Goal: Task Accomplishment & Management: Manage account settings

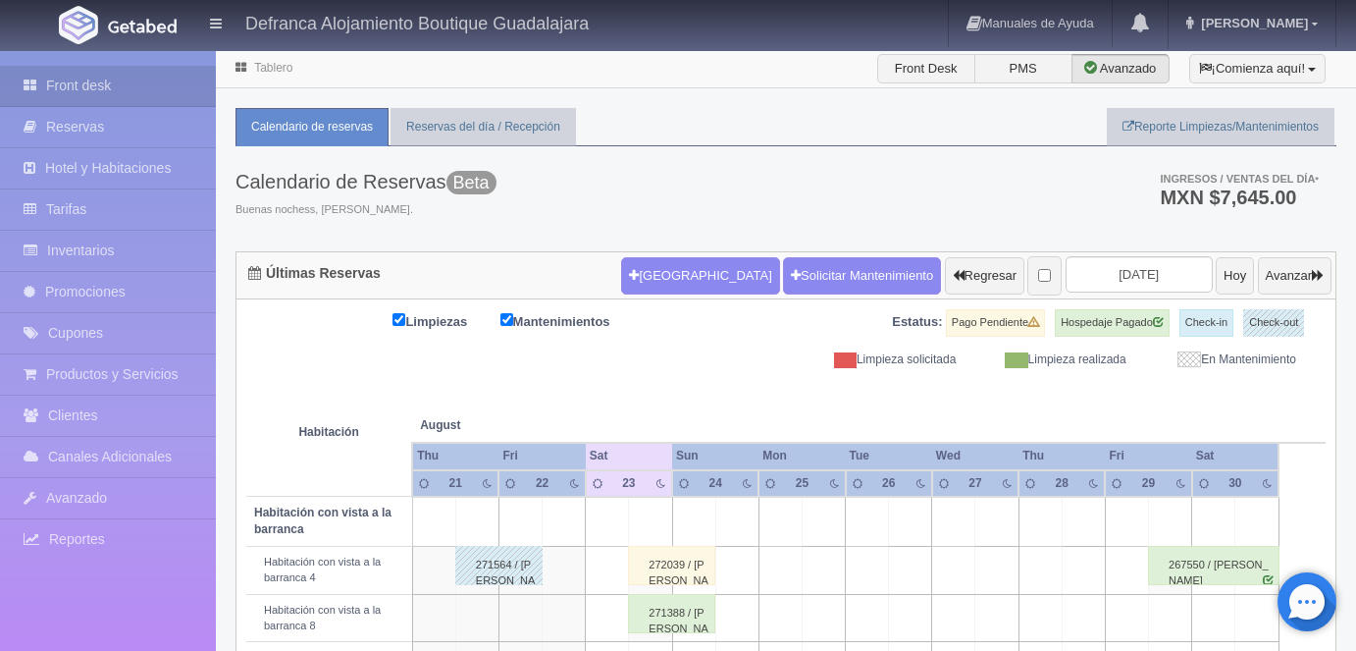
scroll to position [578, 0]
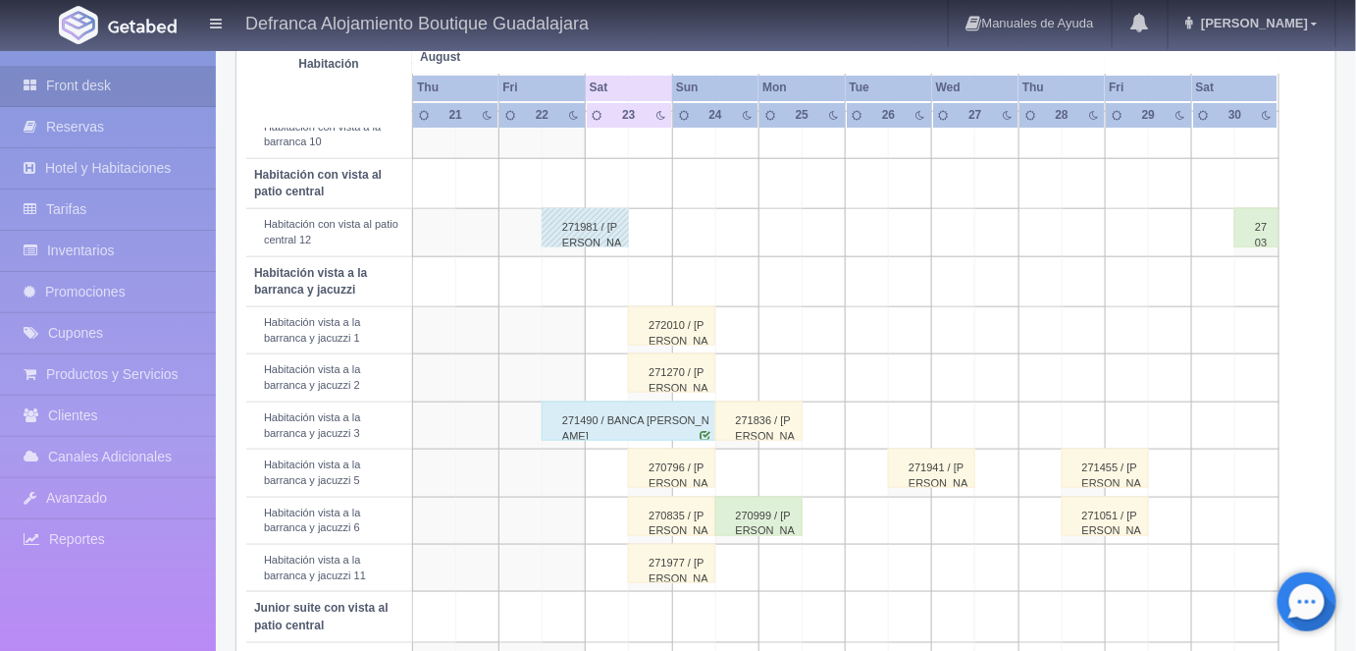
click at [672, 464] on div "270796 / [PERSON_NAME] [PERSON_NAME]" at bounding box center [671, 467] width 87 height 39
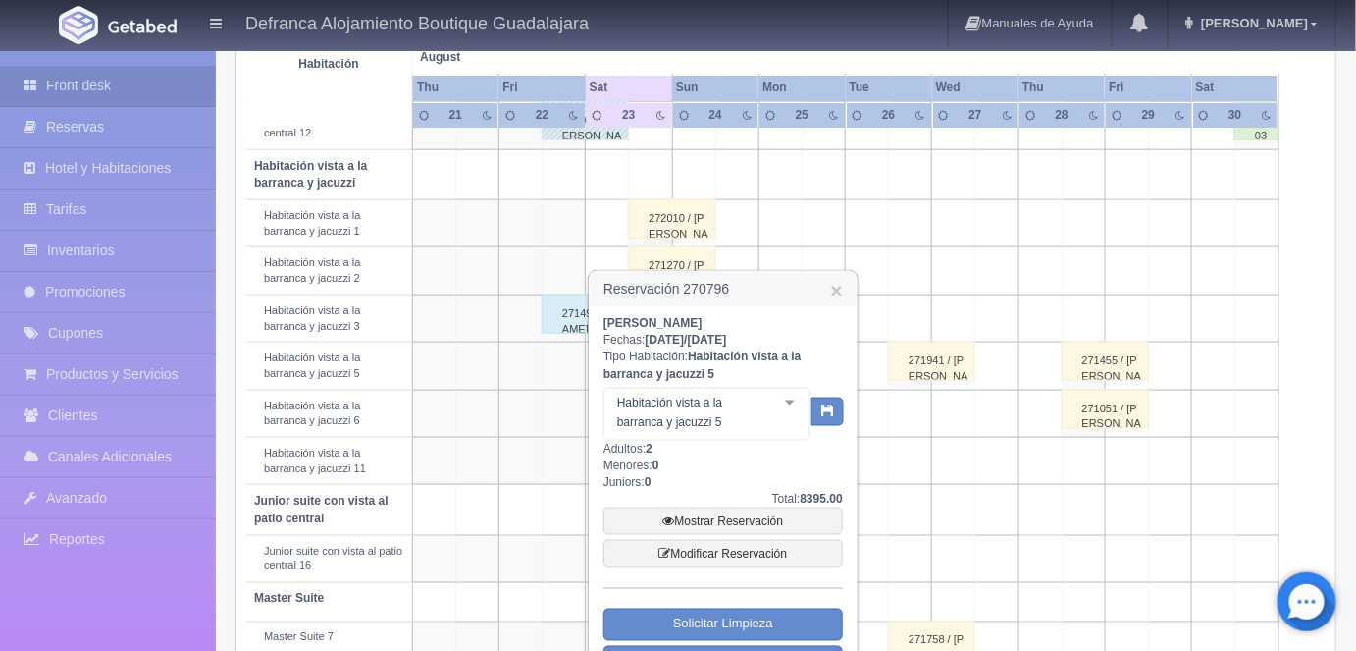
scroll to position [699, 0]
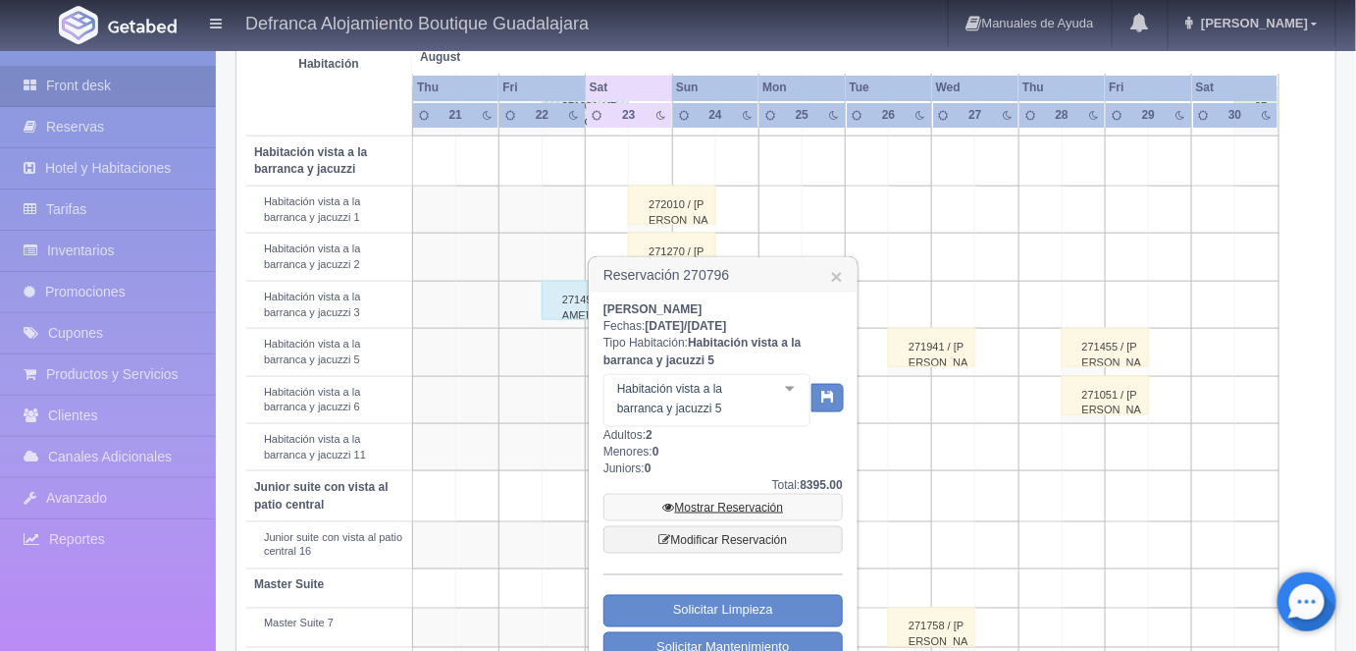
click at [724, 521] on link "Mostrar Reservación" at bounding box center [722, 507] width 239 height 27
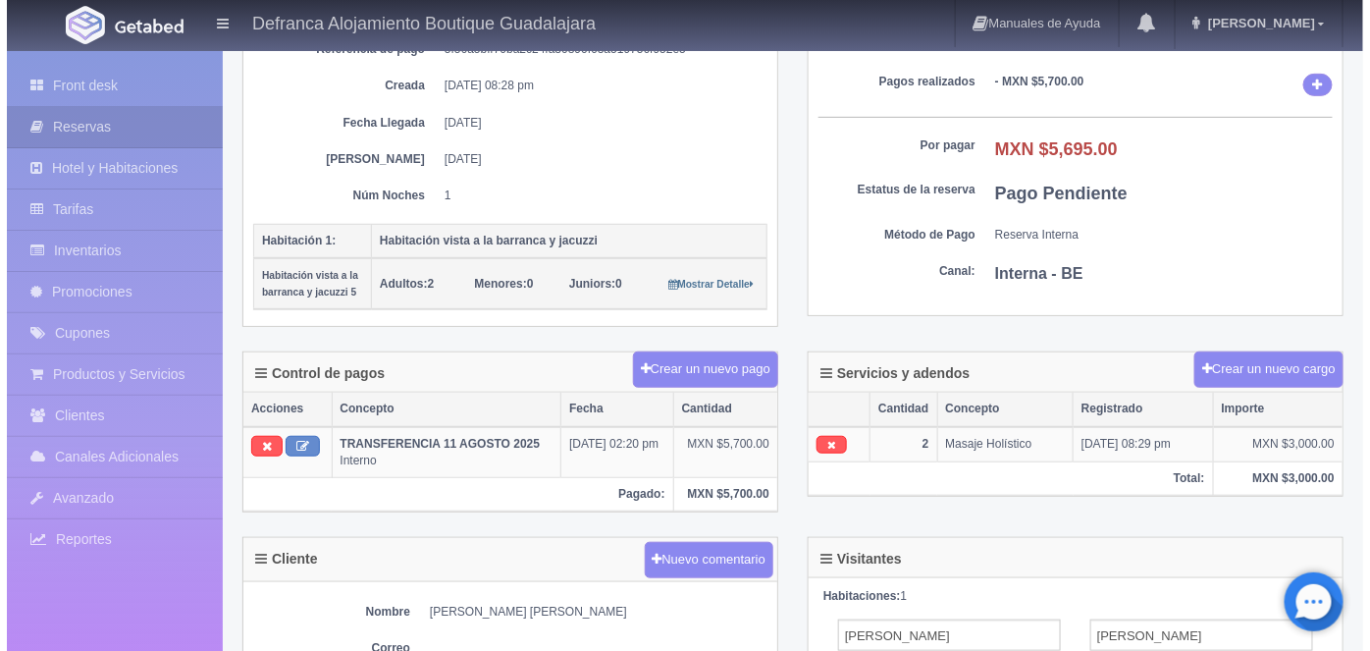
scroll to position [286, 0]
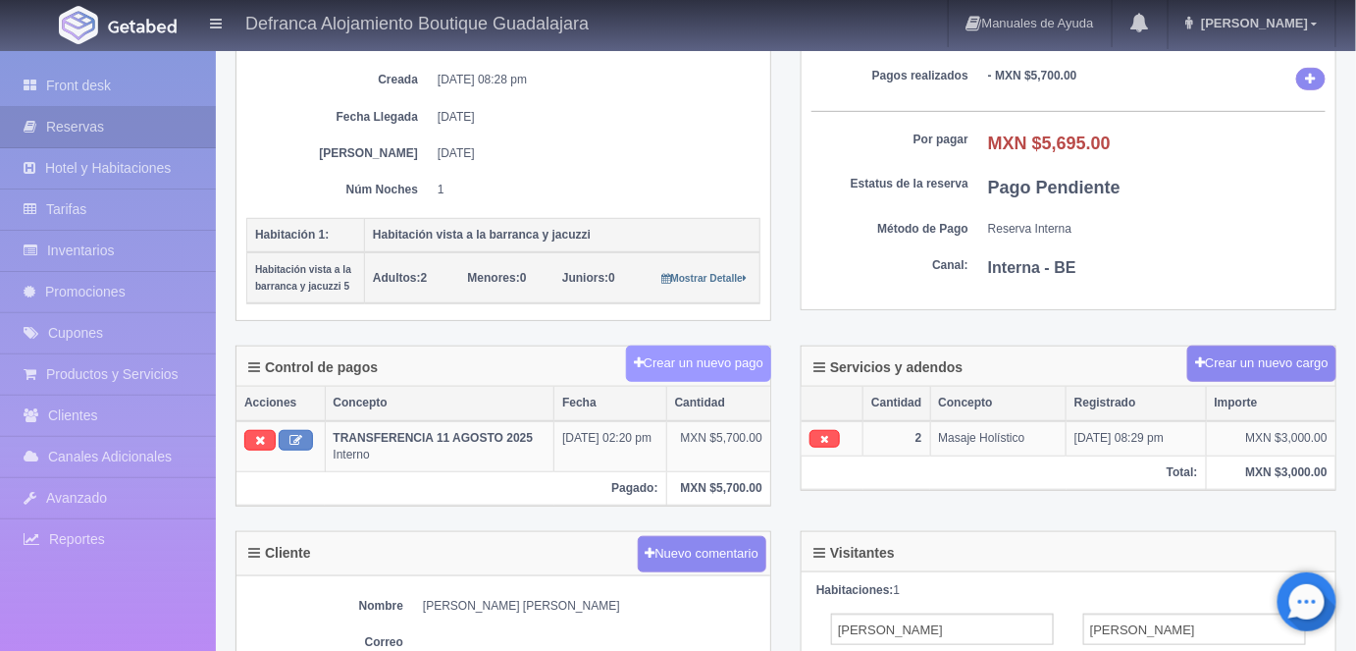
click at [706, 353] on button "Crear un nuevo pago" at bounding box center [698, 363] width 145 height 36
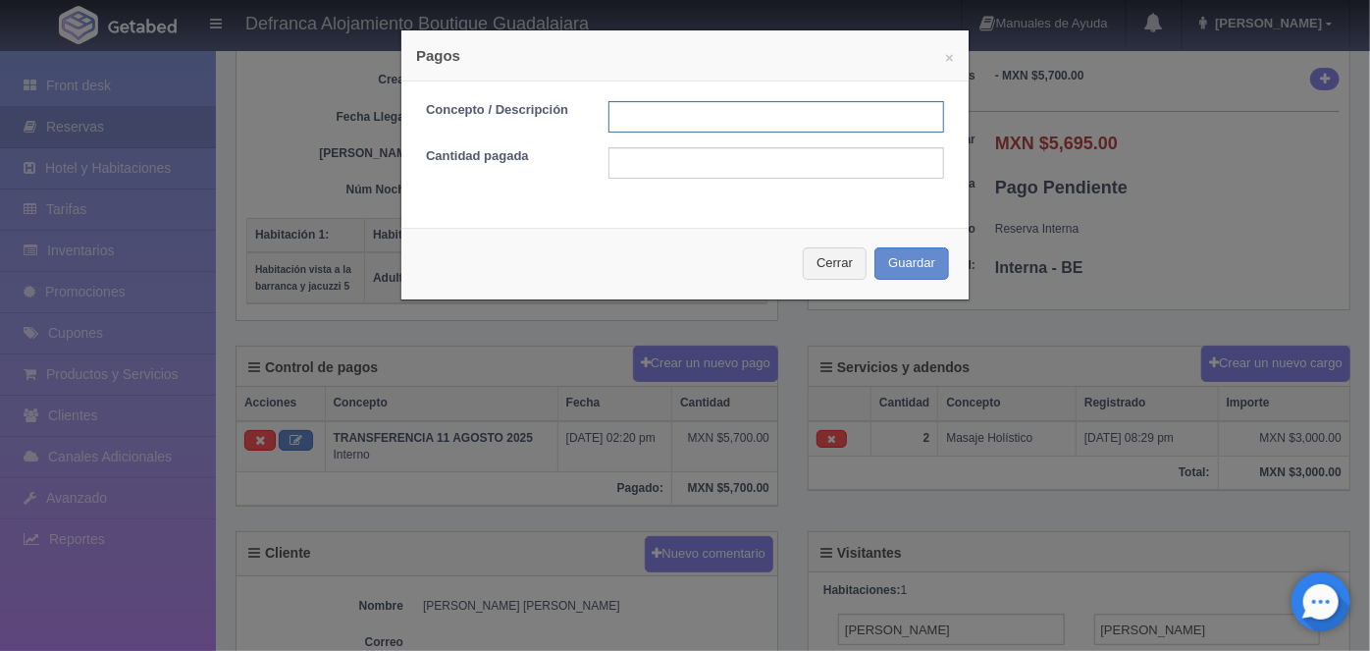
click at [640, 117] on input "text" at bounding box center [776, 116] width 336 height 31
type input "H"
type input "HOSPEDAJE PAGADO EN EFECTIVO"
click at [614, 168] on input "text" at bounding box center [776, 162] width 336 height 31
type input "5695.00"
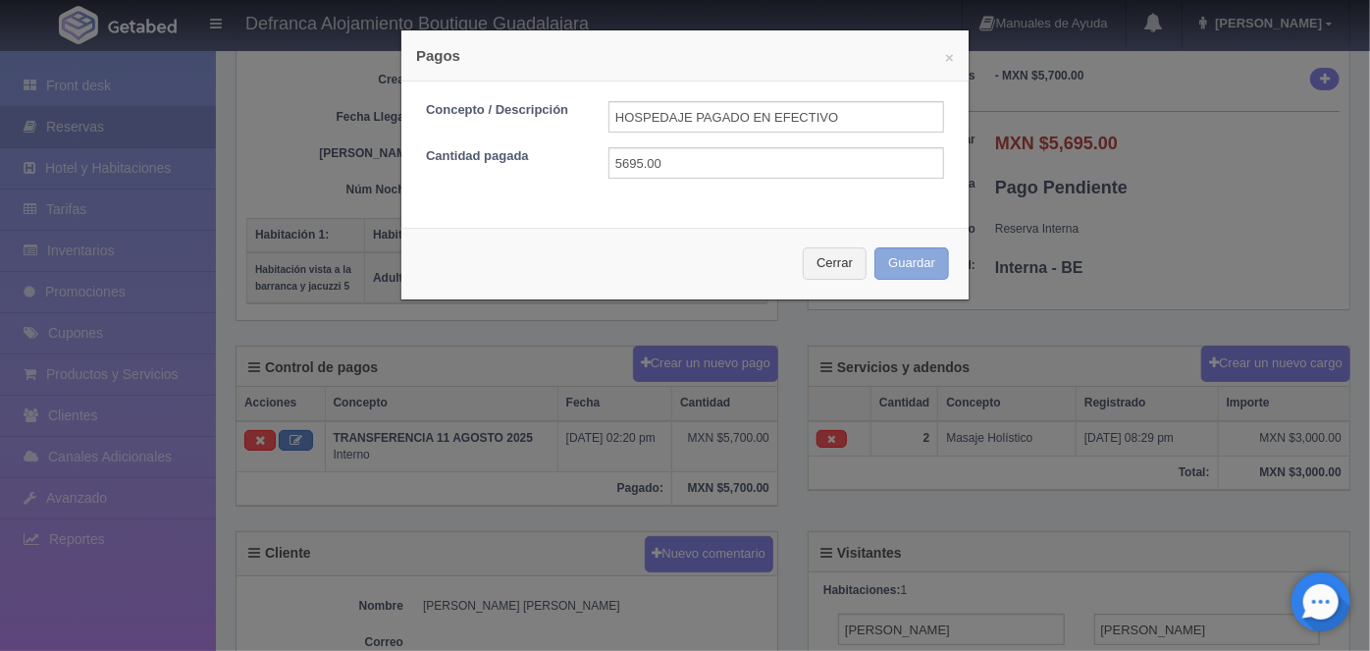
click at [912, 267] on button "Guardar" at bounding box center [911, 263] width 75 height 32
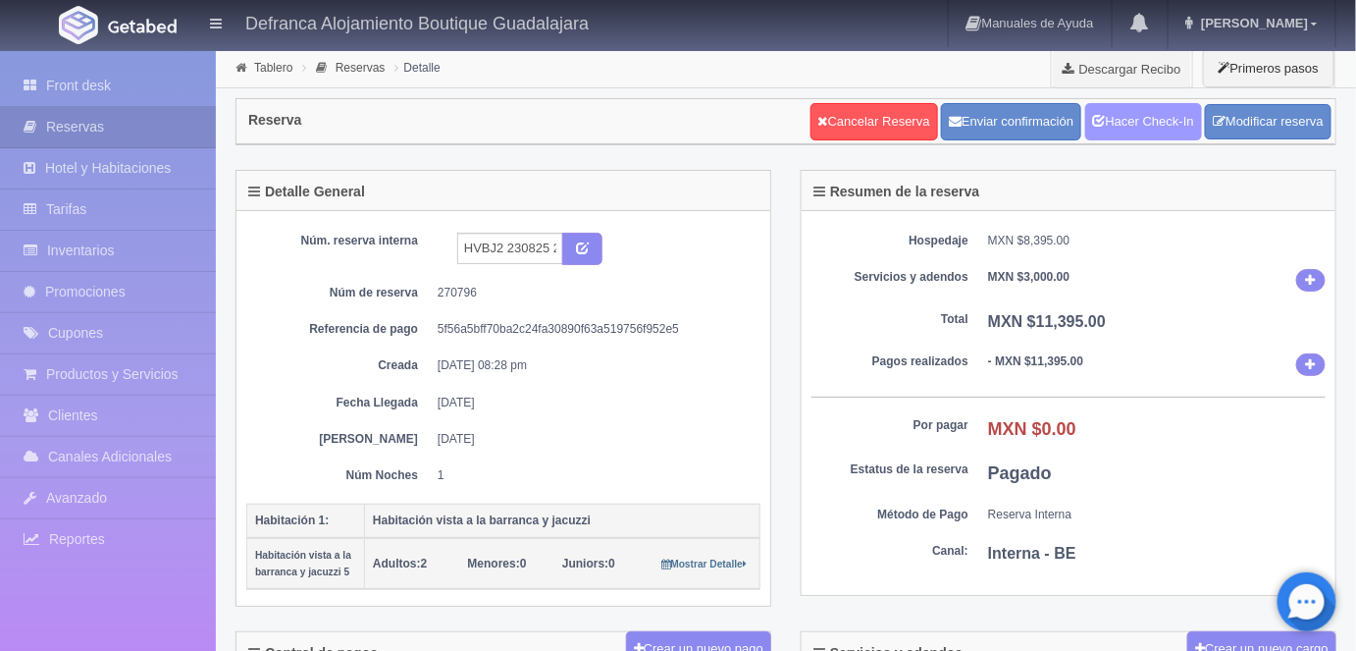
click at [1132, 127] on link "Hacer Check-In" at bounding box center [1143, 121] width 117 height 37
click at [272, 66] on link "Tablero" at bounding box center [273, 68] width 38 height 14
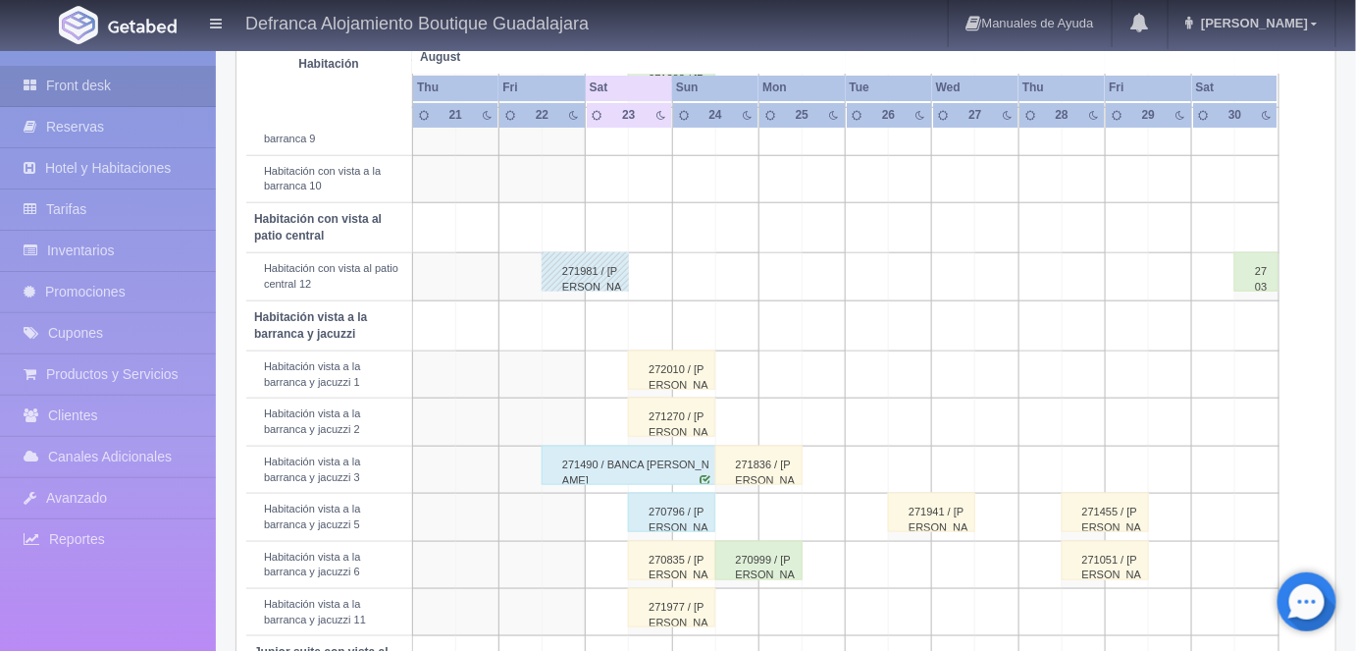
scroll to position [536, 0]
click at [666, 366] on div "272010 / [PERSON_NAME]" at bounding box center [671, 367] width 87 height 39
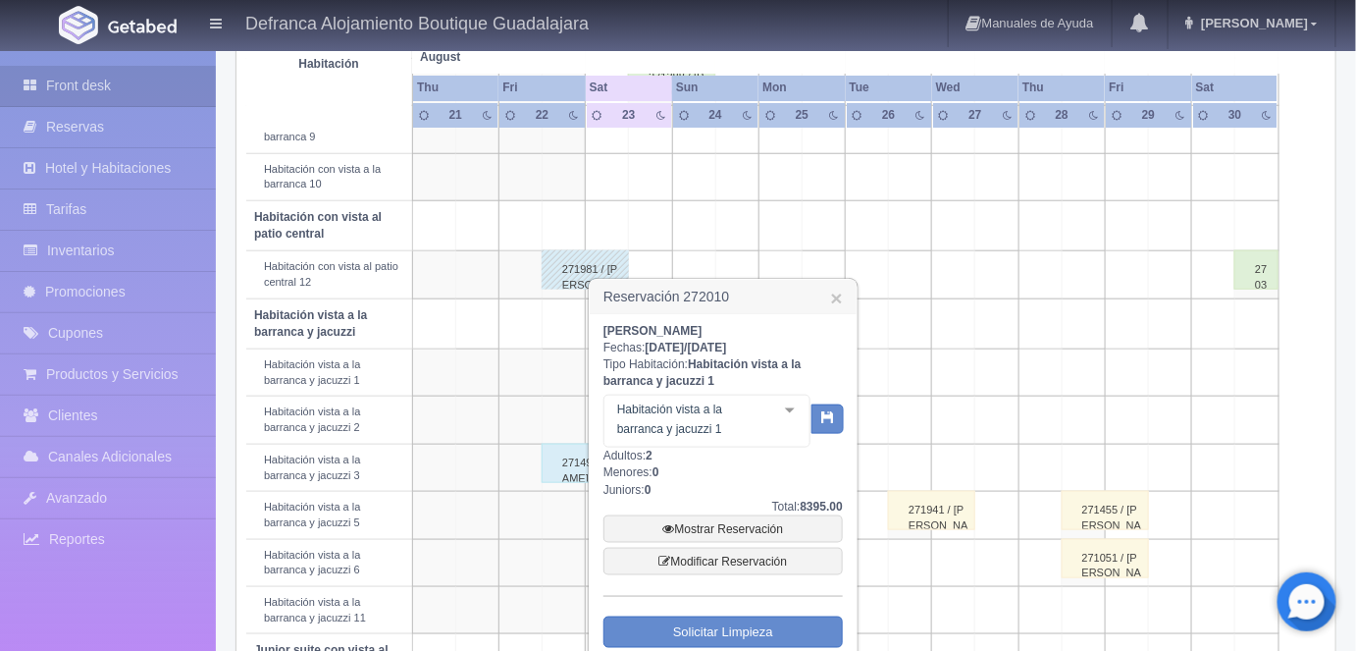
click at [787, 416] on div at bounding box center [789, 409] width 39 height 29
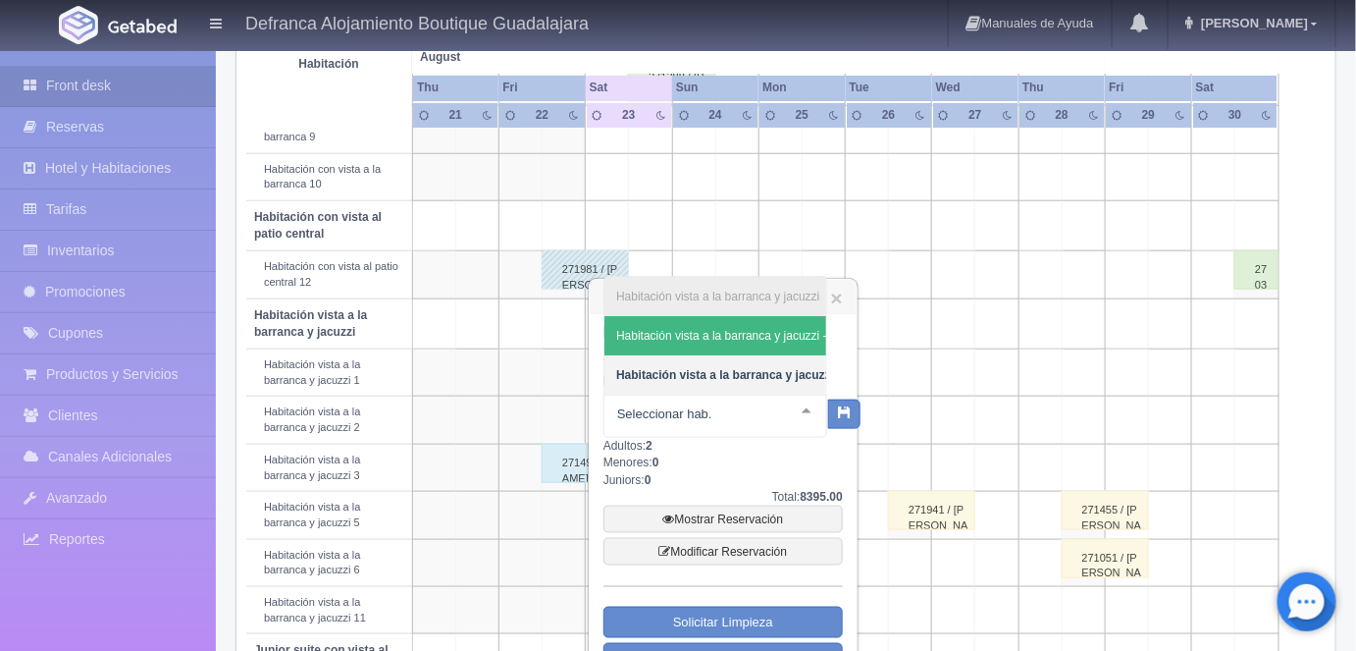
click at [952, 273] on td at bounding box center [953, 274] width 43 height 47
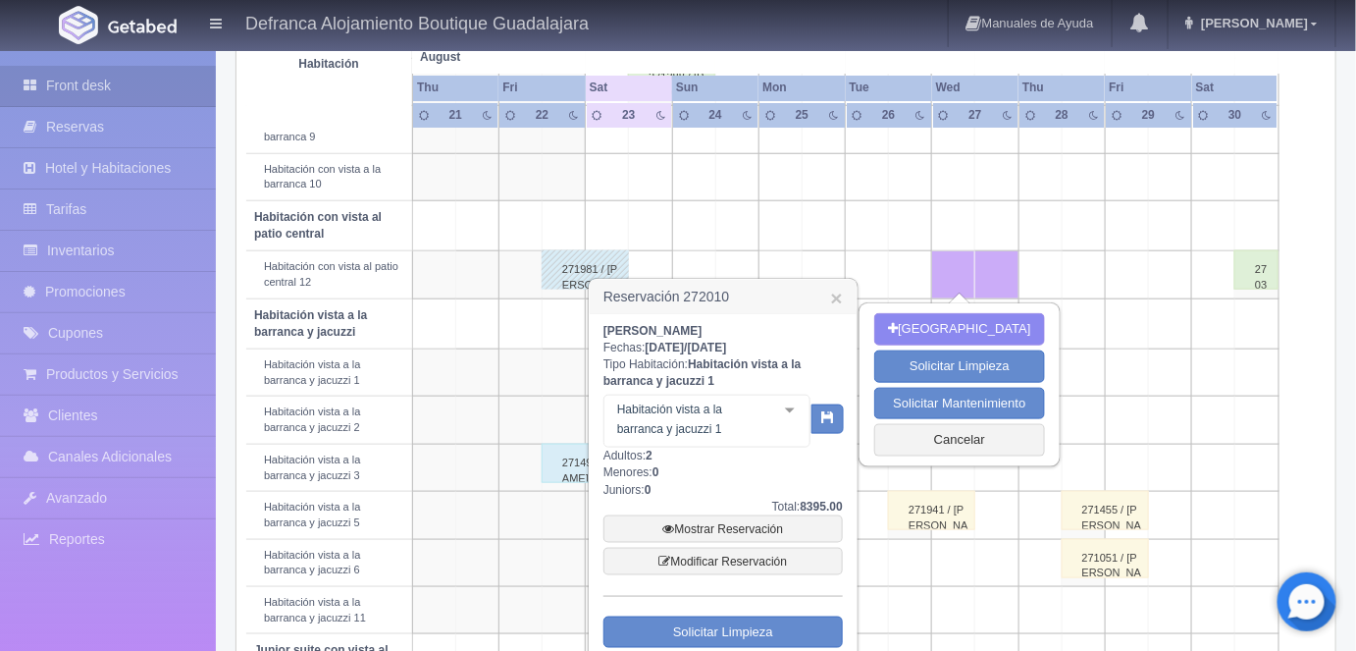
click at [790, 403] on div at bounding box center [789, 409] width 39 height 29
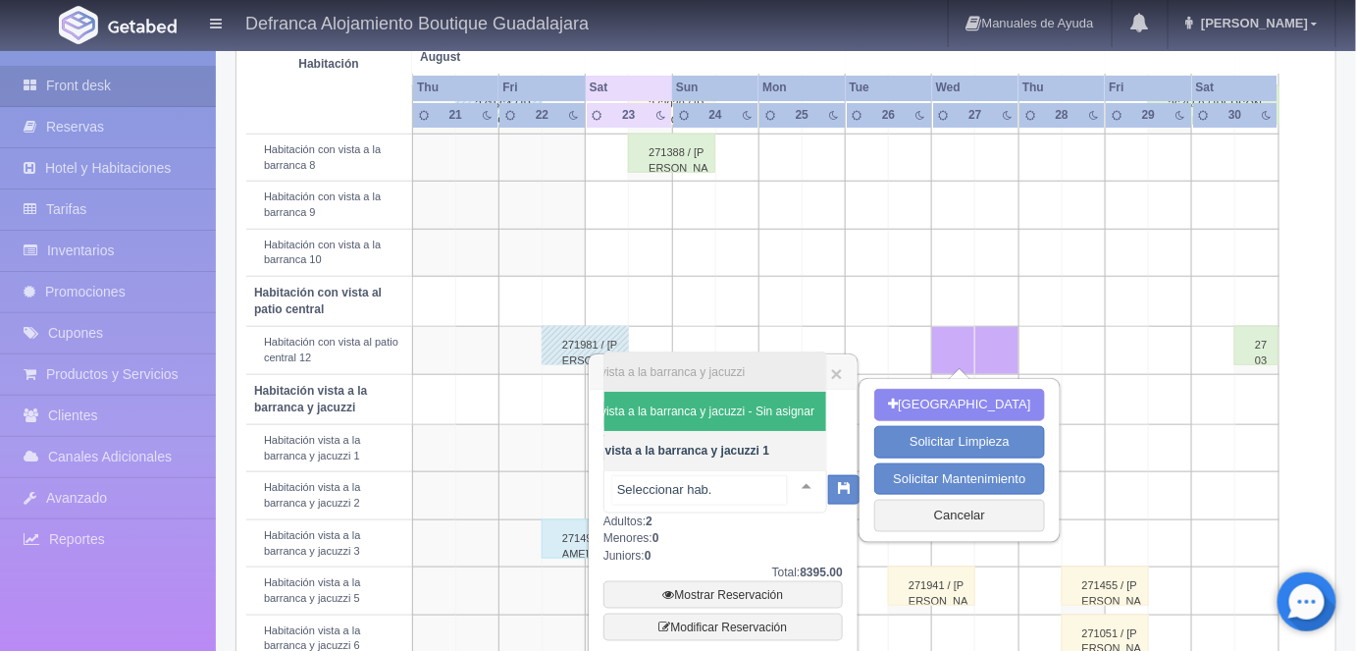
scroll to position [0, 82]
click at [773, 404] on span "Habitación vista a la barranca y jacuzzi - Sin asignar" at bounding box center [678, 411] width 273 height 14
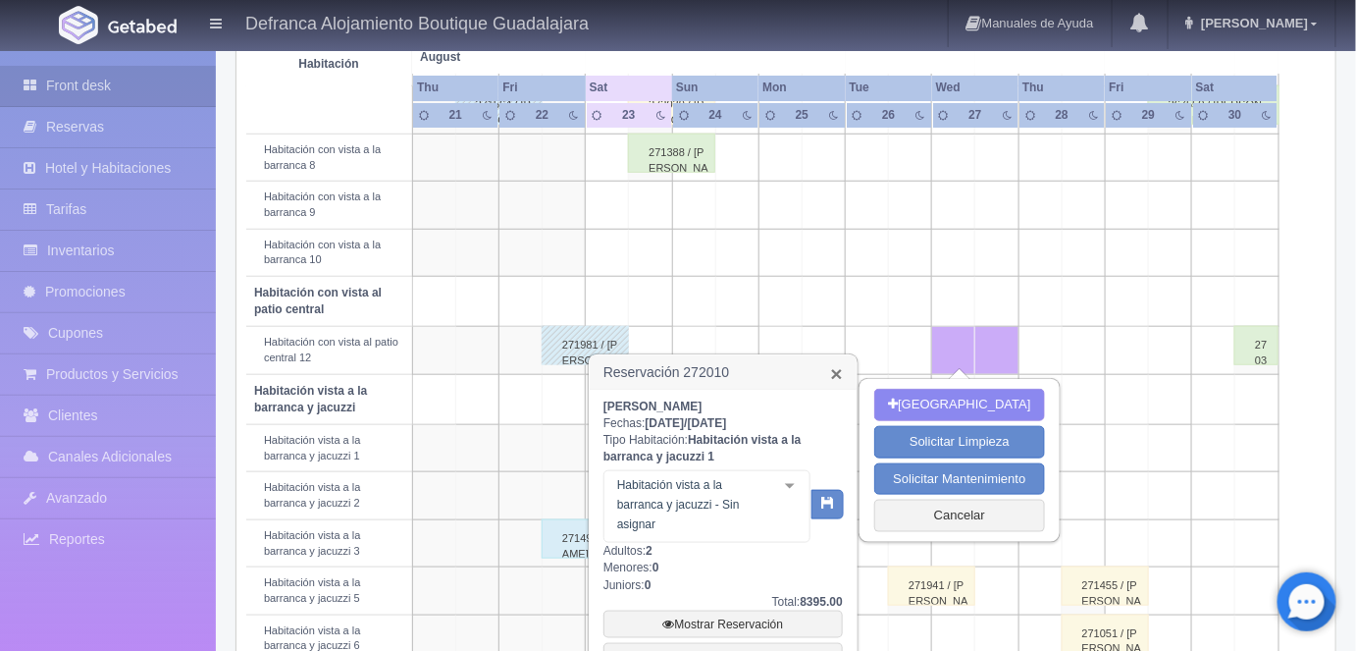
click at [835, 374] on link "×" at bounding box center [837, 373] width 12 height 21
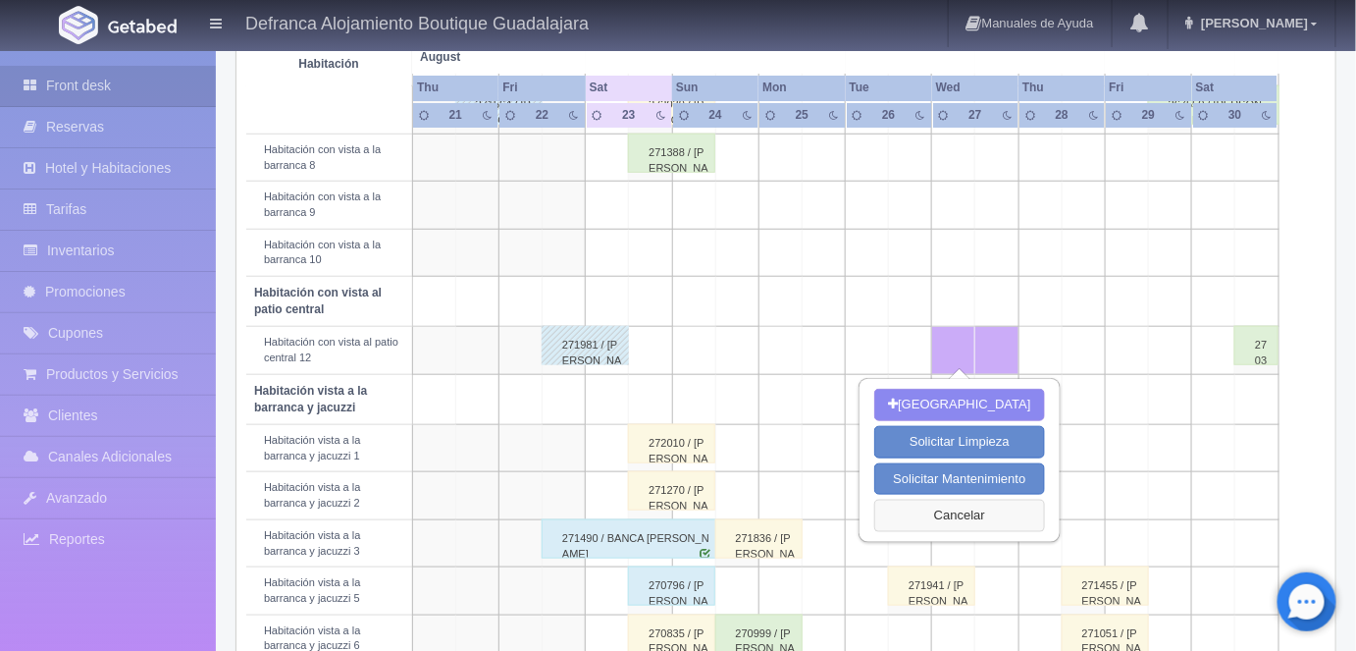
click at [954, 512] on button "Cancelar" at bounding box center [959, 515] width 170 height 32
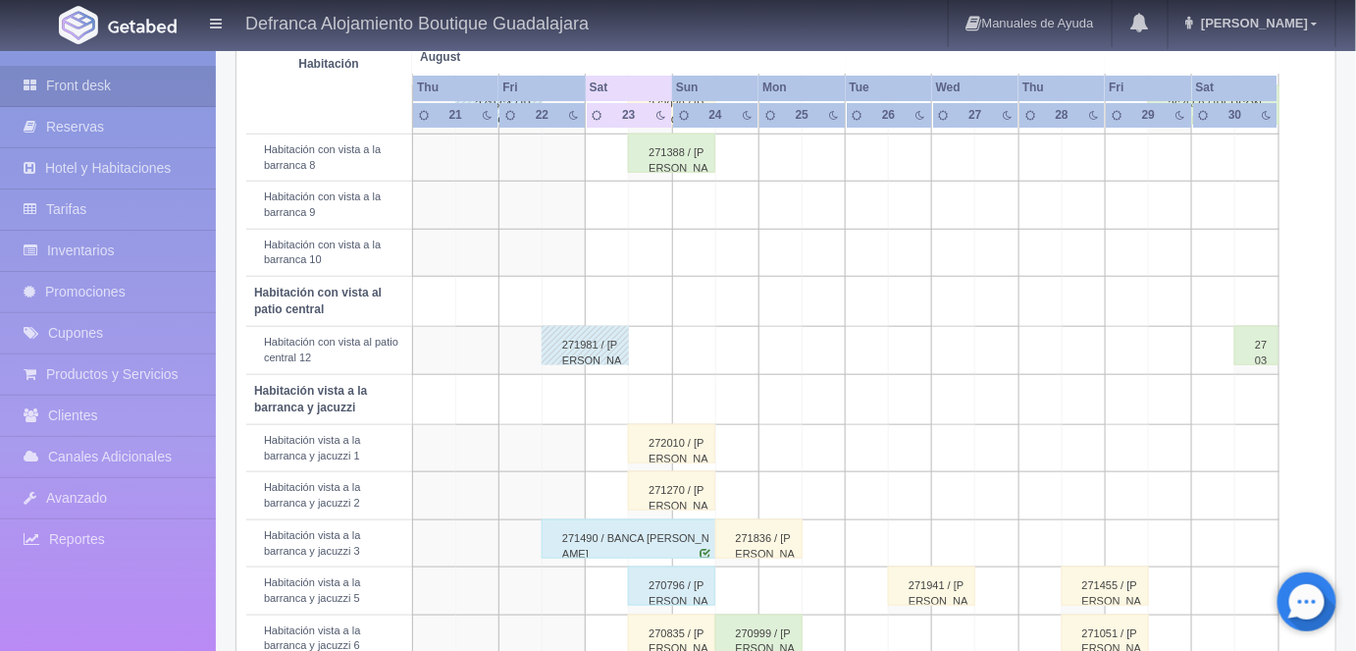
click at [671, 489] on div "271270 / ALFREDO GARCIA AVALOS" at bounding box center [671, 490] width 87 height 39
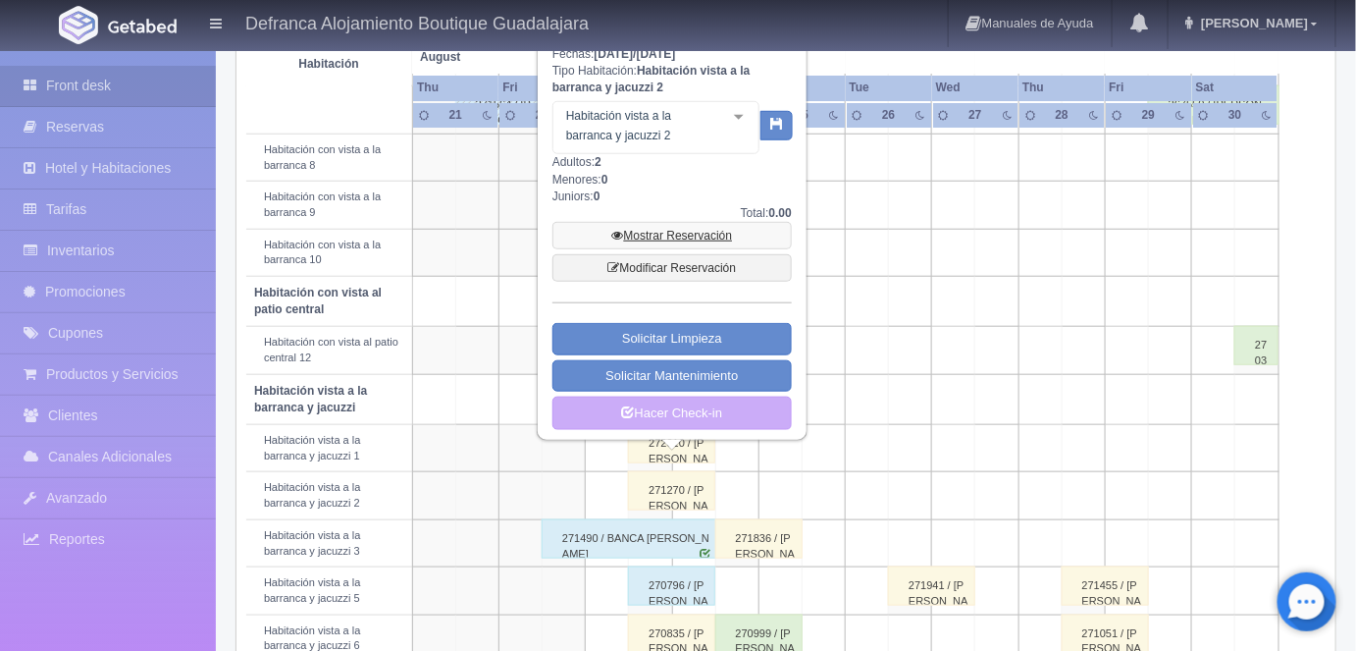
click at [688, 235] on link "Mostrar Reservación" at bounding box center [671, 235] width 239 height 27
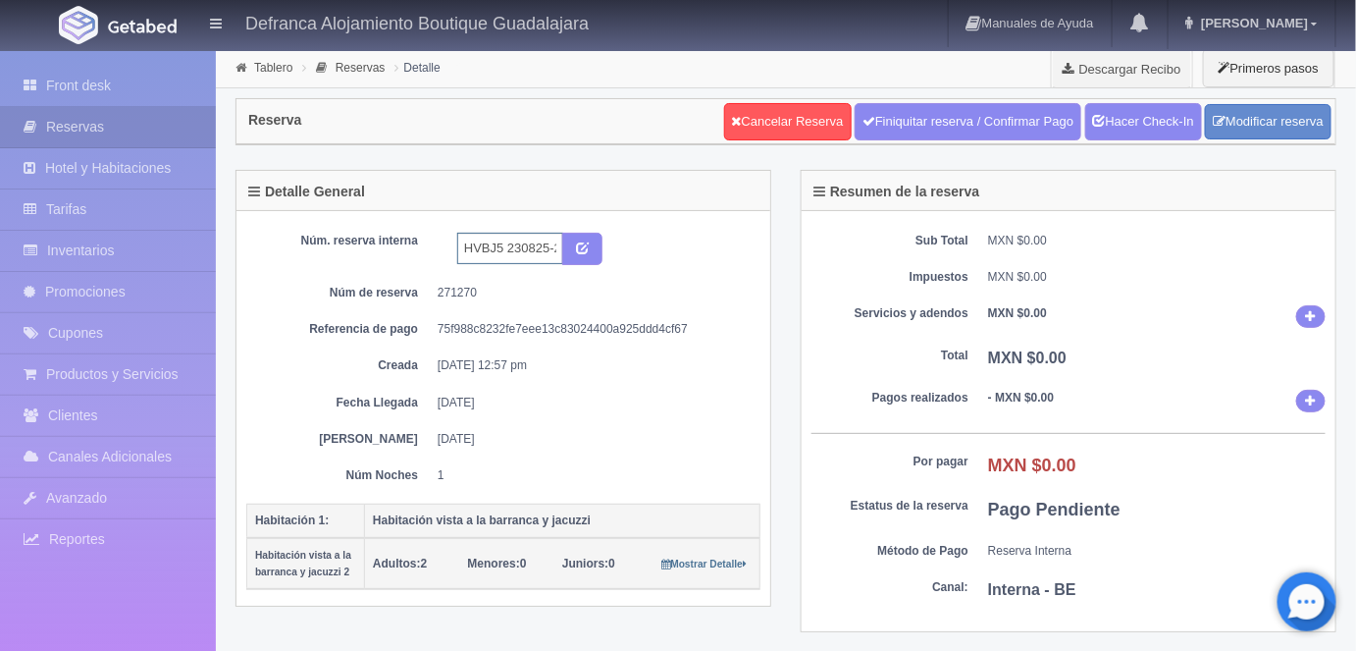
click at [502, 243] on input "HVBJ5 230825-240825" at bounding box center [510, 248] width 106 height 31
type input "HVBJ1 230825-240825"
click at [587, 242] on icon "submit" at bounding box center [582, 246] width 13 height 13
click at [269, 68] on link "Tablero" at bounding box center [273, 68] width 38 height 14
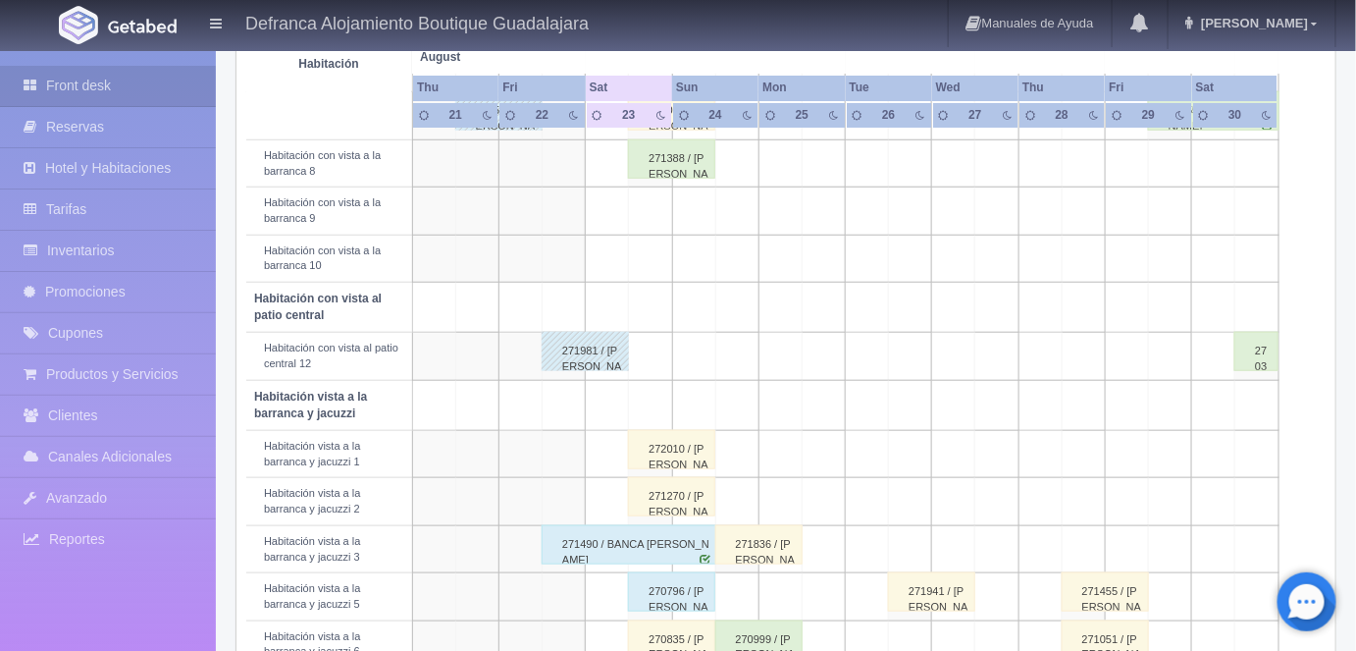
scroll to position [455, 0]
click at [671, 493] on div "271270 / [PERSON_NAME]" at bounding box center [671, 495] width 87 height 39
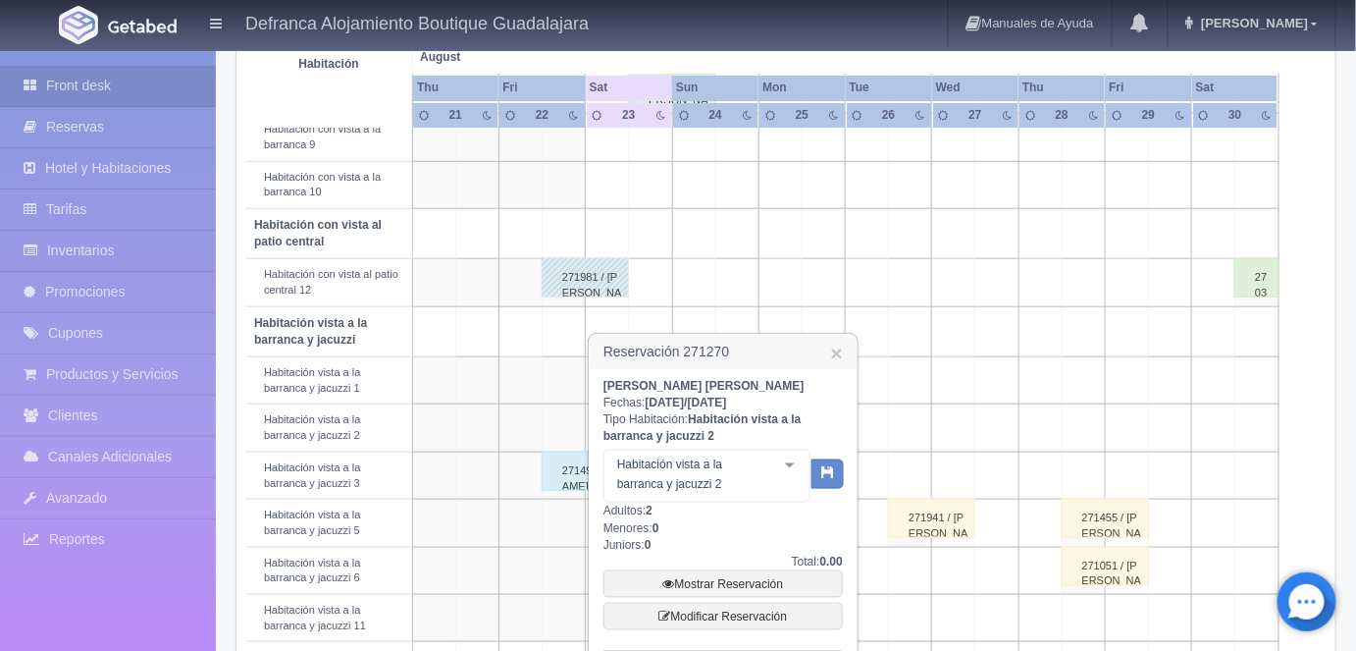
scroll to position [532, 0]
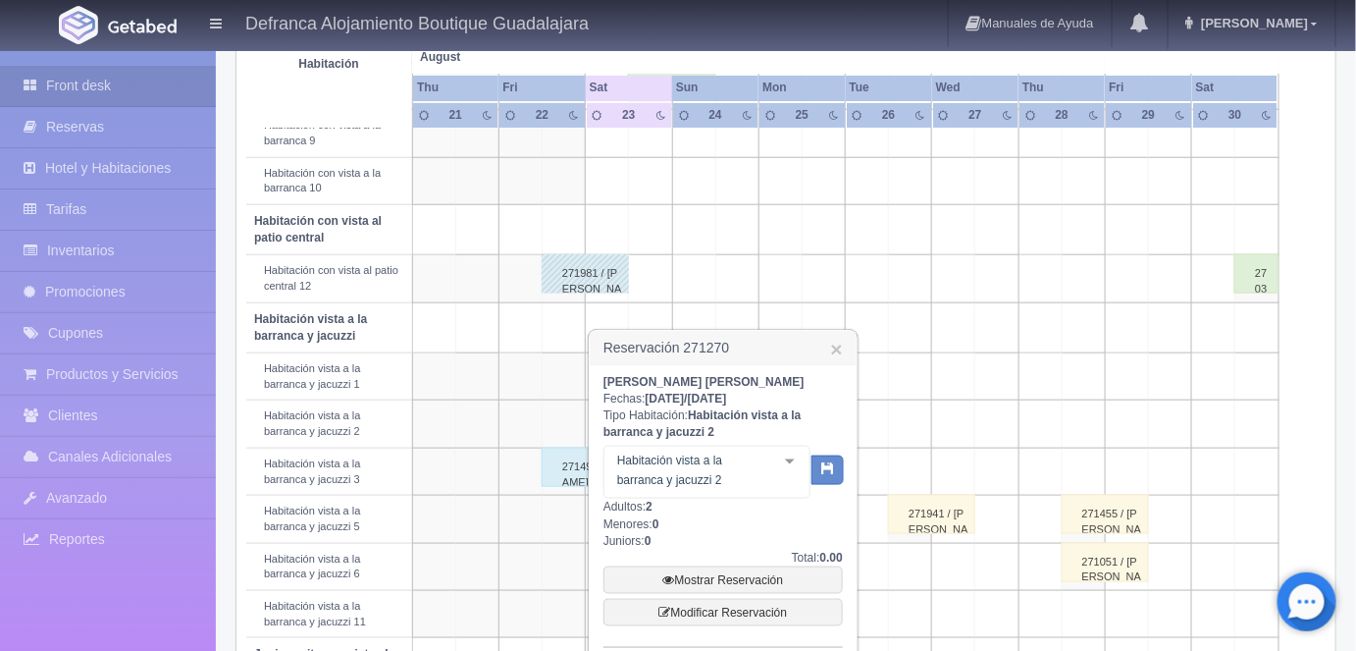
click at [793, 461] on div at bounding box center [789, 460] width 39 height 29
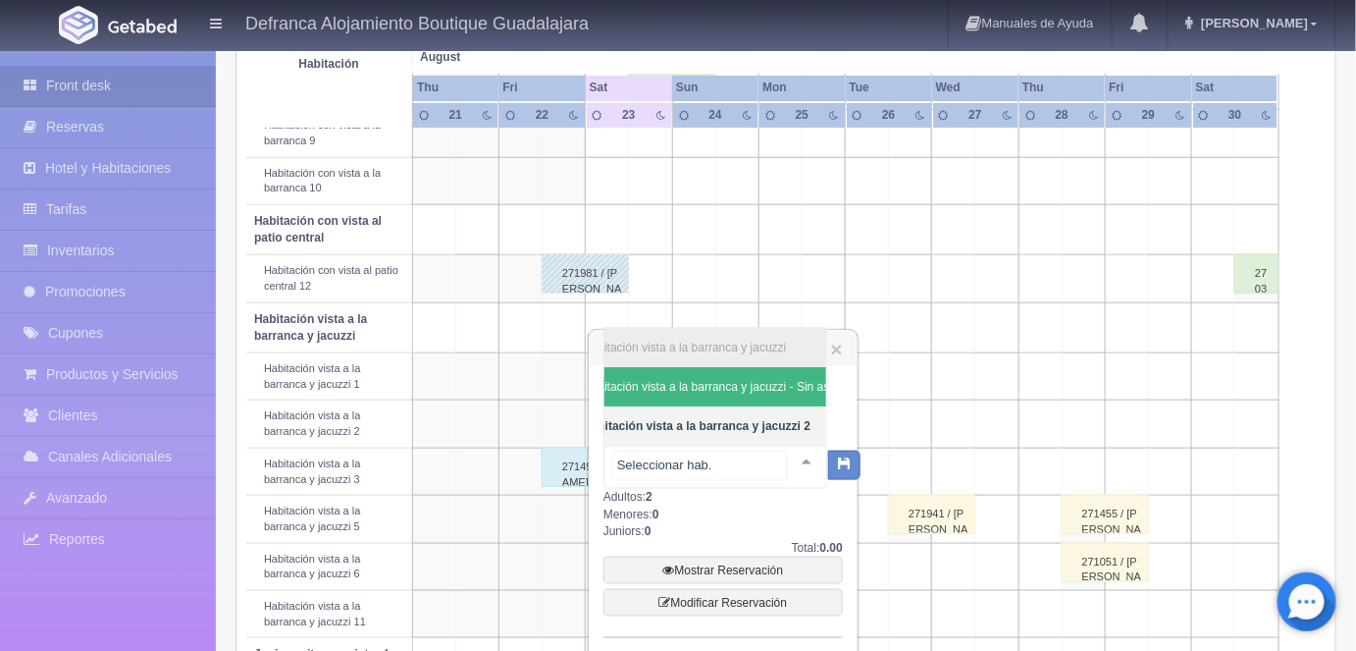
scroll to position [0, 82]
click at [837, 349] on link "×" at bounding box center [837, 349] width 12 height 21
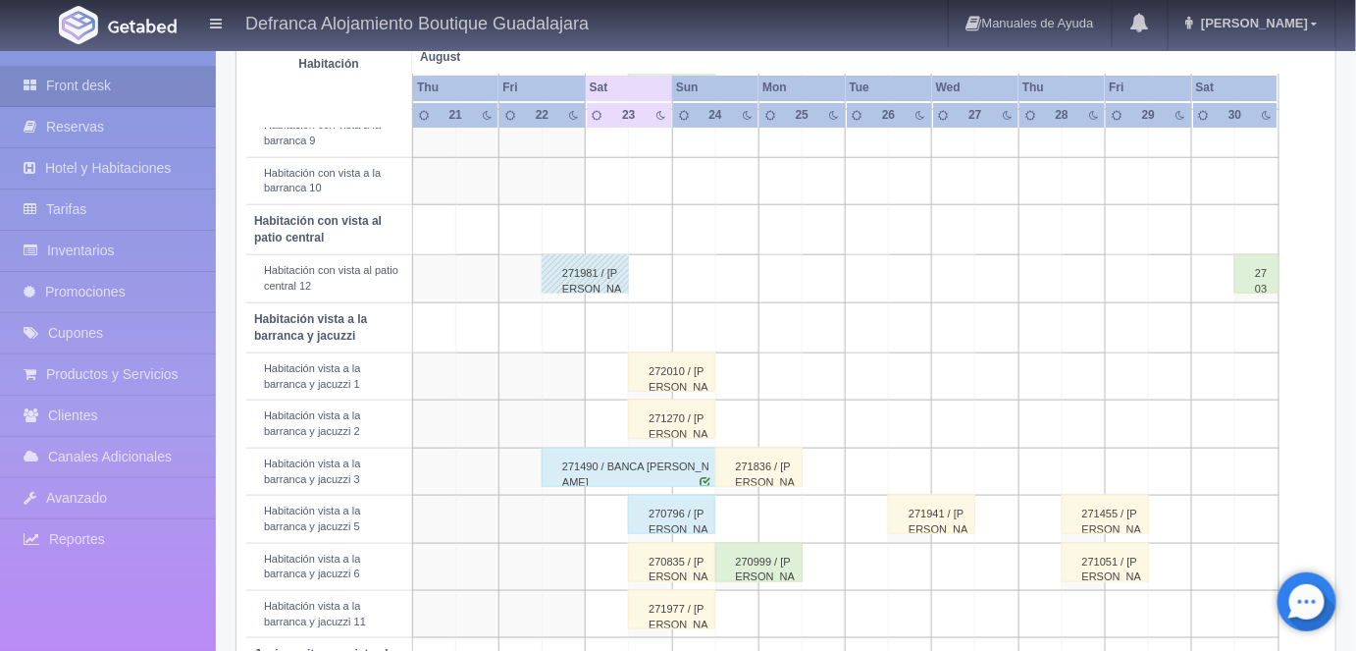
click at [688, 365] on div "272010 / DR. OSCAR GONZZÁLEZ BURGOS" at bounding box center [671, 371] width 87 height 39
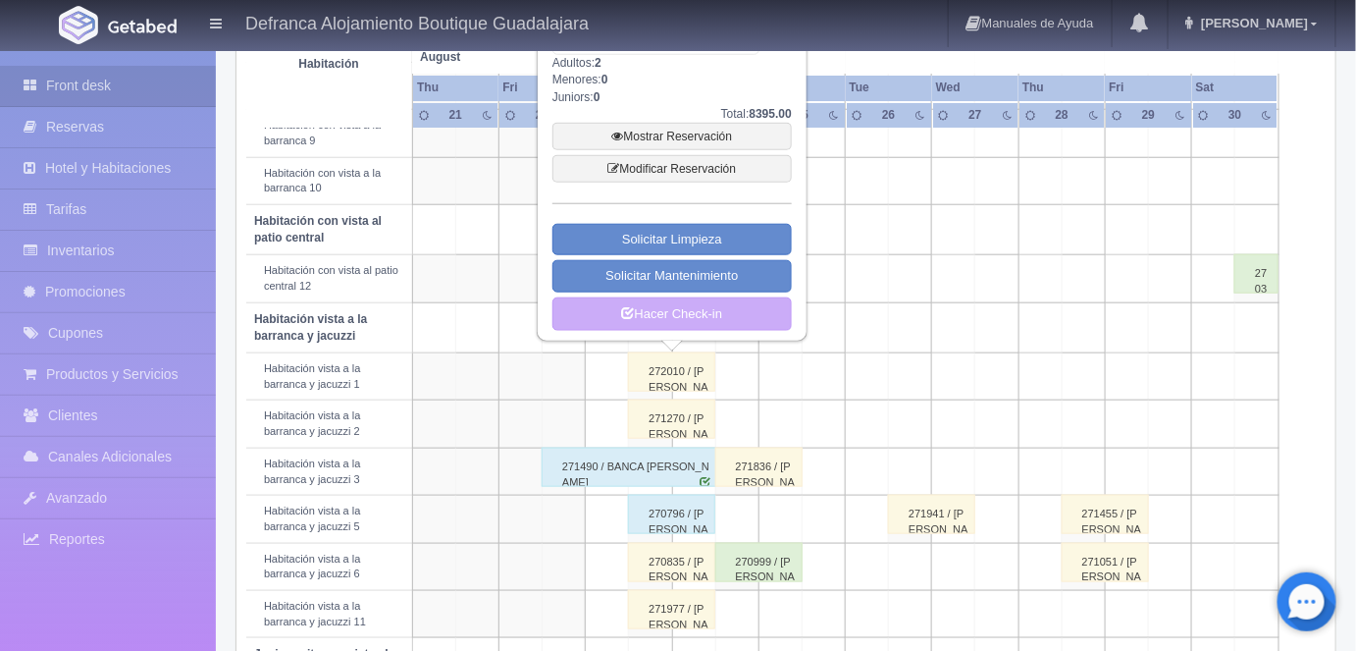
click at [688, 131] on link "Mostrar Reservación" at bounding box center [671, 136] width 239 height 27
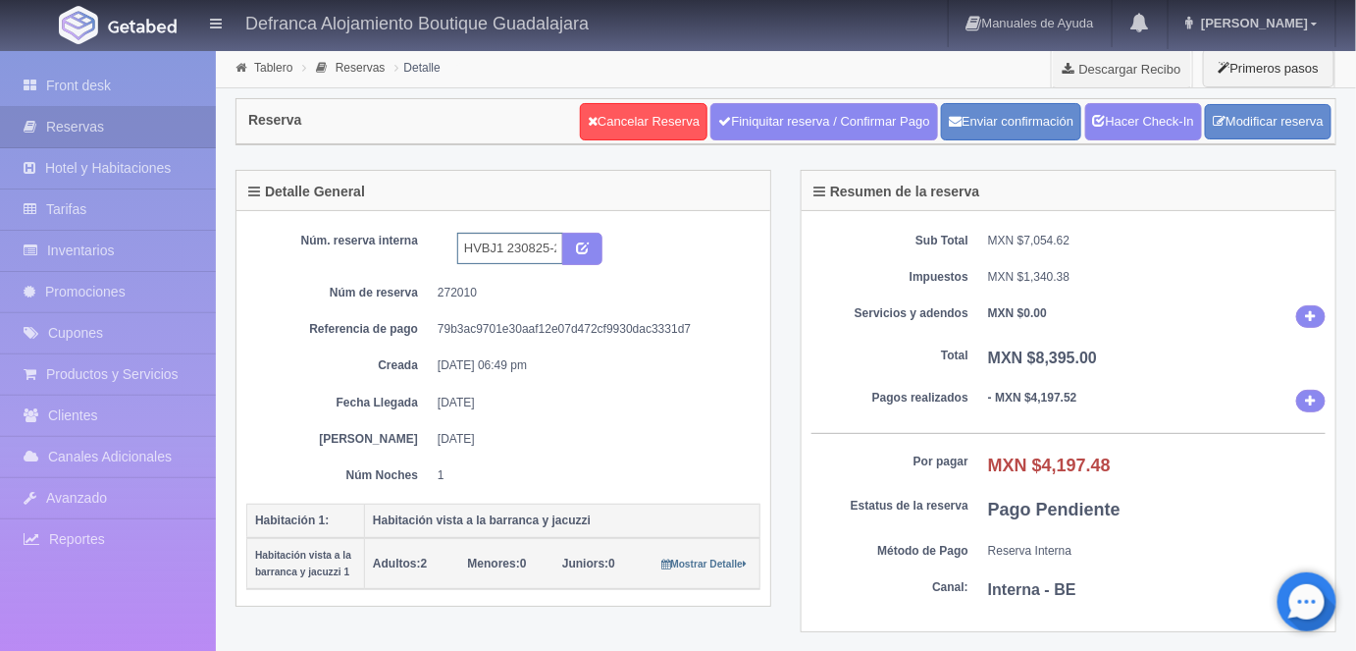
click at [499, 240] on input "HVBJ1 230825-240825" at bounding box center [510, 248] width 106 height 31
type input "HVBJ2 230825-240825"
click at [570, 245] on button "submit" at bounding box center [582, 249] width 40 height 33
click at [280, 67] on link "Tablero" at bounding box center [273, 68] width 38 height 14
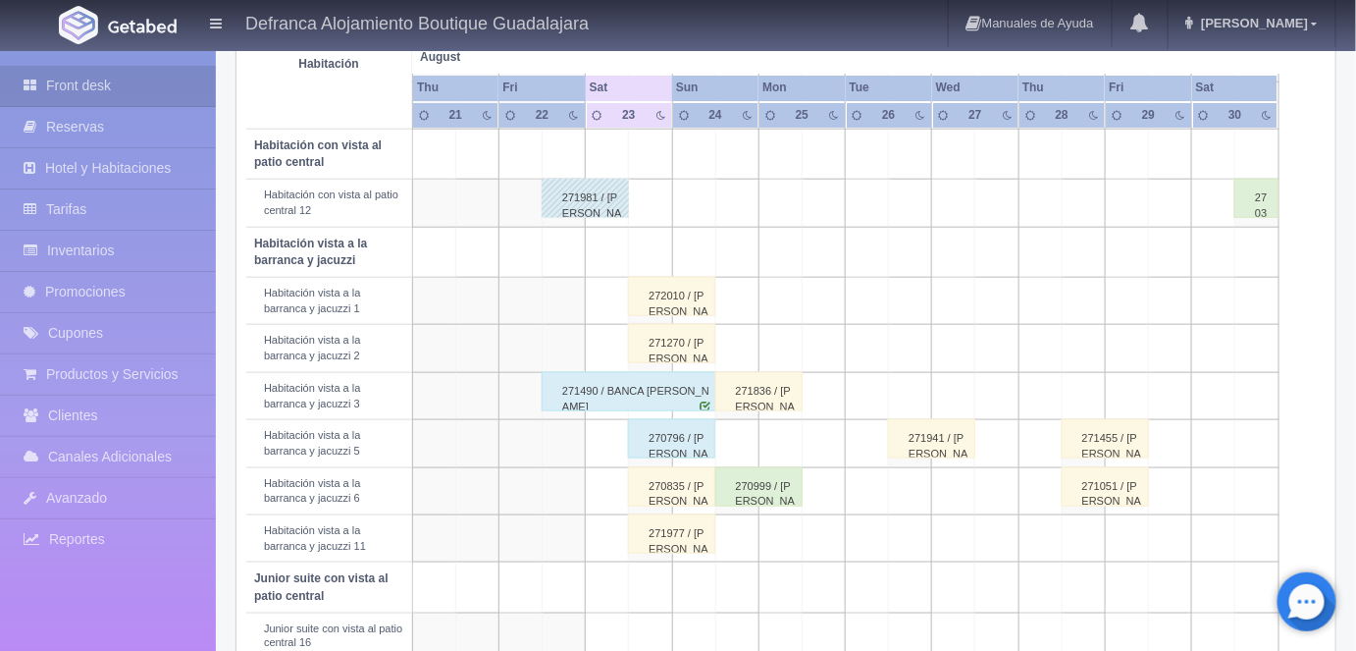
scroll to position [609, 0]
click at [671, 295] on div "272010 / [PERSON_NAME]" at bounding box center [671, 294] width 87 height 39
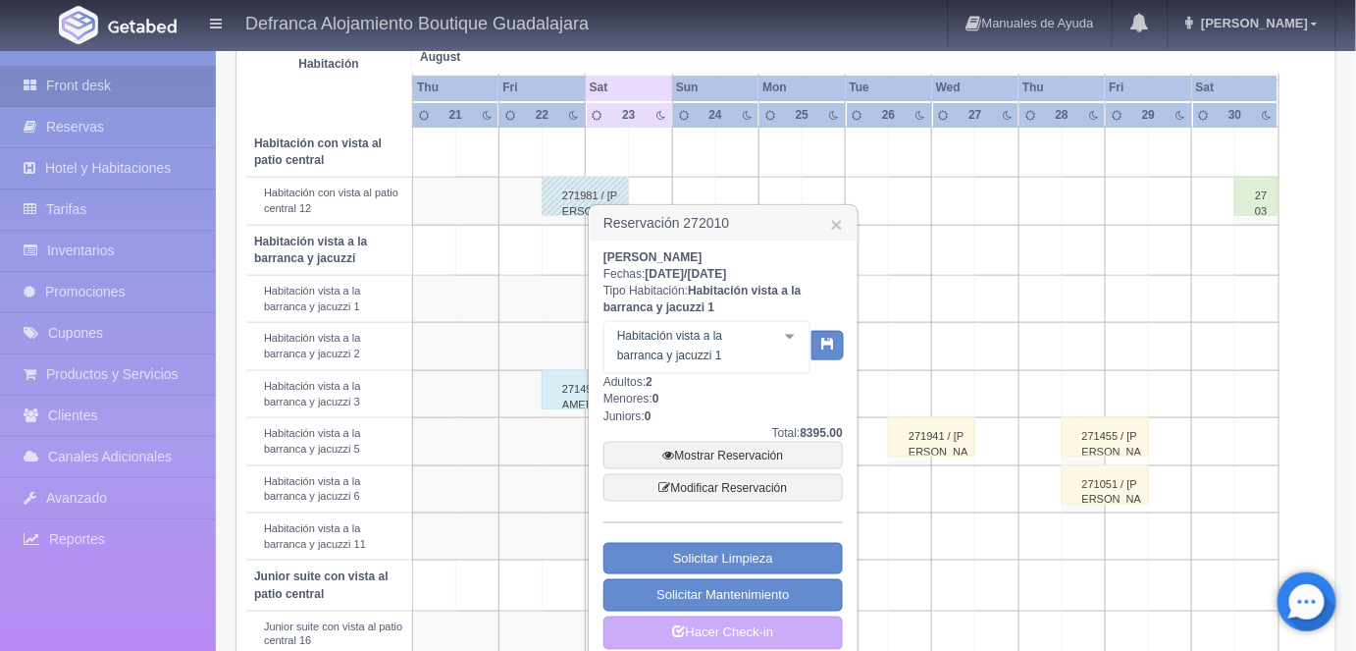
click at [785, 337] on div at bounding box center [789, 336] width 39 height 29
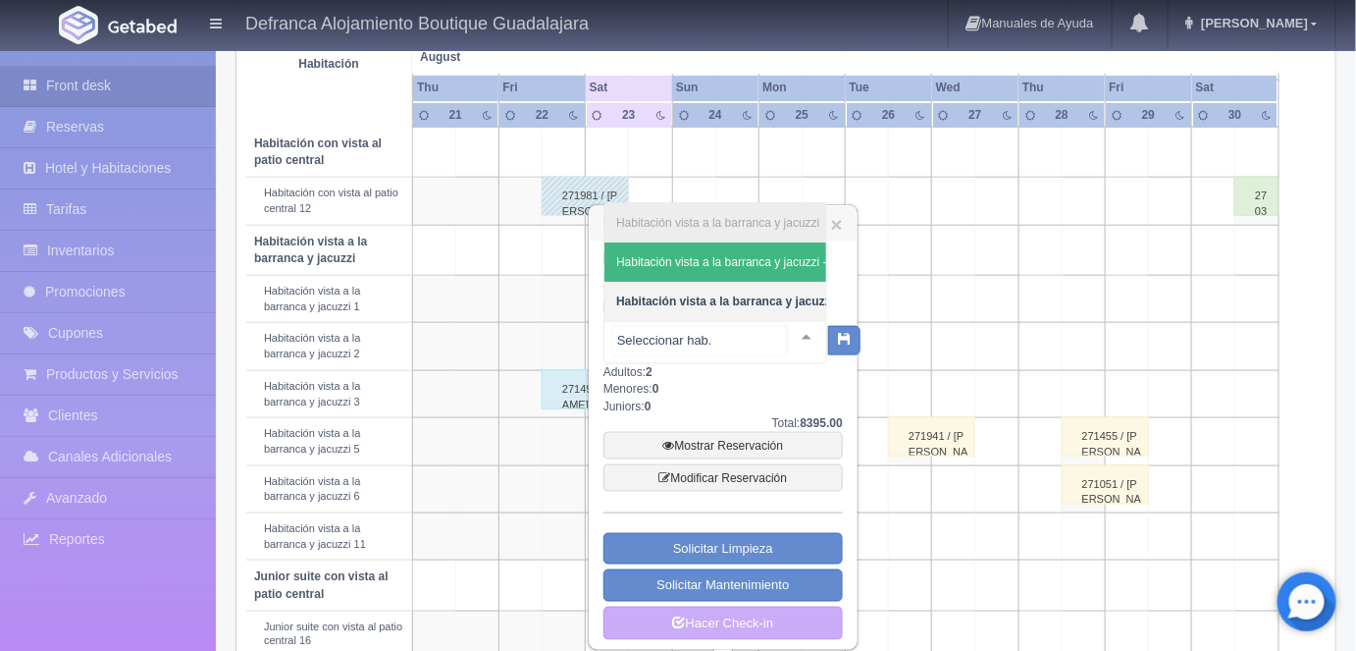
scroll to position [0, 82]
click at [835, 221] on link "×" at bounding box center [837, 224] width 12 height 21
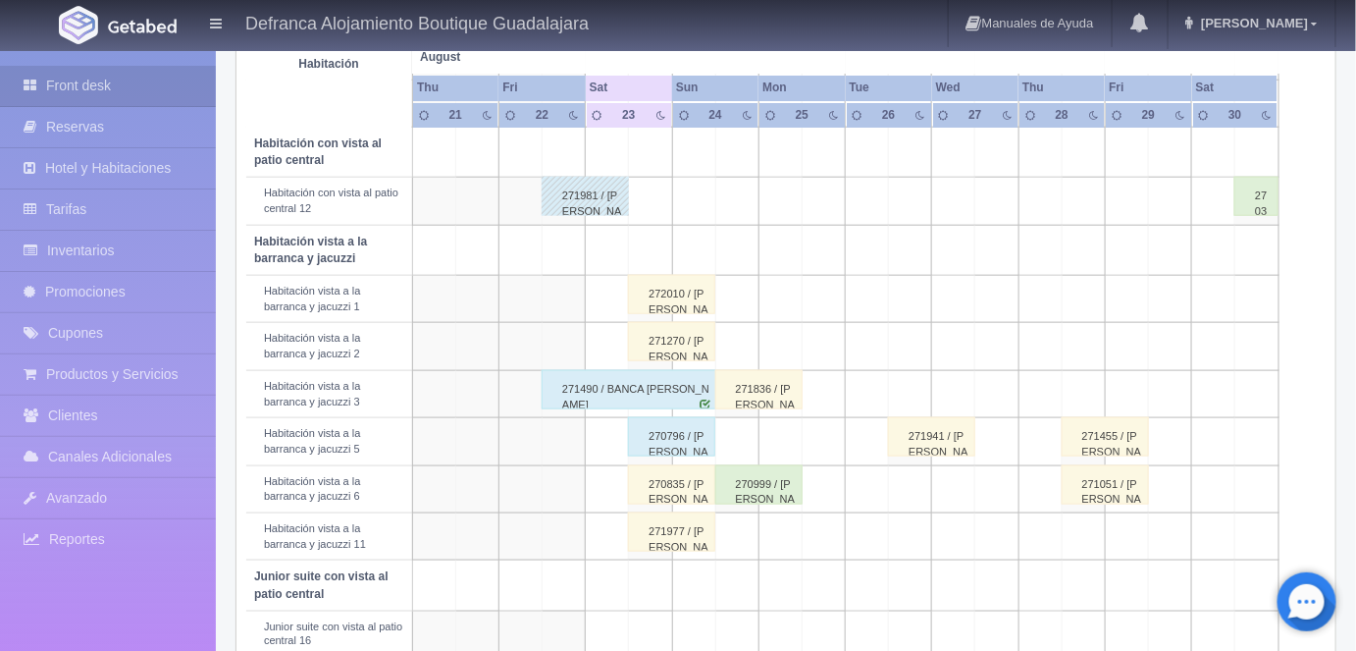
click at [685, 345] on div "271270 / ALFREDO GARCIA AVALOS" at bounding box center [671, 341] width 87 height 39
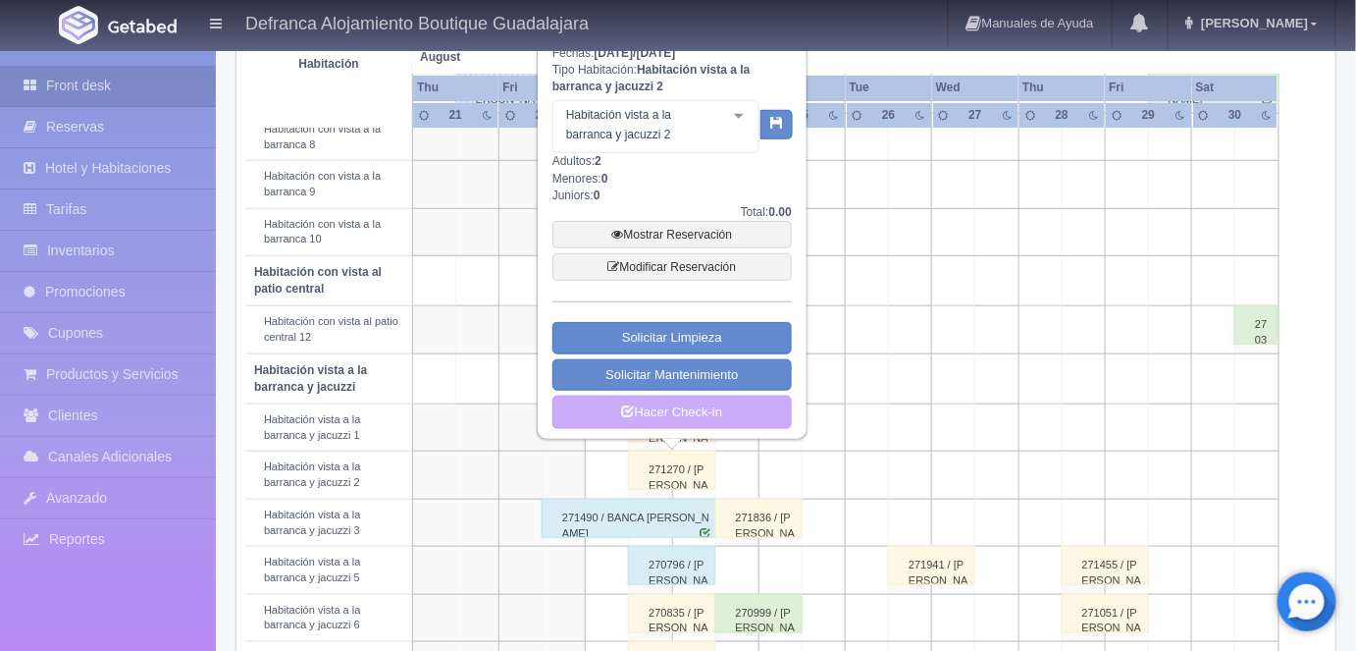
scroll to position [479, 0]
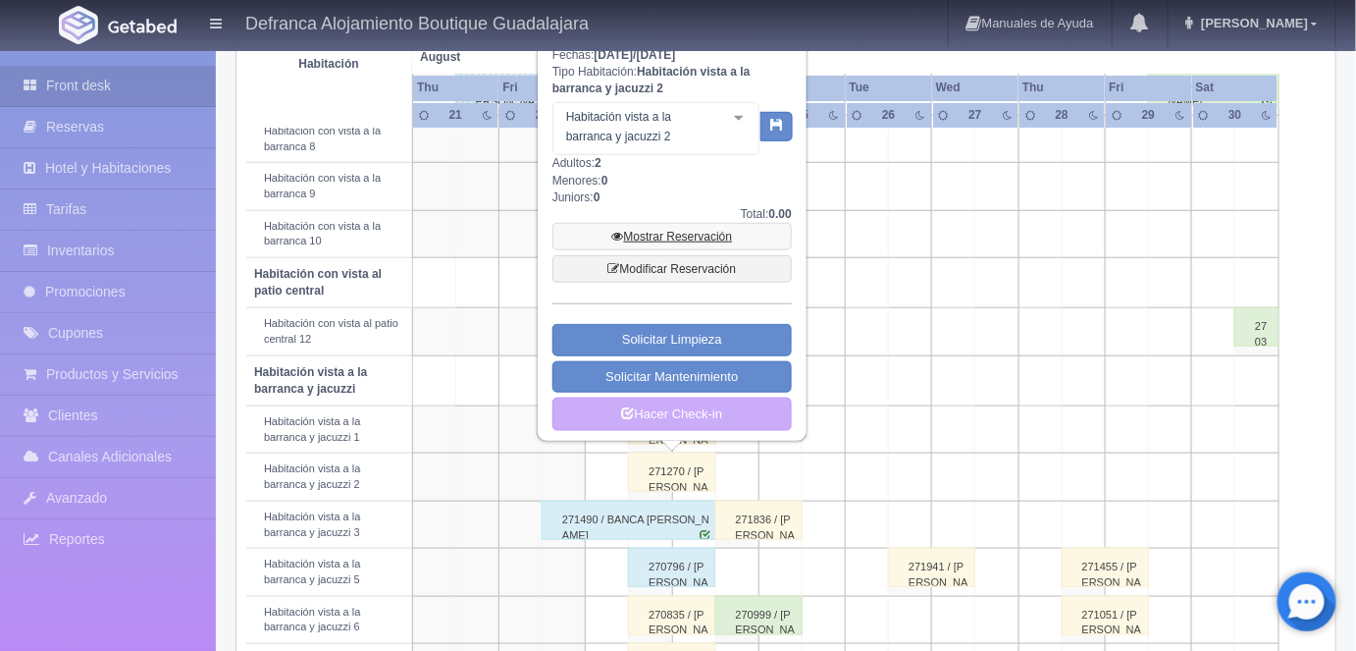
click at [683, 238] on link "Mostrar Reservación" at bounding box center [671, 236] width 239 height 27
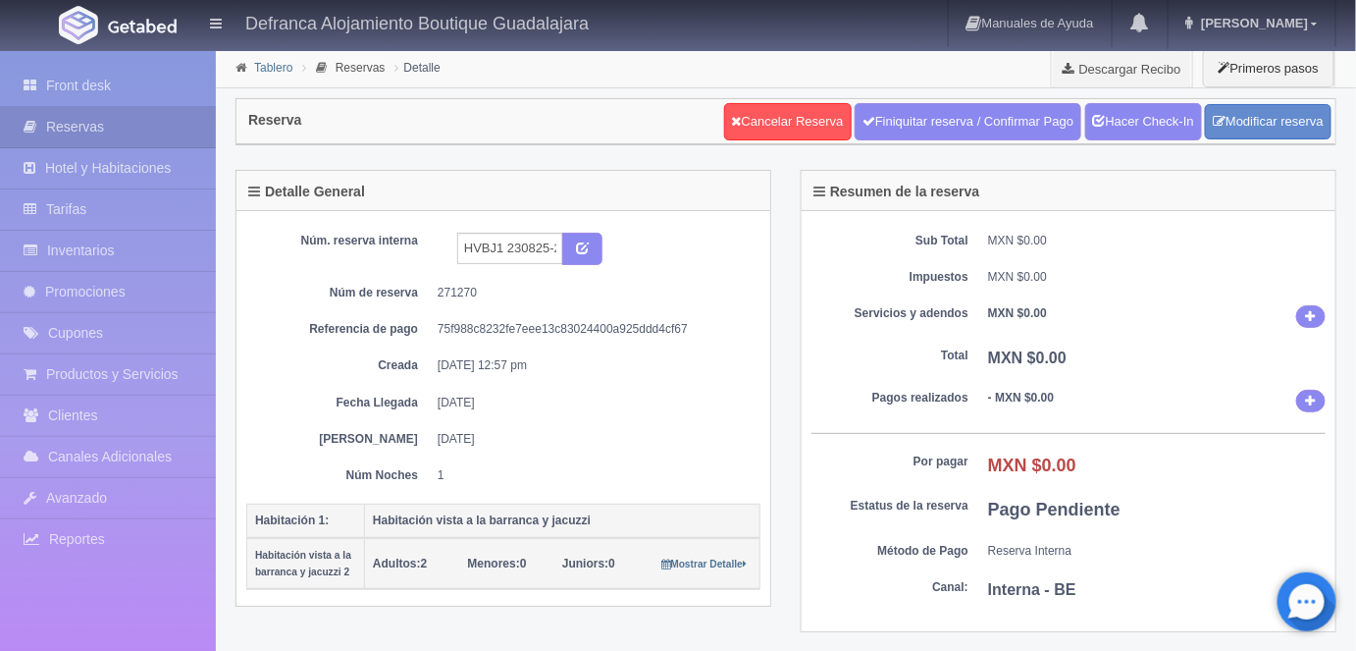
click at [269, 69] on link "Tablero" at bounding box center [273, 68] width 38 height 14
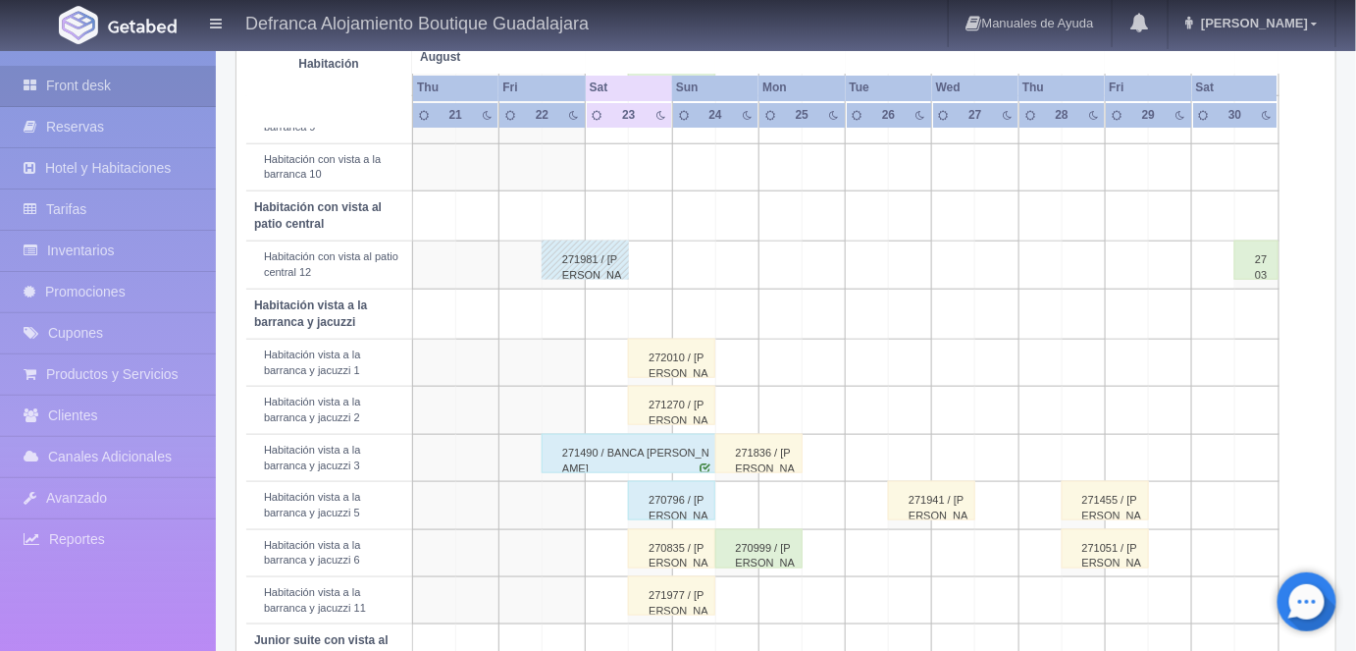
scroll to position [551, 0]
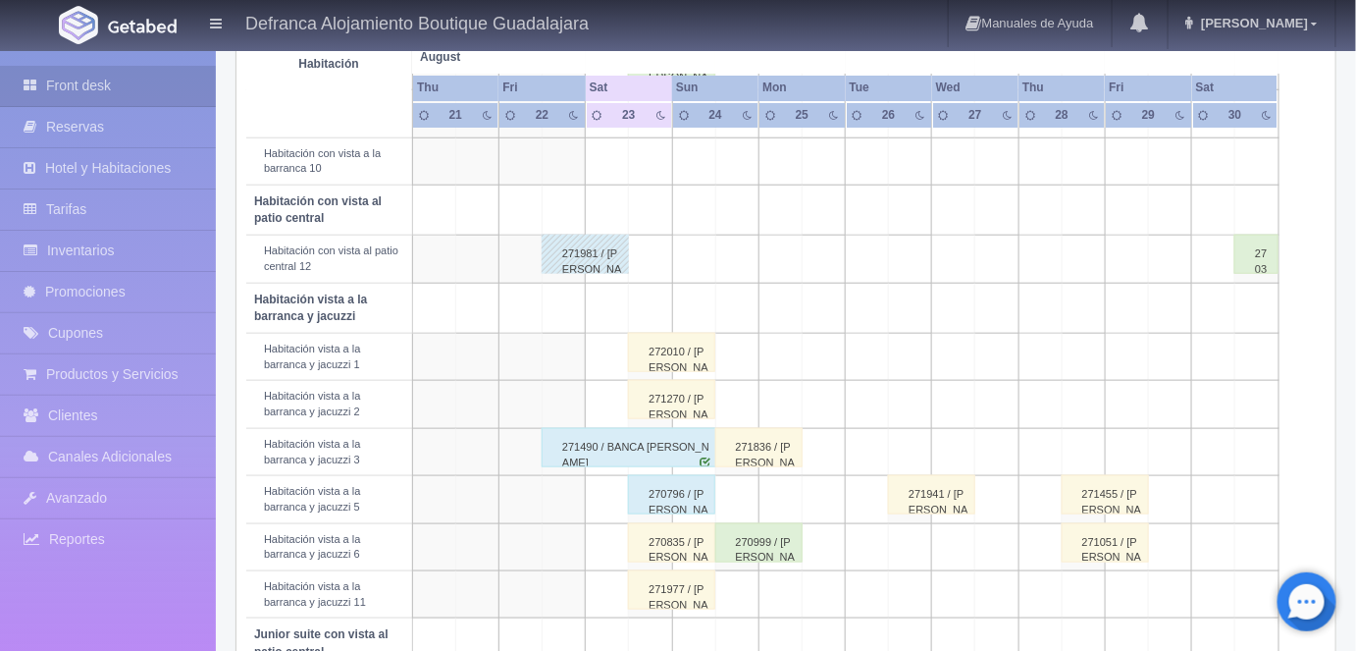
click at [677, 349] on div "272010 / [PERSON_NAME]" at bounding box center [671, 352] width 87 height 39
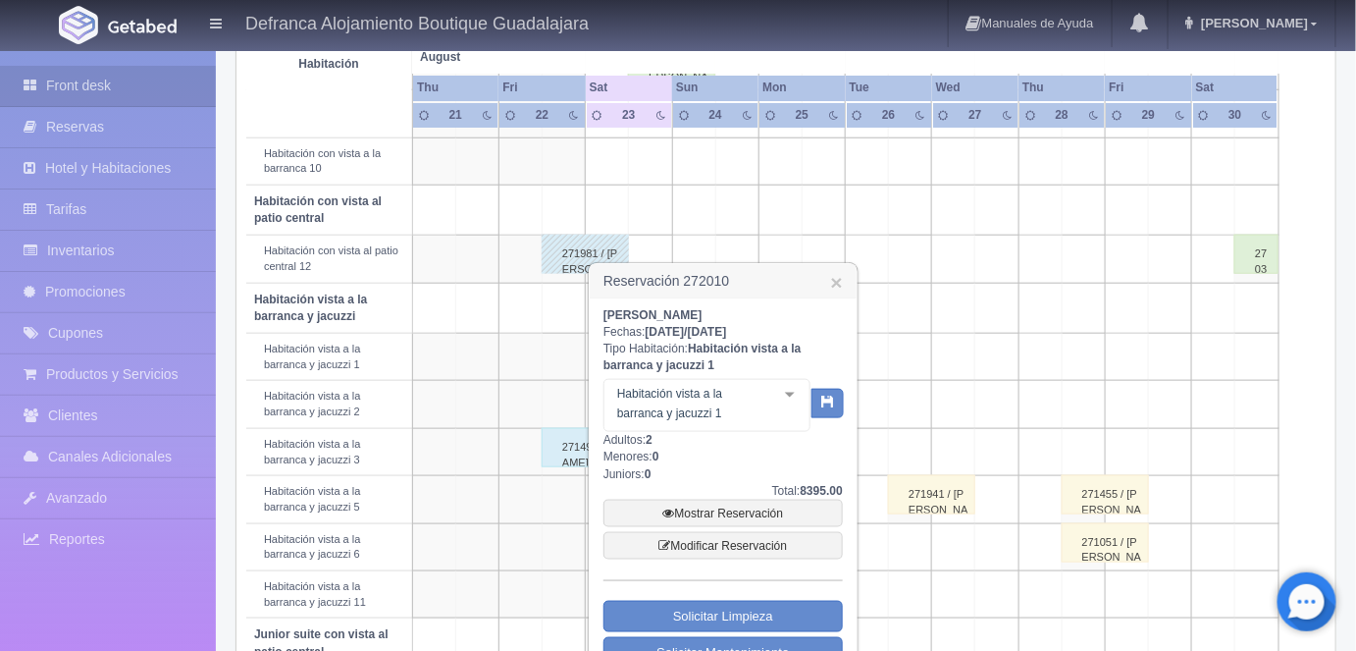
click at [790, 394] on div at bounding box center [789, 394] width 39 height 29
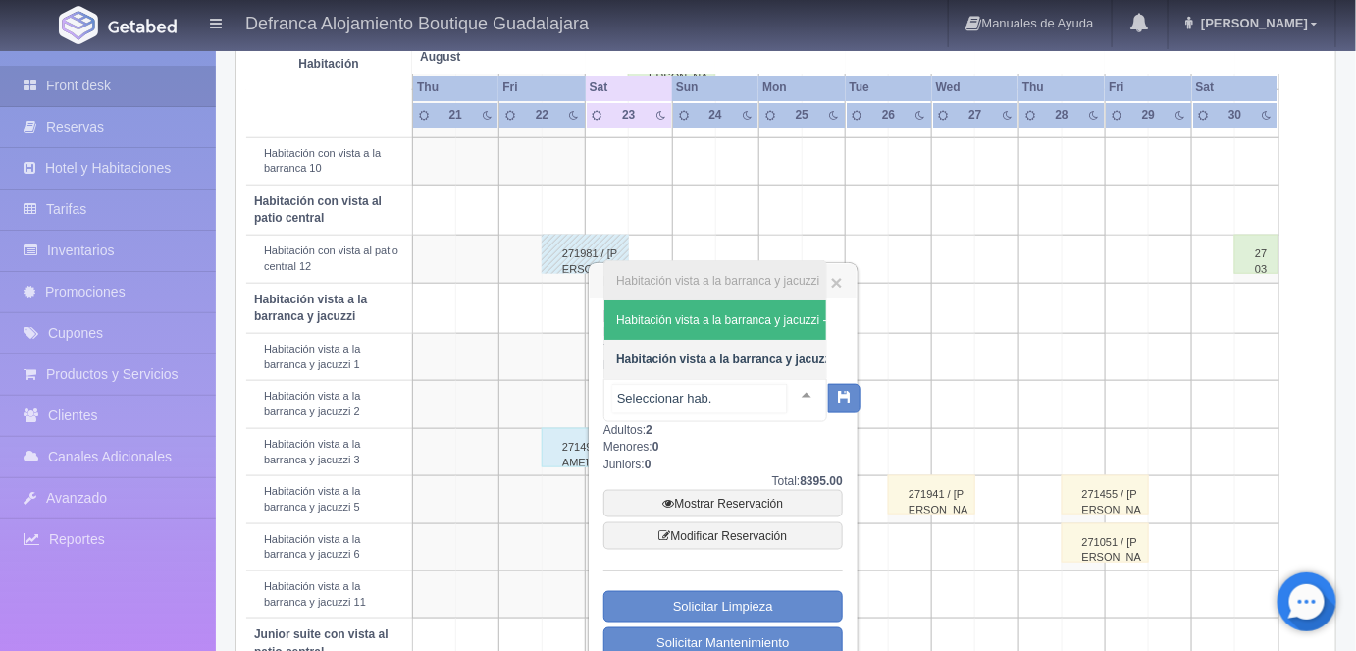
scroll to position [0, 82]
click at [759, 313] on span "Habitación vista a la barranca y jacuzzi - Sin asignar" at bounding box center [678, 320] width 273 height 14
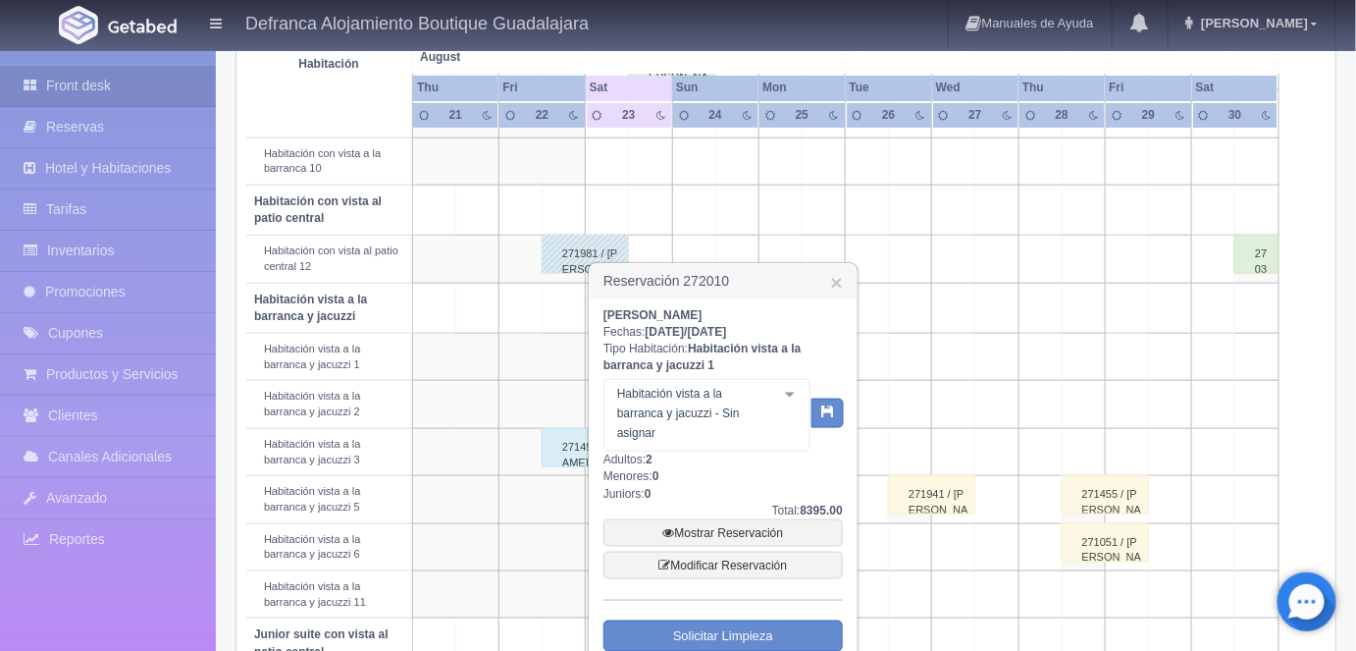
click at [787, 393] on div at bounding box center [789, 394] width 39 height 29
click at [834, 275] on link "×" at bounding box center [837, 282] width 12 height 21
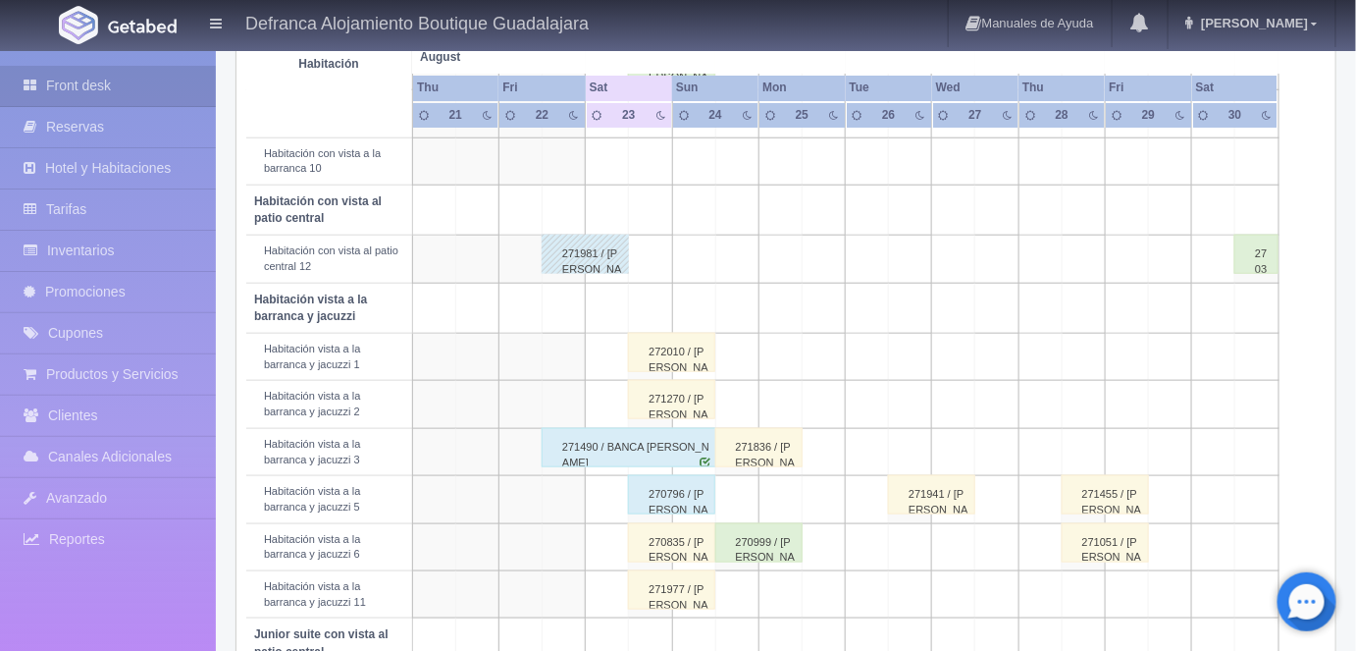
click at [670, 395] on div "271270 / [PERSON_NAME]" at bounding box center [671, 399] width 87 height 39
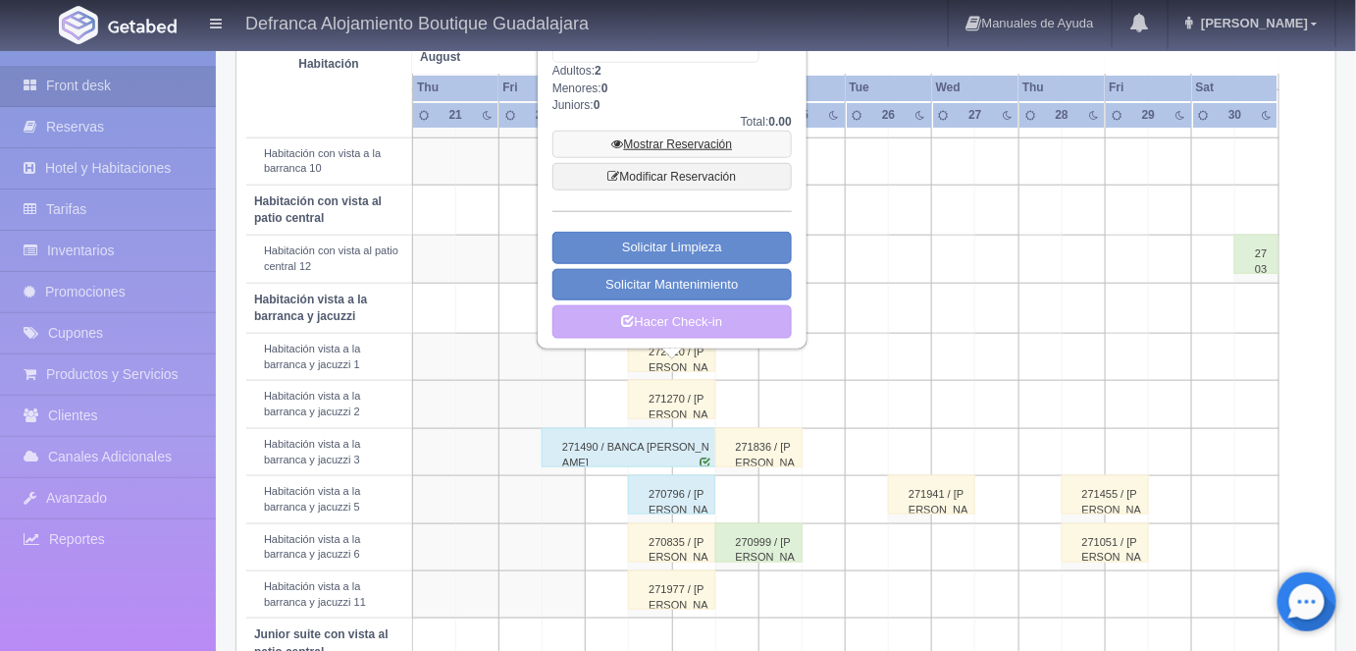
click at [661, 142] on link "Mostrar Reservación" at bounding box center [671, 144] width 239 height 27
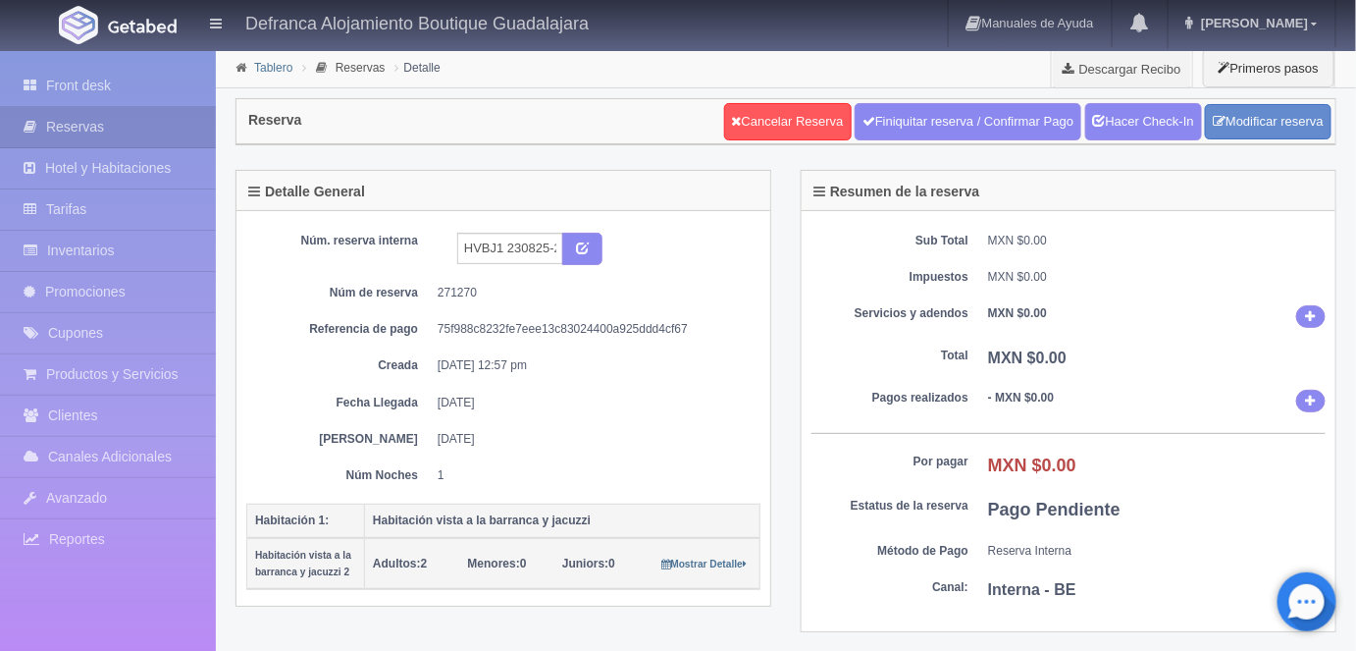
click at [264, 70] on link "Tablero" at bounding box center [273, 68] width 38 height 14
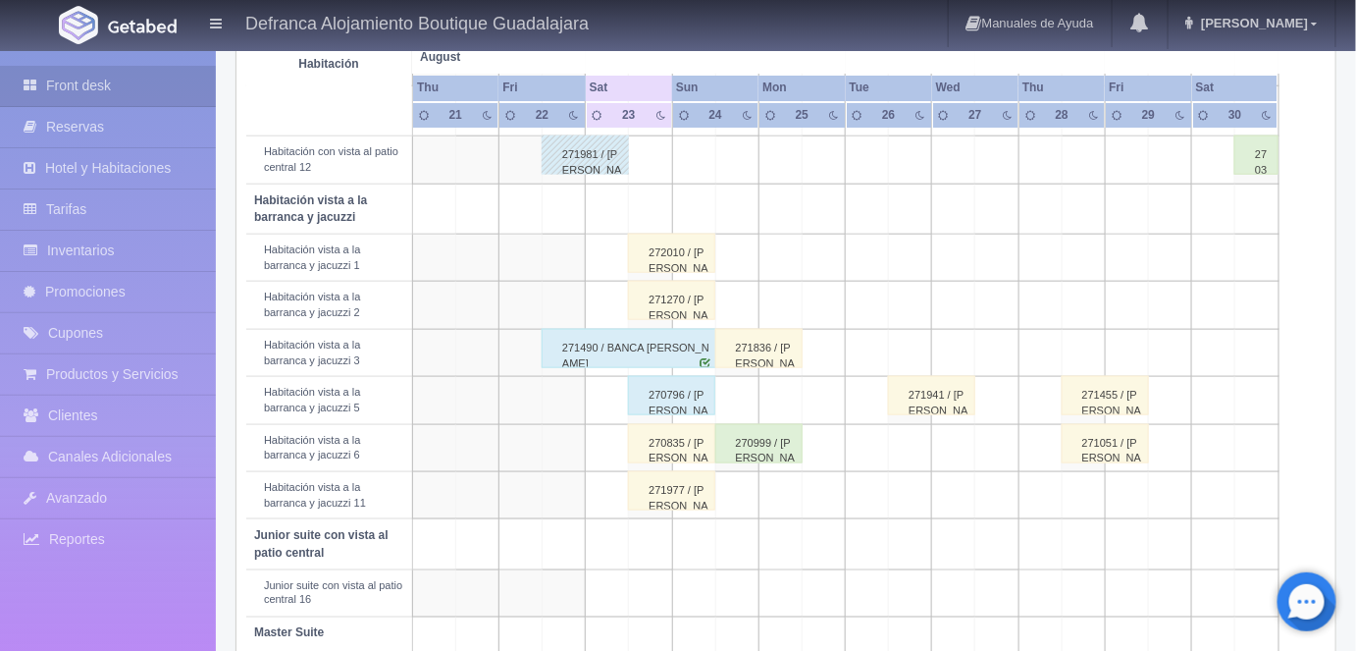
scroll to position [652, 0]
click at [672, 249] on div "272010 / [PERSON_NAME]" at bounding box center [671, 252] width 87 height 39
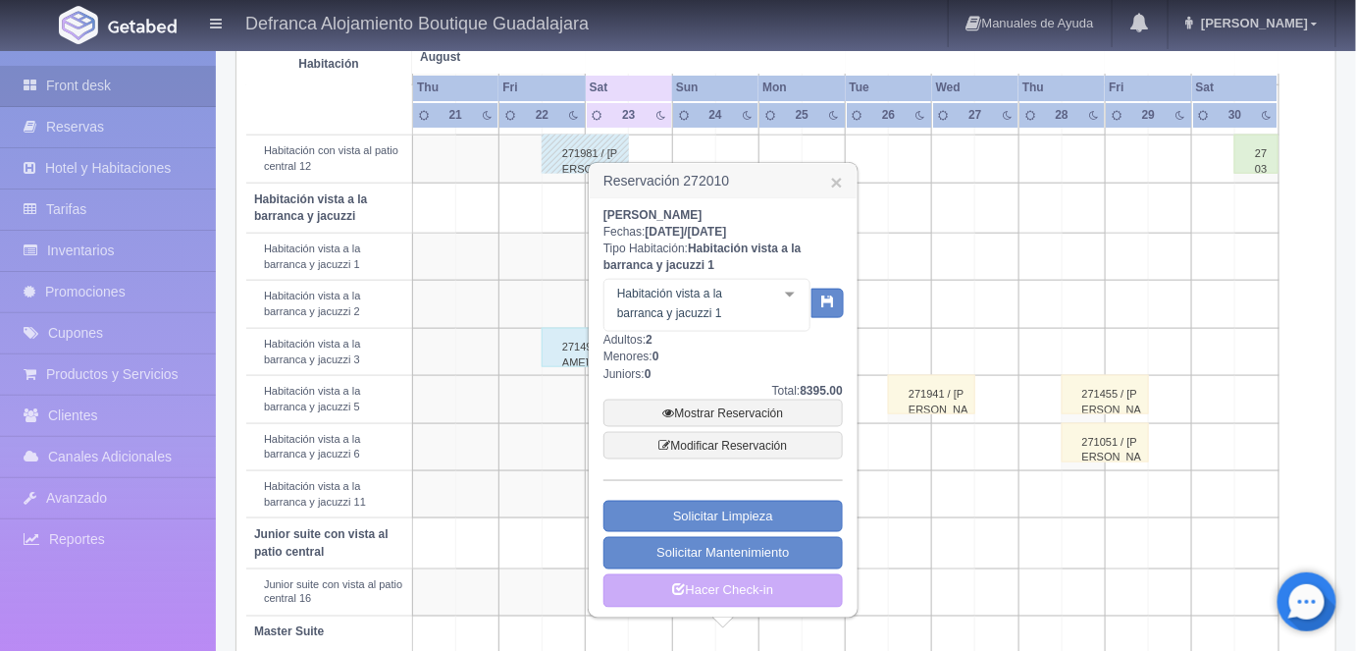
click at [779, 293] on div at bounding box center [789, 294] width 39 height 29
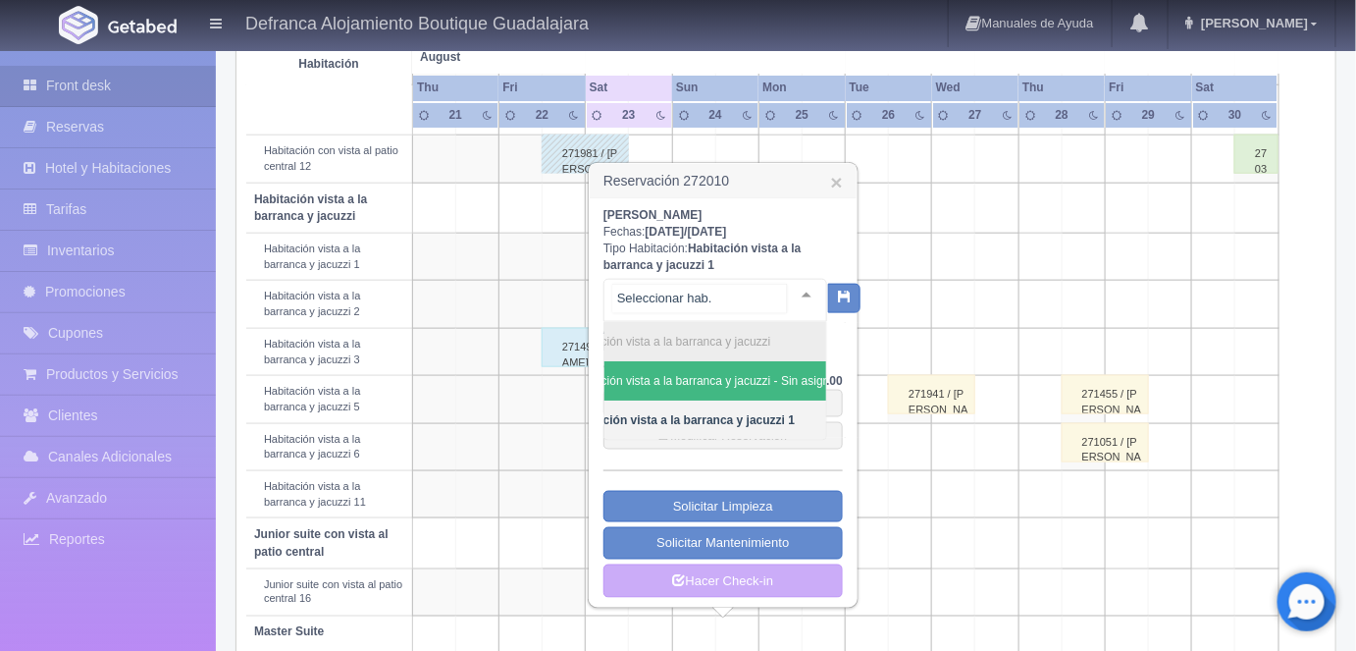
scroll to position [0, 82]
click at [772, 378] on span "Habitación vista a la barranca y jacuzzi - Sin asignar" at bounding box center [678, 381] width 273 height 14
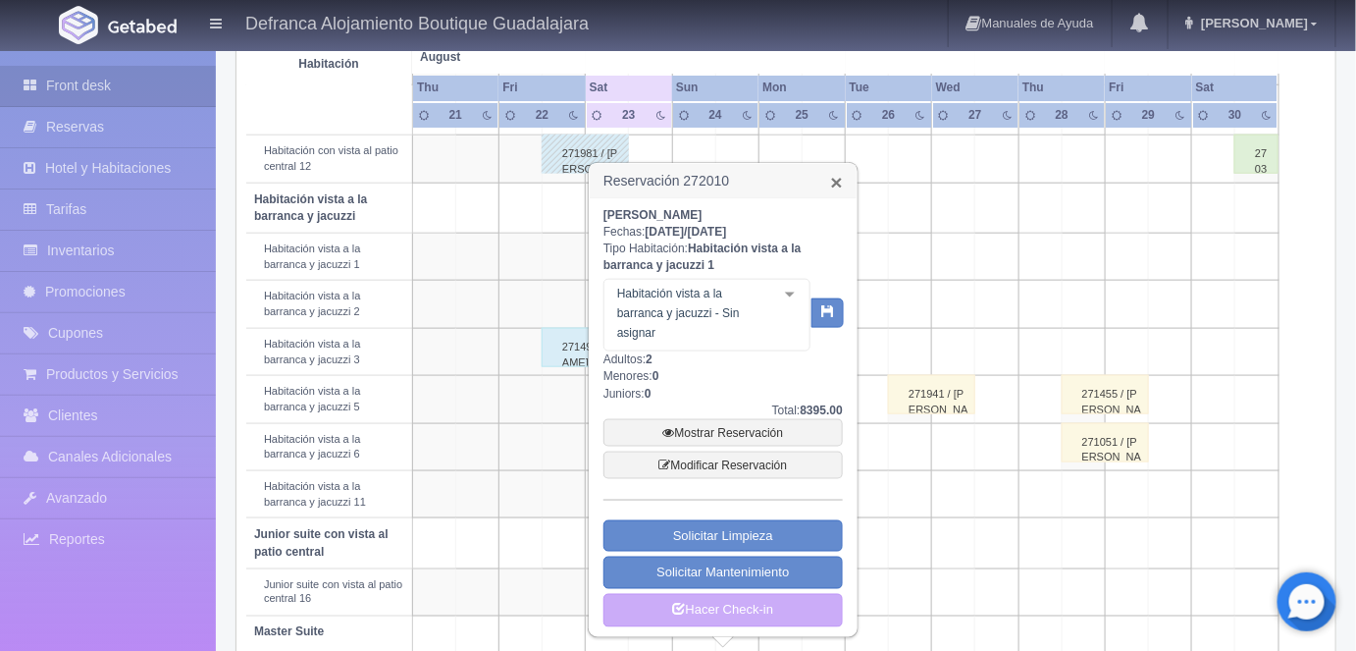
click at [842, 183] on link "×" at bounding box center [837, 182] width 12 height 21
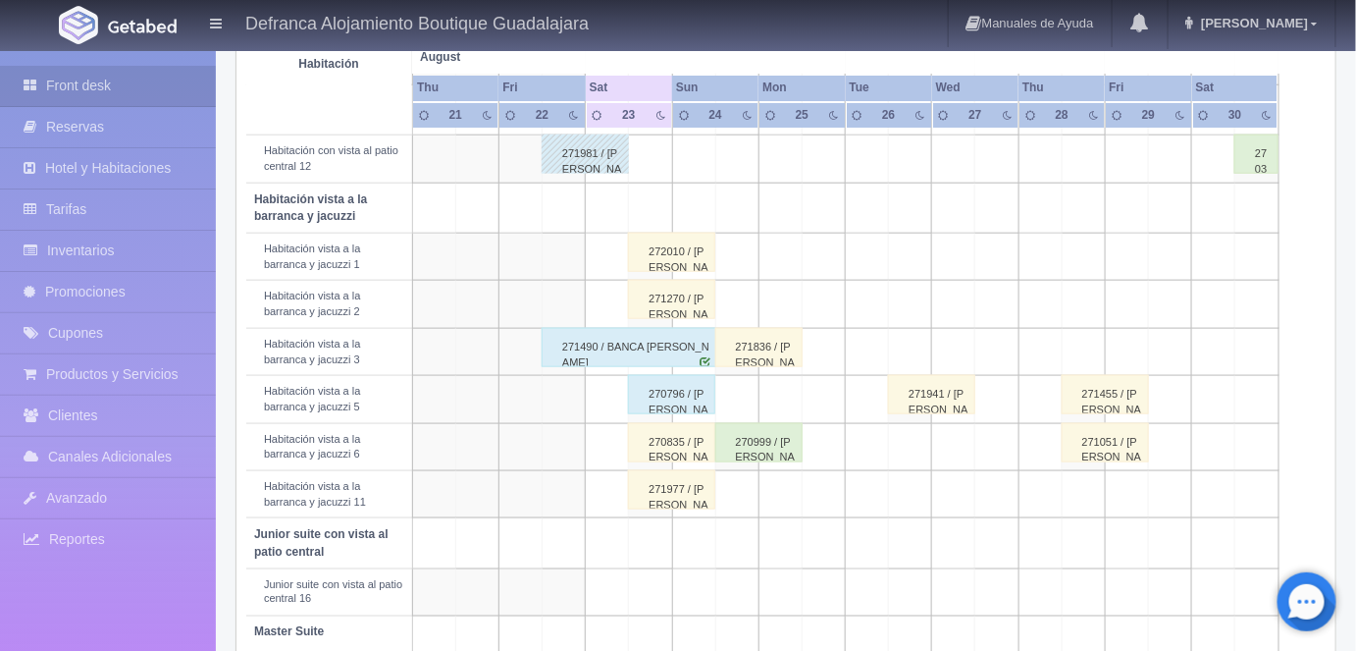
click at [678, 291] on div "271270 / [PERSON_NAME]" at bounding box center [671, 299] width 87 height 39
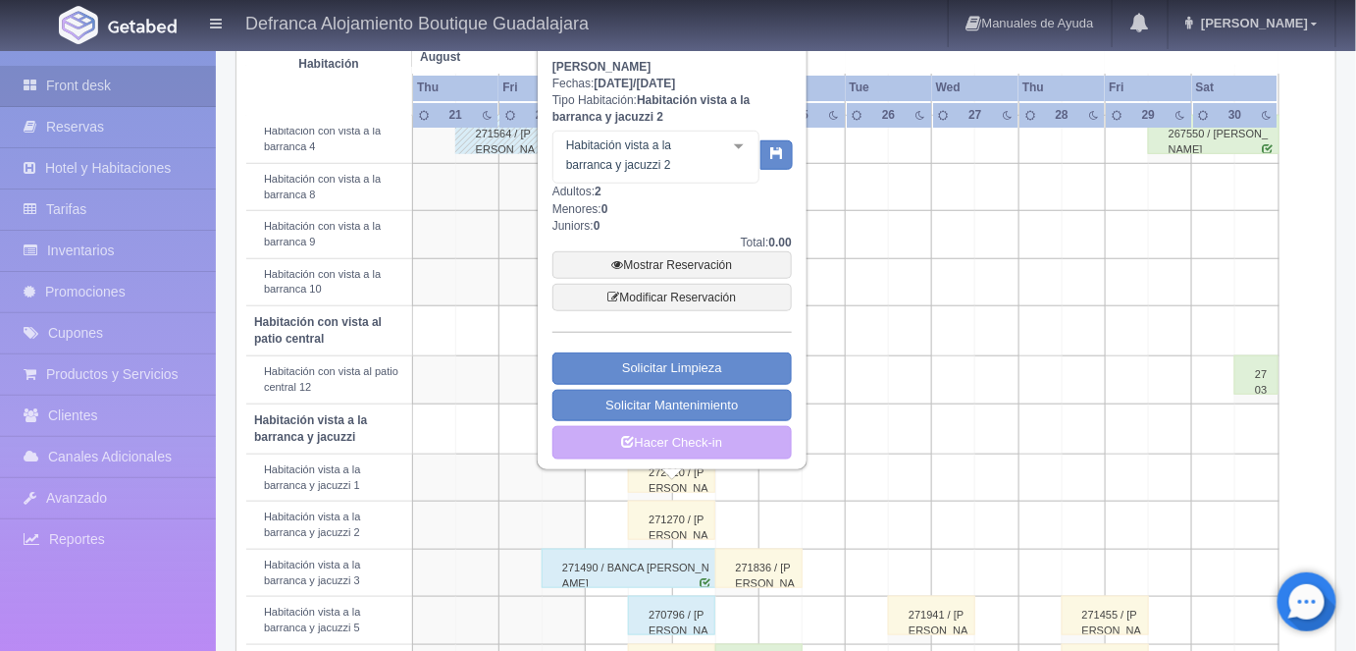
scroll to position [415, 0]
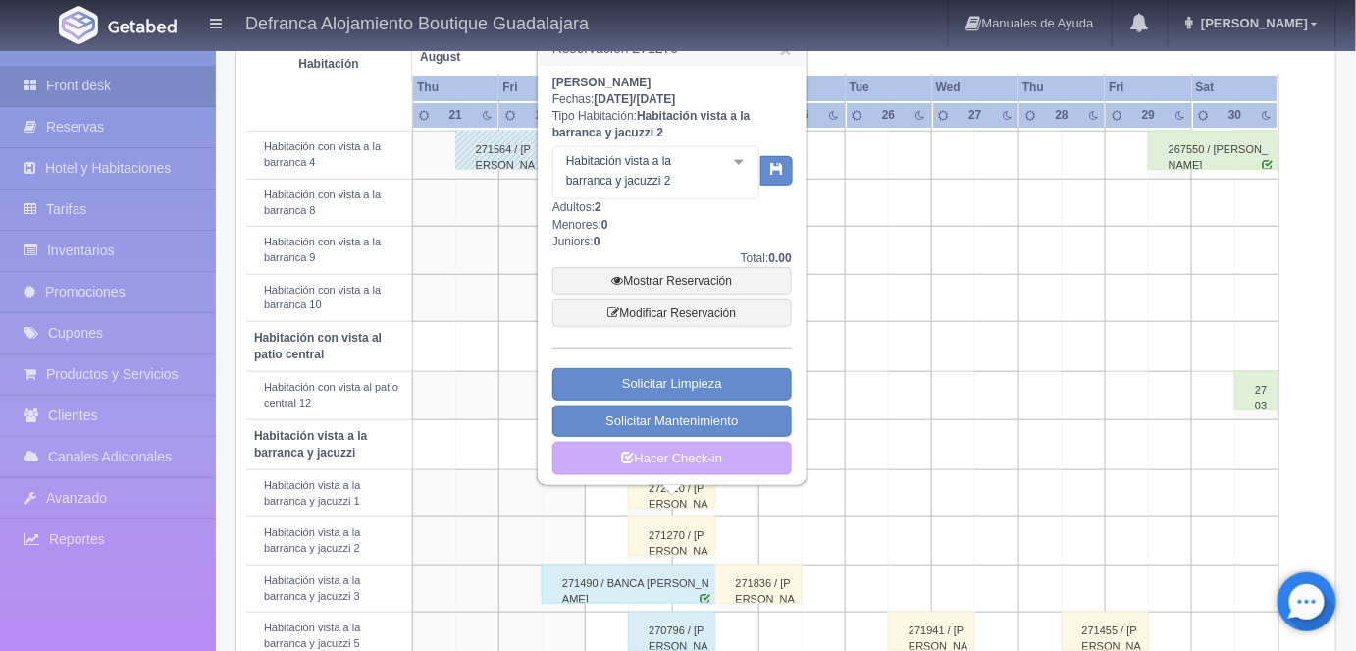
click at [739, 169] on div at bounding box center [738, 161] width 39 height 29
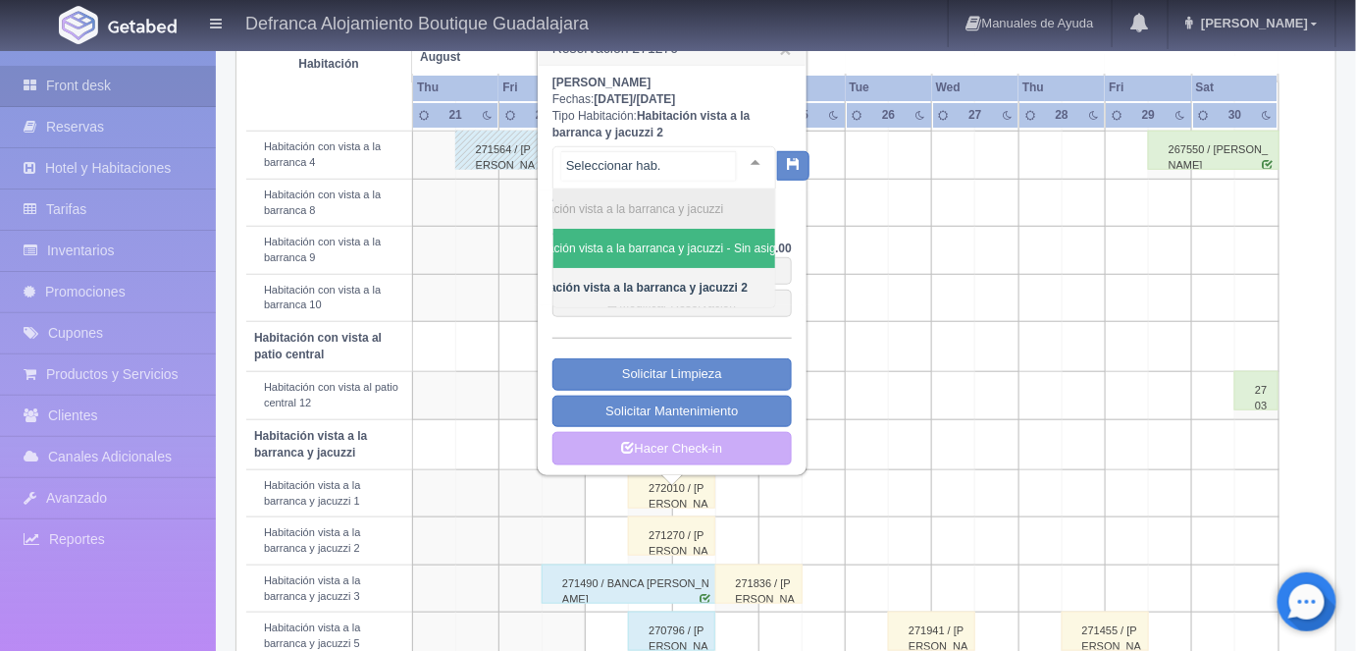
scroll to position [0, 82]
click at [703, 241] on span "Habitación vista a la barranca y jacuzzi - Sin asignar" at bounding box center [627, 248] width 273 height 14
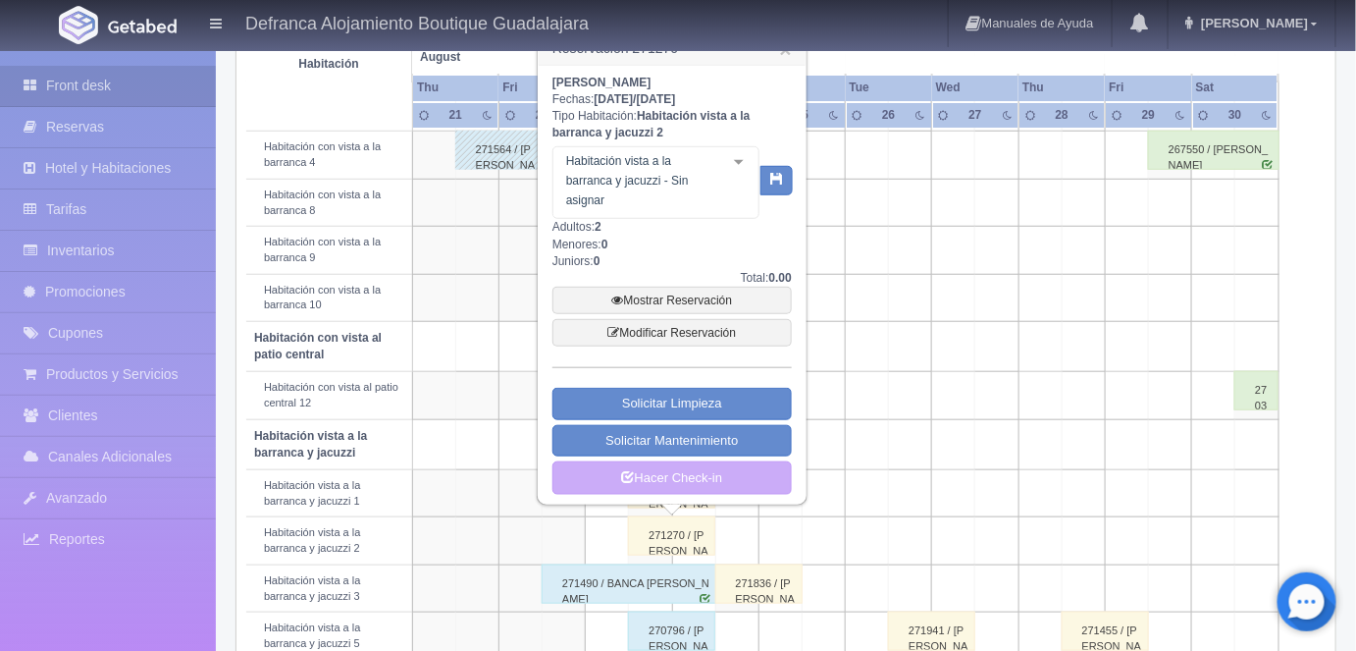
click at [743, 156] on div at bounding box center [738, 161] width 39 height 29
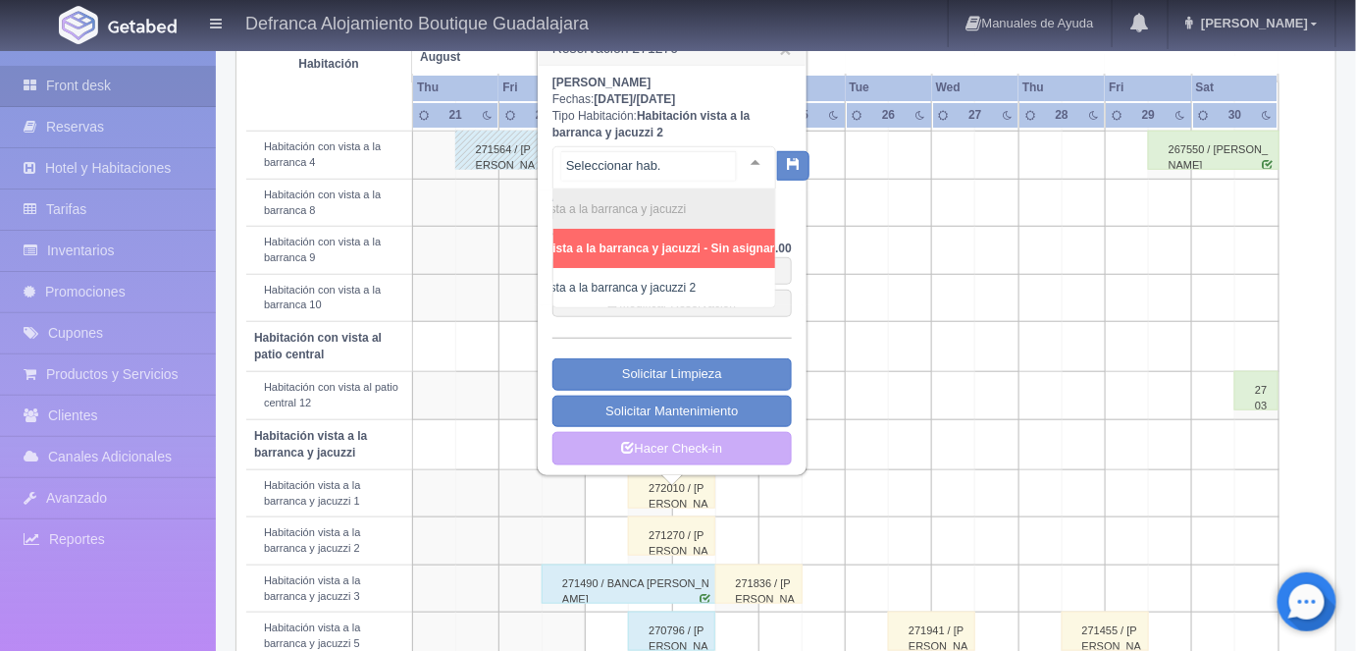
click at [721, 247] on span "Habitación vista a la barranca y jacuzzi - Sin asignar" at bounding box center [628, 248] width 291 height 14
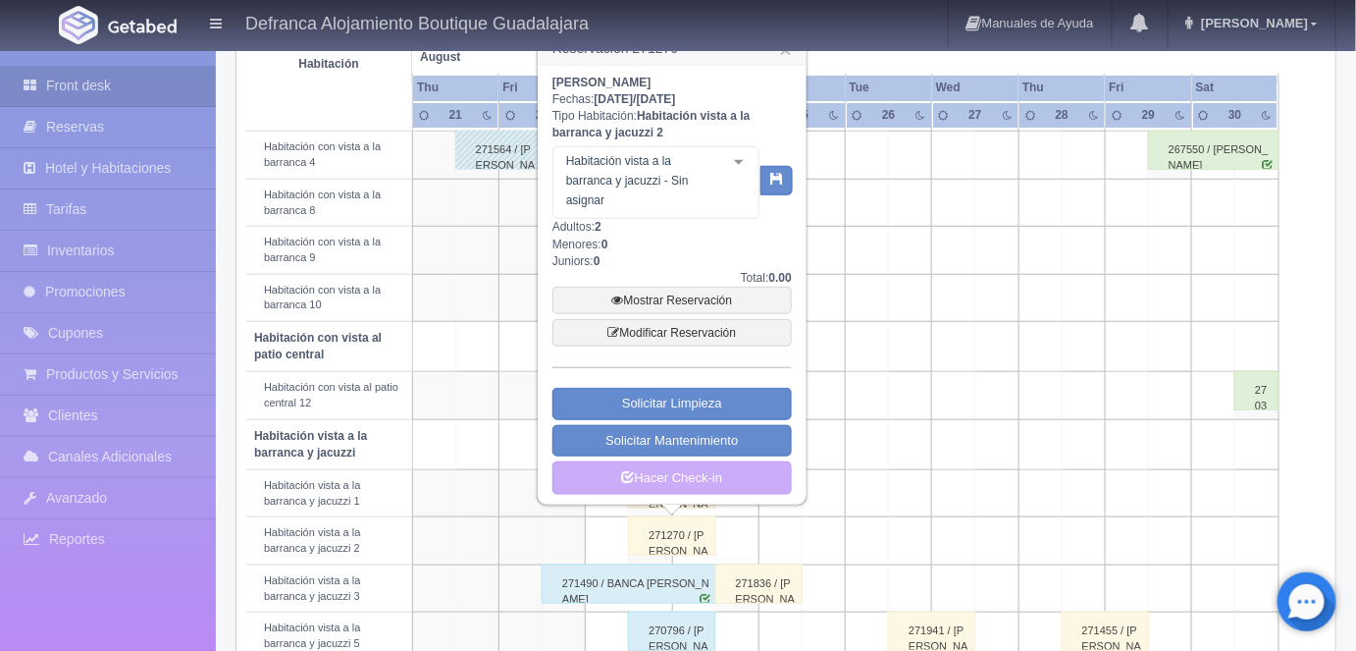
click at [739, 157] on div at bounding box center [738, 161] width 39 height 29
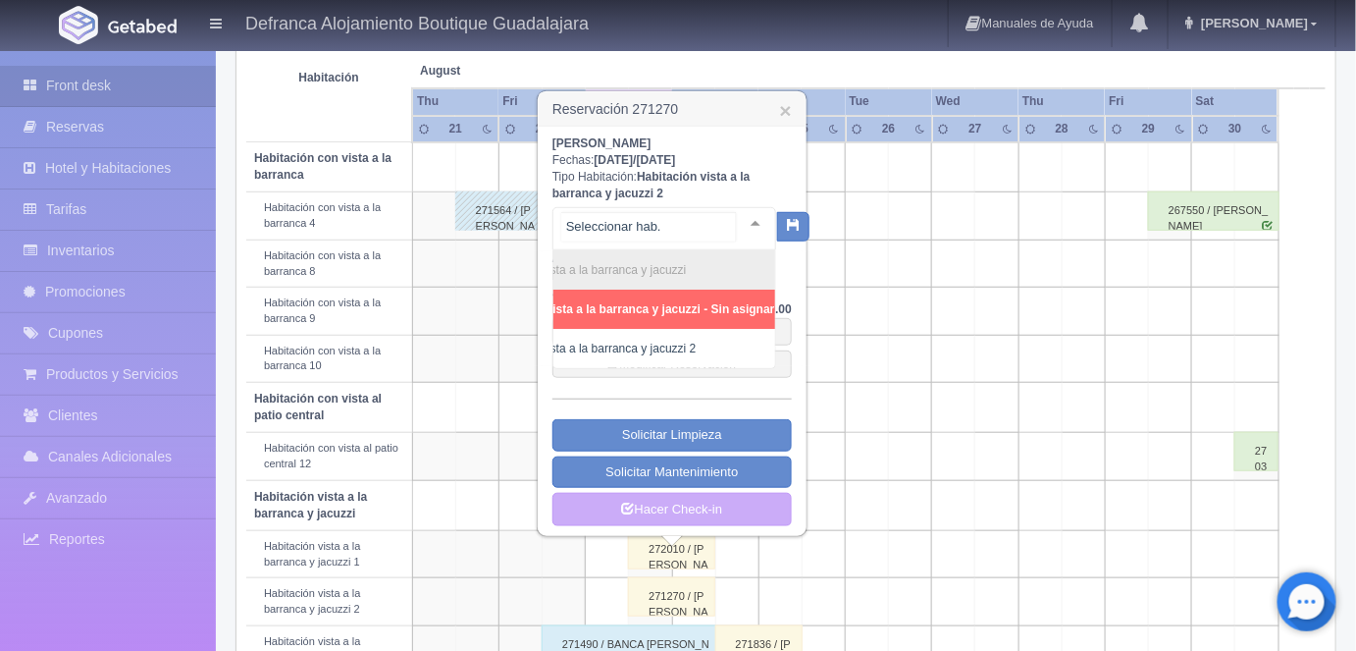
scroll to position [347, 0]
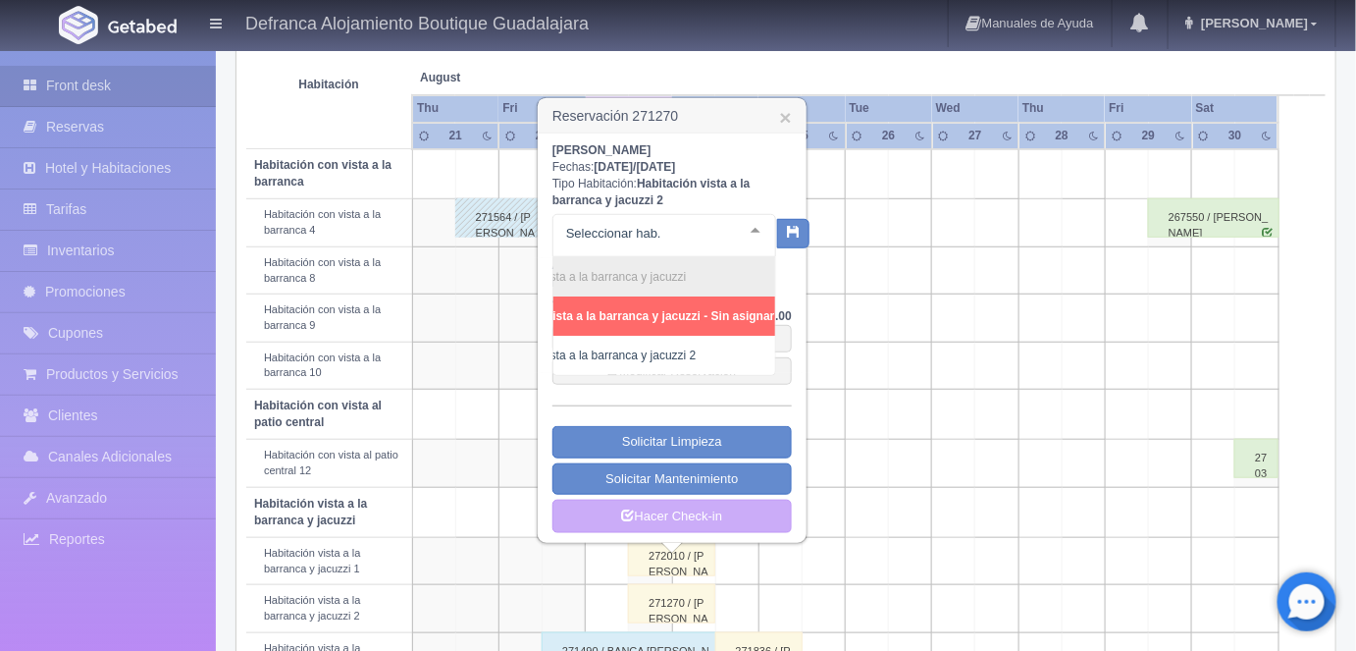
click at [951, 260] on td at bounding box center [953, 269] width 43 height 47
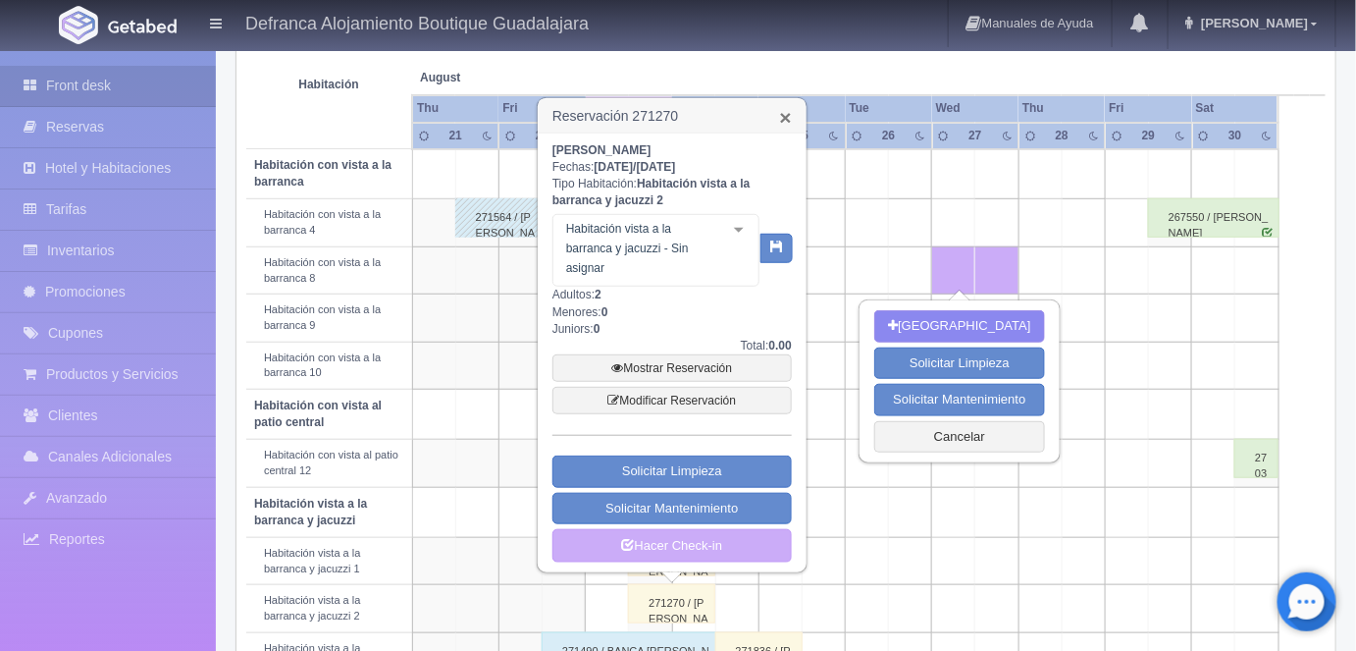
click at [785, 118] on link "×" at bounding box center [786, 117] width 12 height 21
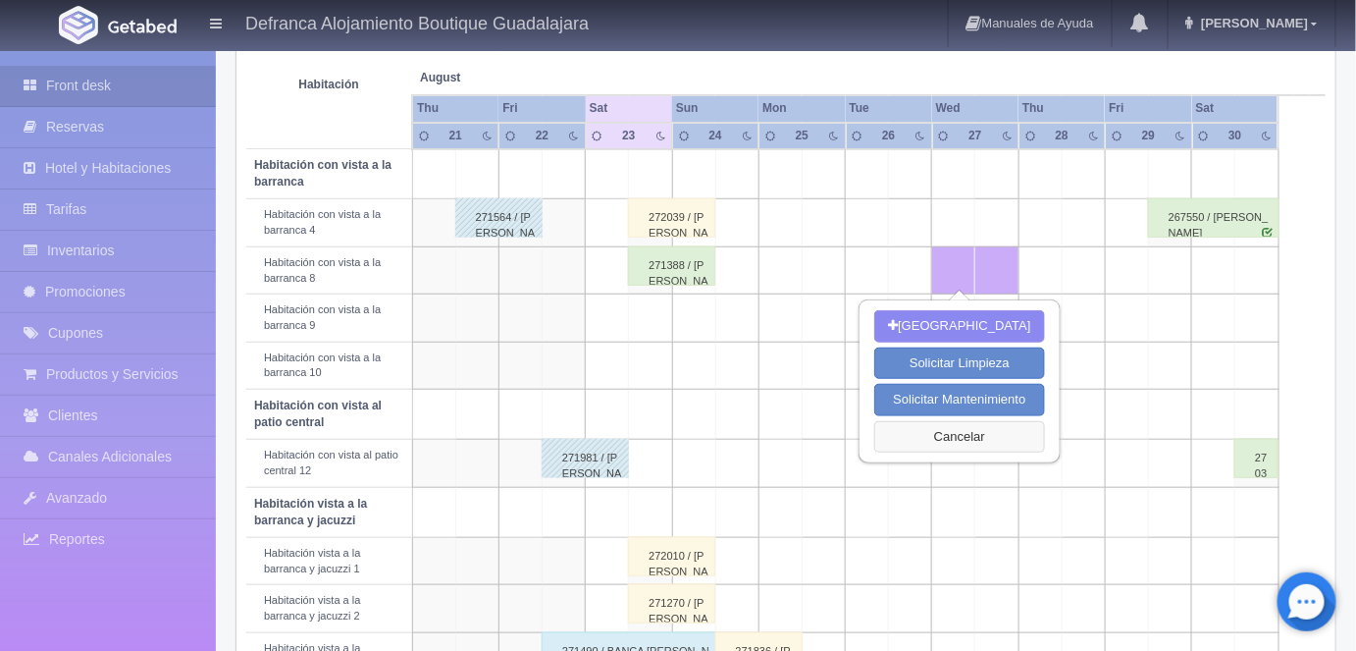
click at [955, 429] on button "Cancelar" at bounding box center [959, 437] width 170 height 32
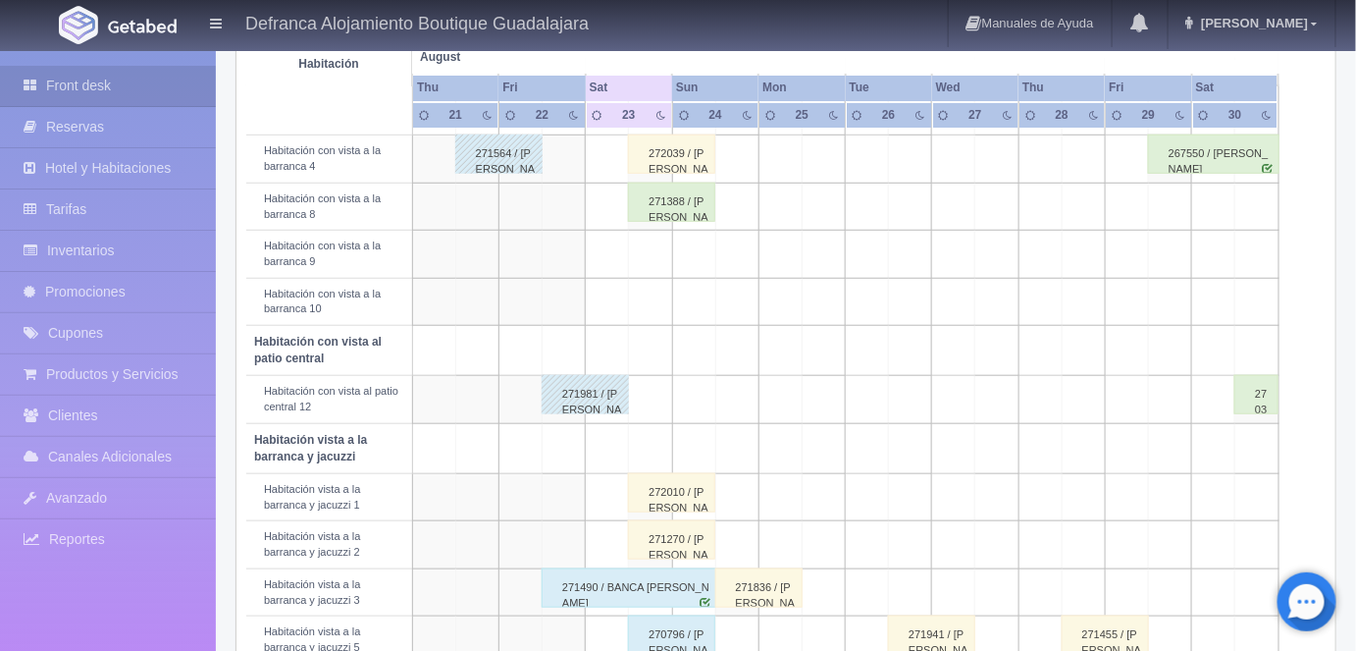
scroll to position [403, 0]
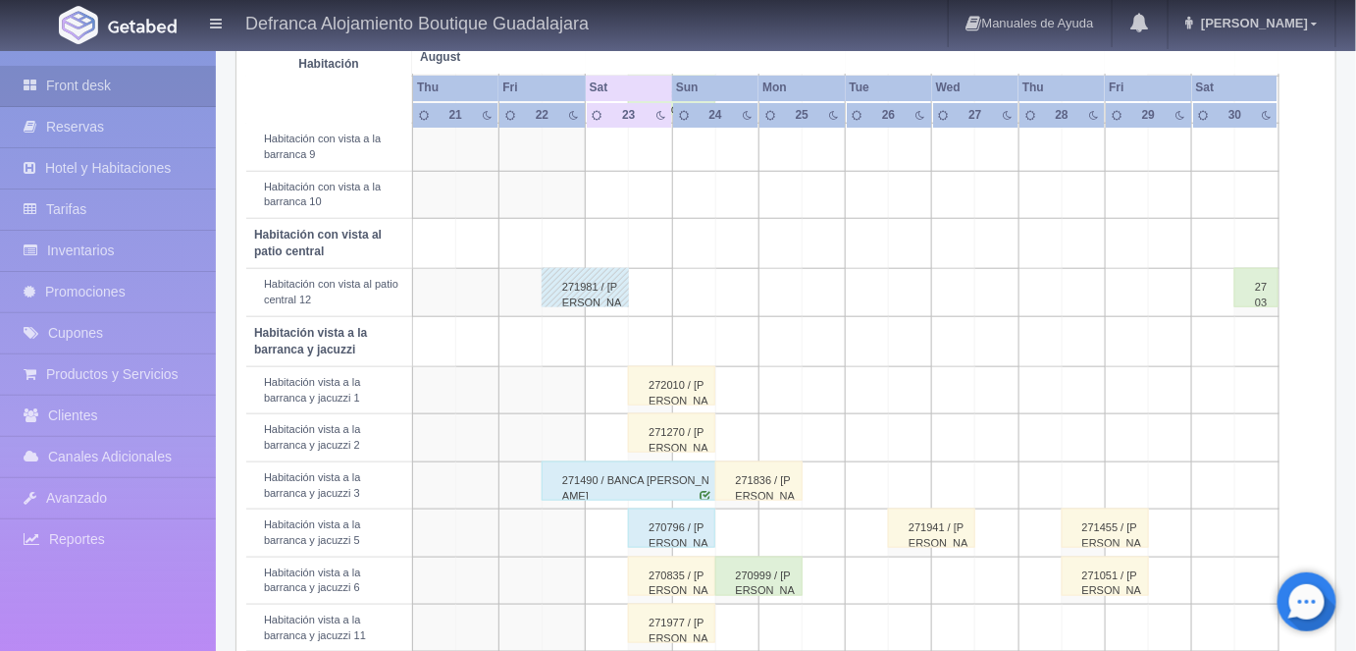
scroll to position [525, 0]
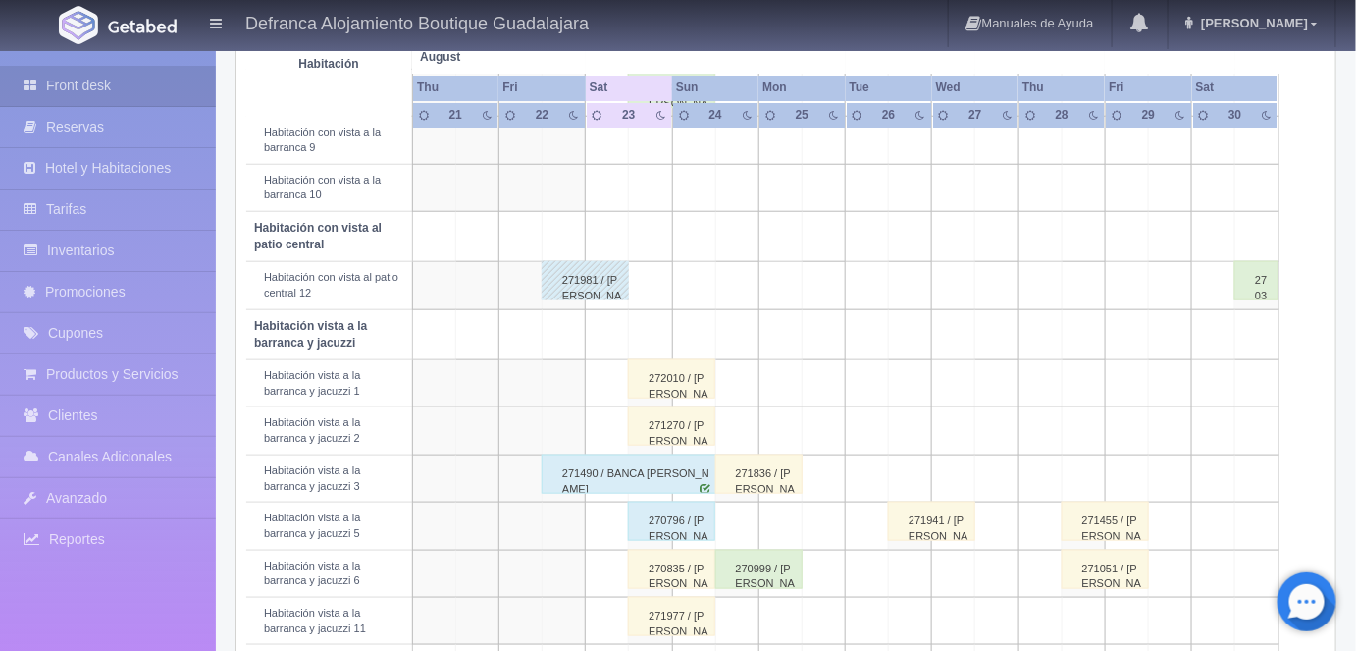
click at [673, 423] on div "271270 / [PERSON_NAME]" at bounding box center [671, 425] width 87 height 39
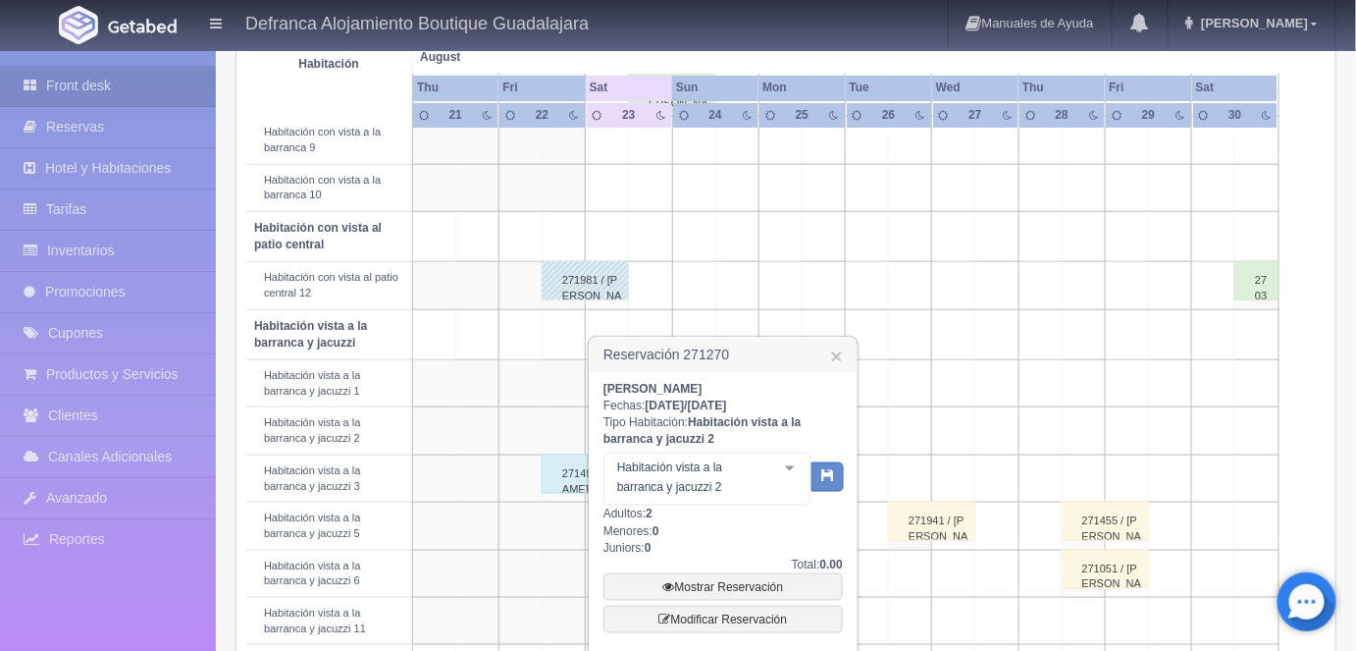
click at [785, 463] on div at bounding box center [789, 467] width 39 height 29
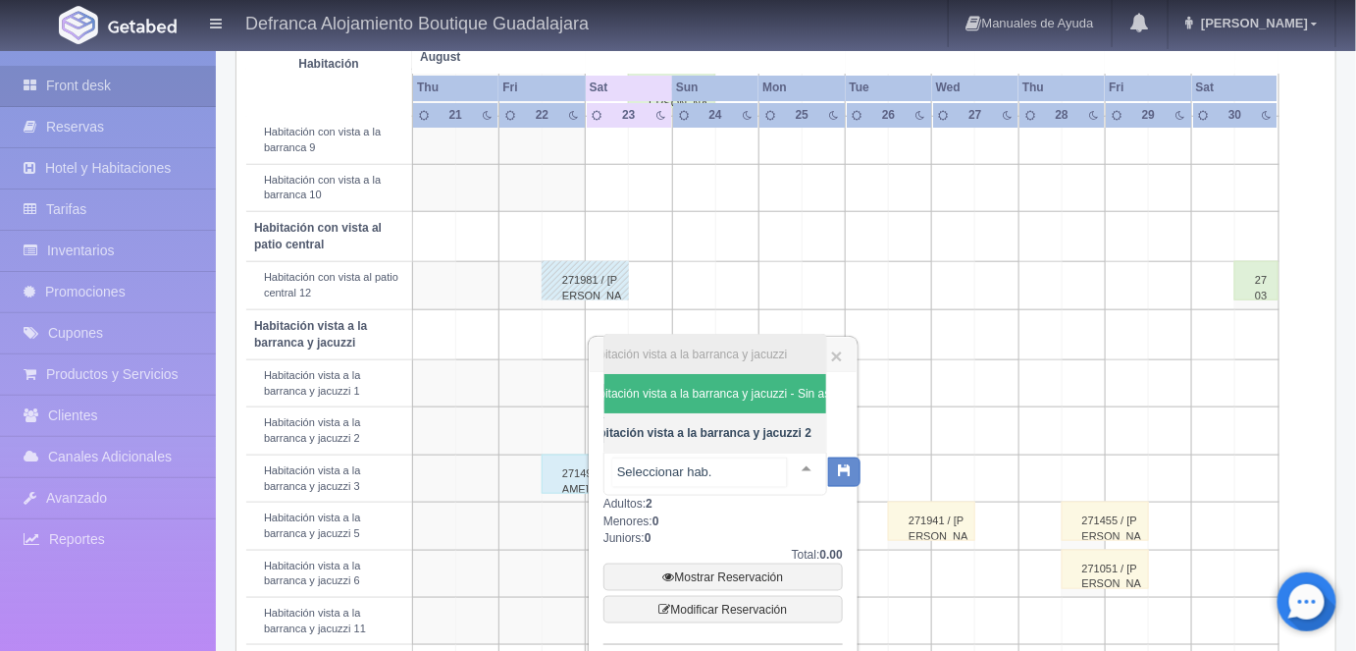
scroll to position [0, 28]
click at [746, 387] on span "Habitación vista a la barranca y jacuzzi - Sin asignar" at bounding box center [724, 394] width 273 height 14
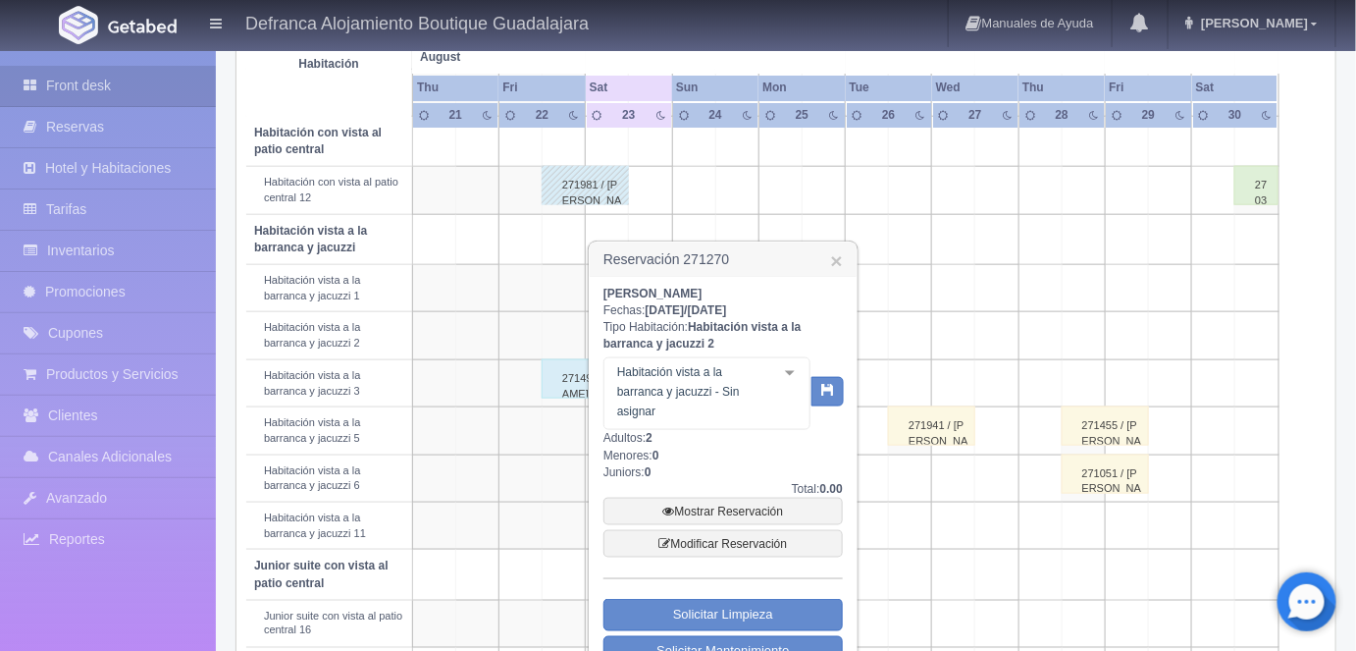
scroll to position [621, 0]
click at [833, 253] on link "×" at bounding box center [837, 259] width 12 height 21
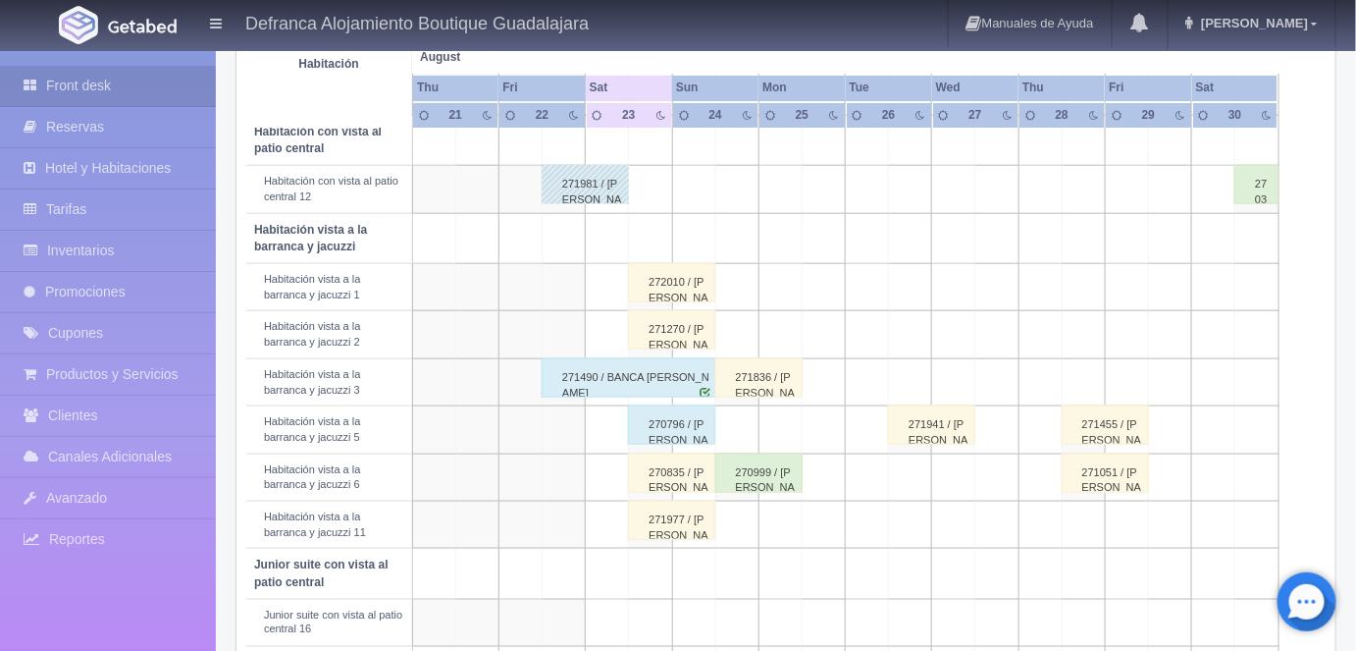
click at [656, 328] on div "271270 / [PERSON_NAME]" at bounding box center [671, 329] width 87 height 39
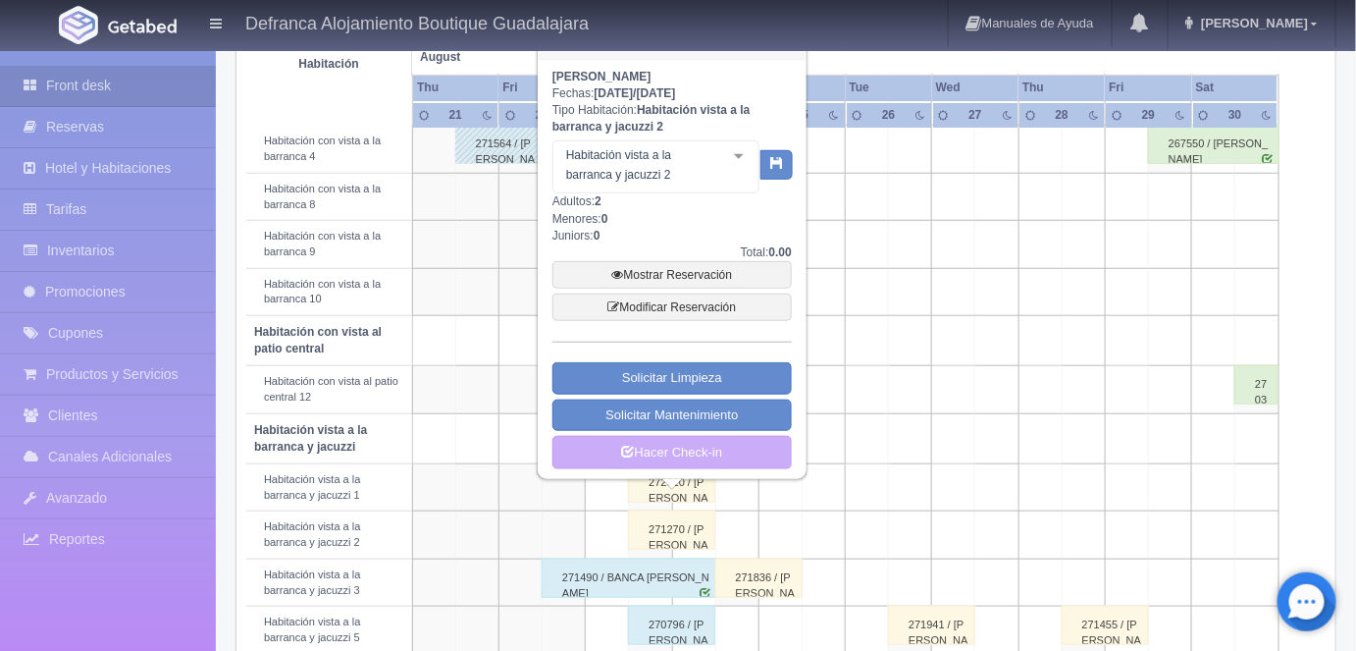
scroll to position [418, 0]
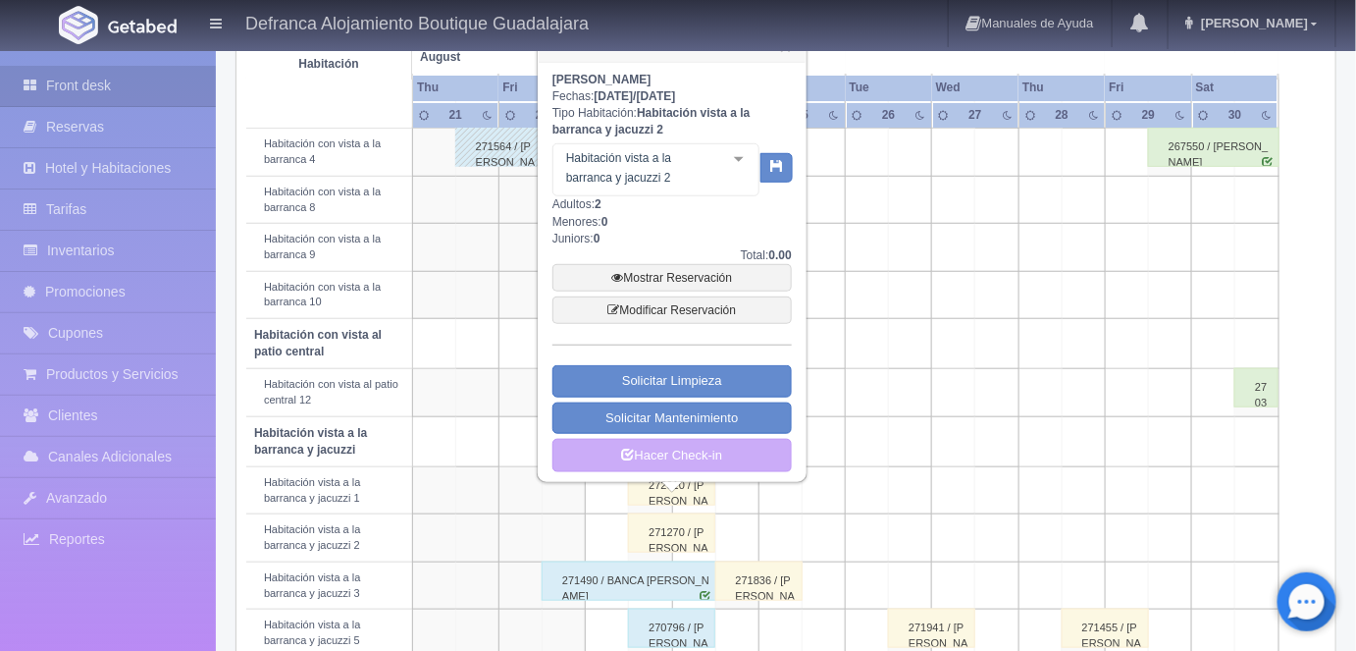
click at [732, 160] on div at bounding box center [738, 158] width 39 height 29
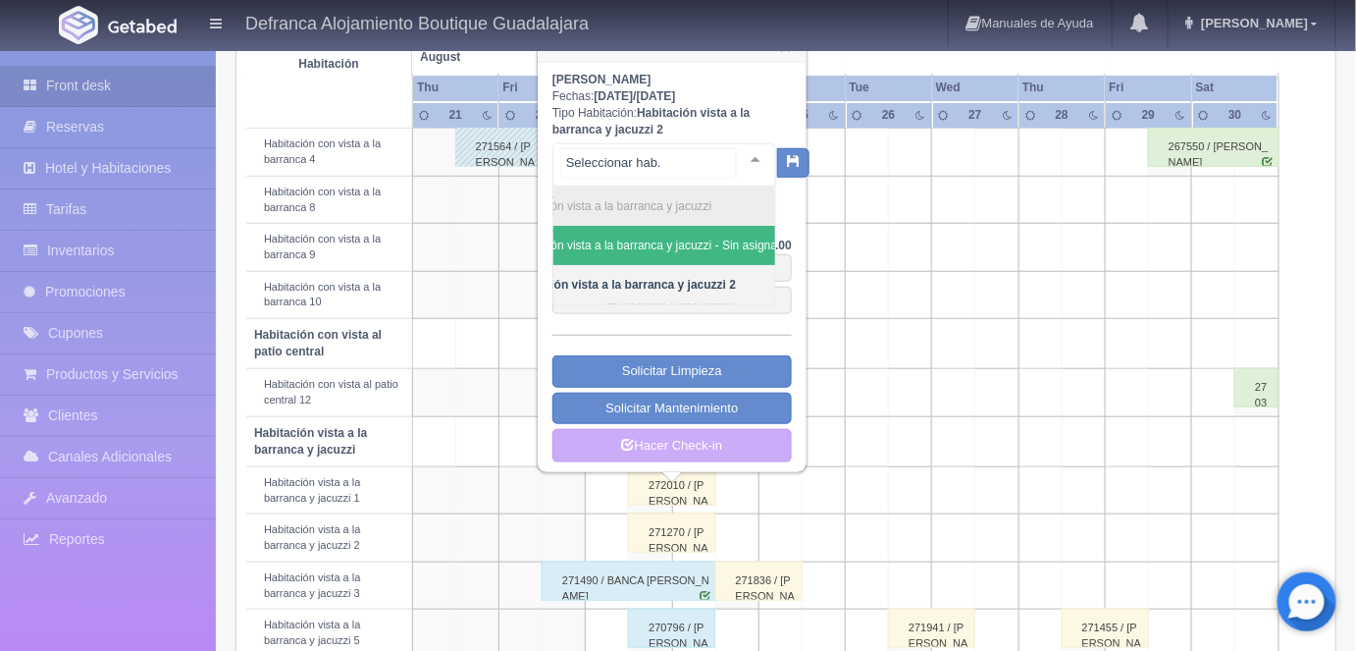
scroll to position [0, 71]
click at [719, 243] on span "Habitación vista a la barranca y jacuzzi - Sin asignar" at bounding box center [631, 245] width 273 height 14
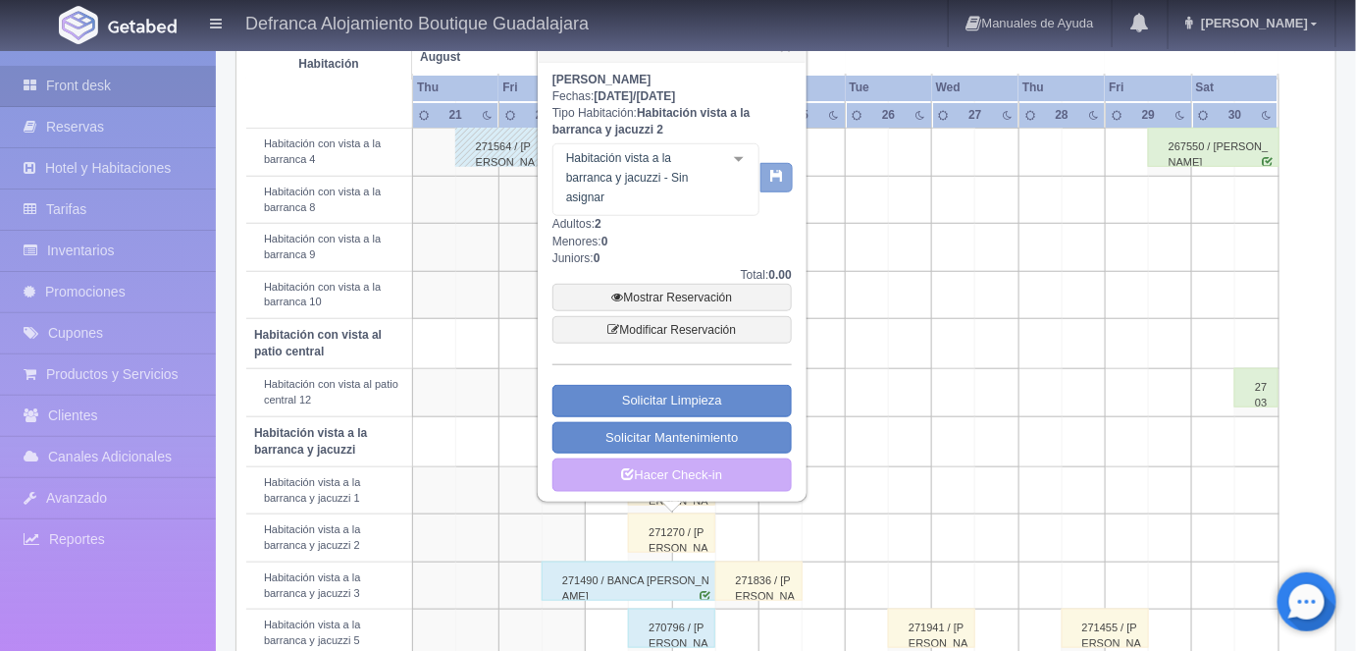
click at [775, 170] on icon "button" at bounding box center [776, 175] width 13 height 13
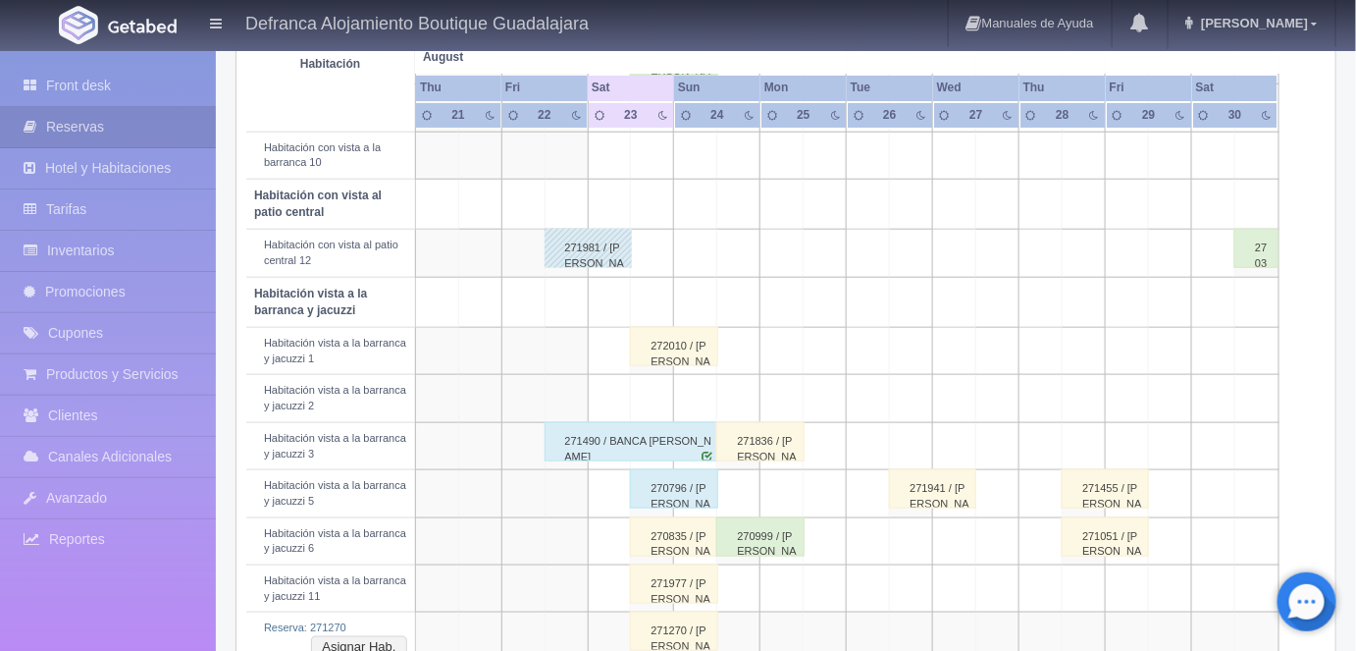
scroll to position [562, 0]
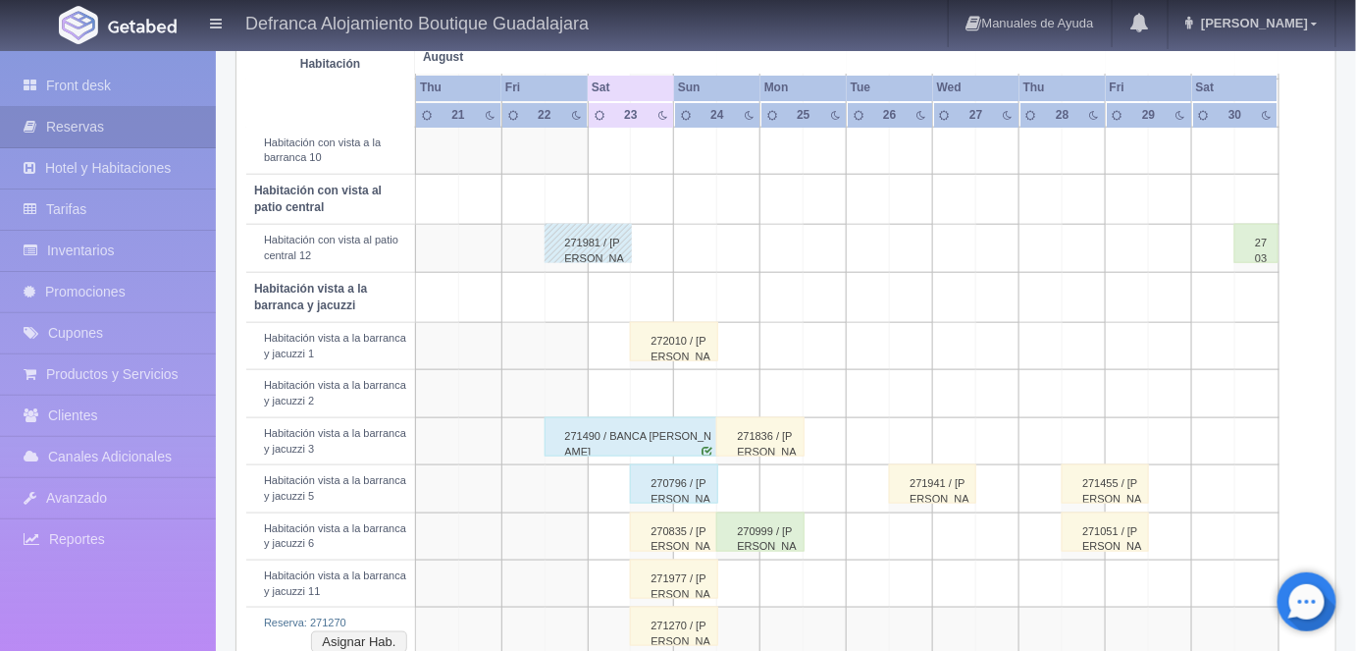
click at [675, 349] on div "272010 / [PERSON_NAME]" at bounding box center [673, 341] width 87 height 39
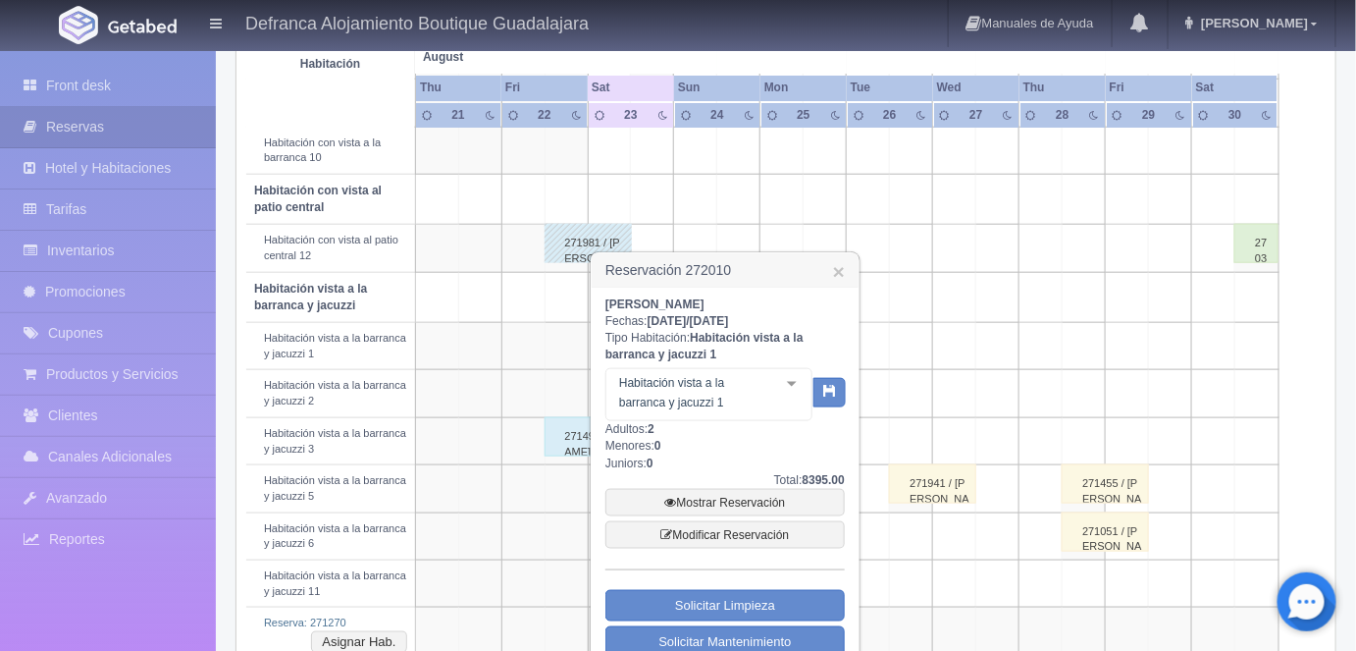
click at [792, 382] on div at bounding box center [791, 383] width 39 height 29
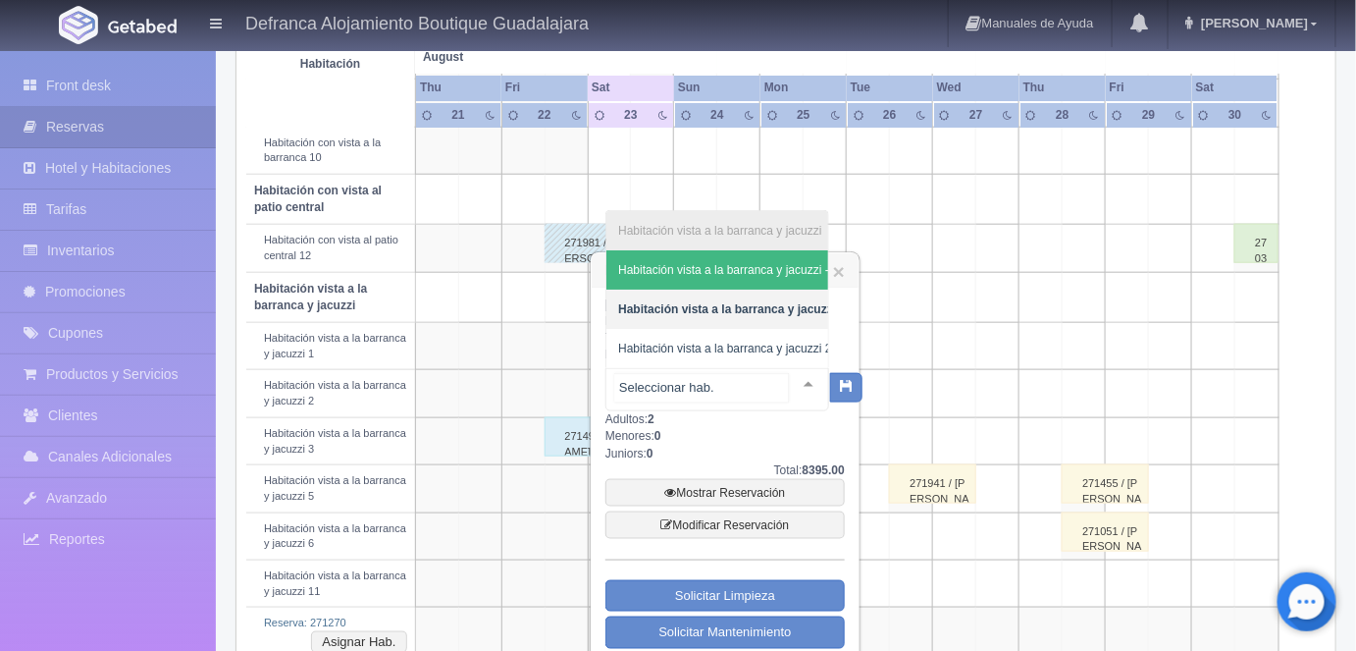
scroll to position [0, 82]
click at [729, 341] on span "Habitación vista a la barranca y jacuzzi 2" at bounding box center [650, 348] width 213 height 14
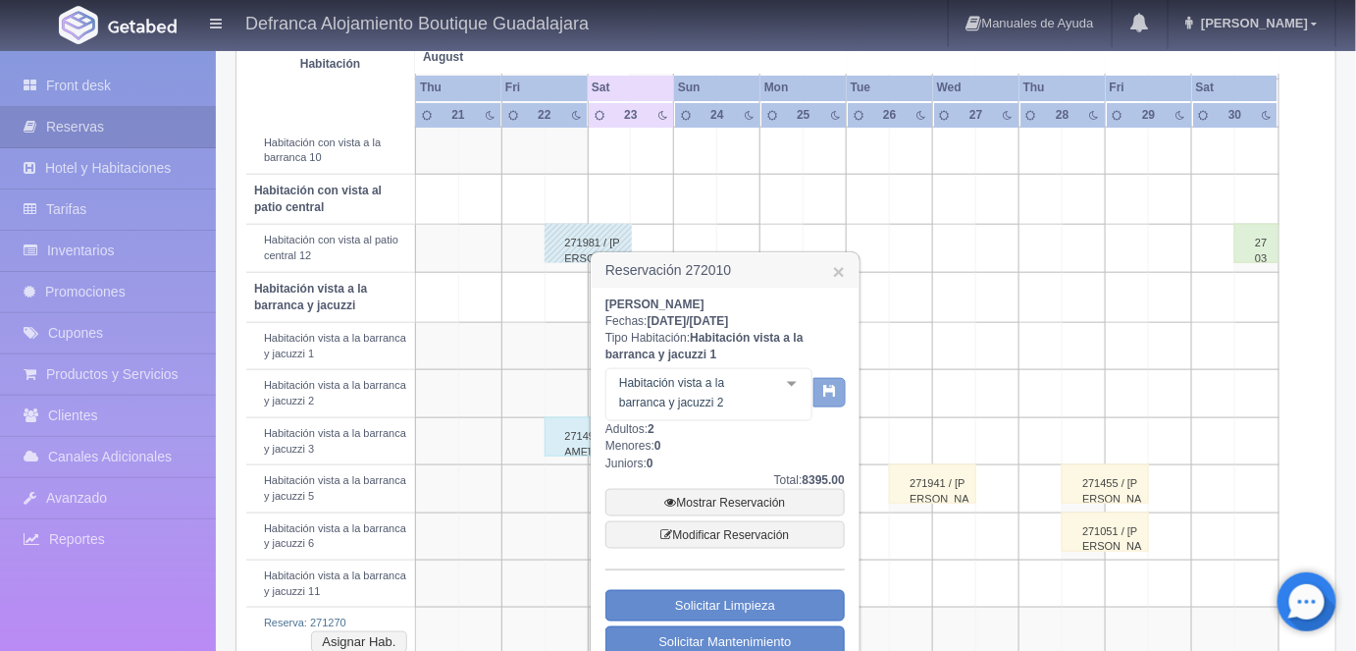
click at [830, 393] on icon "button" at bounding box center [829, 390] width 13 height 13
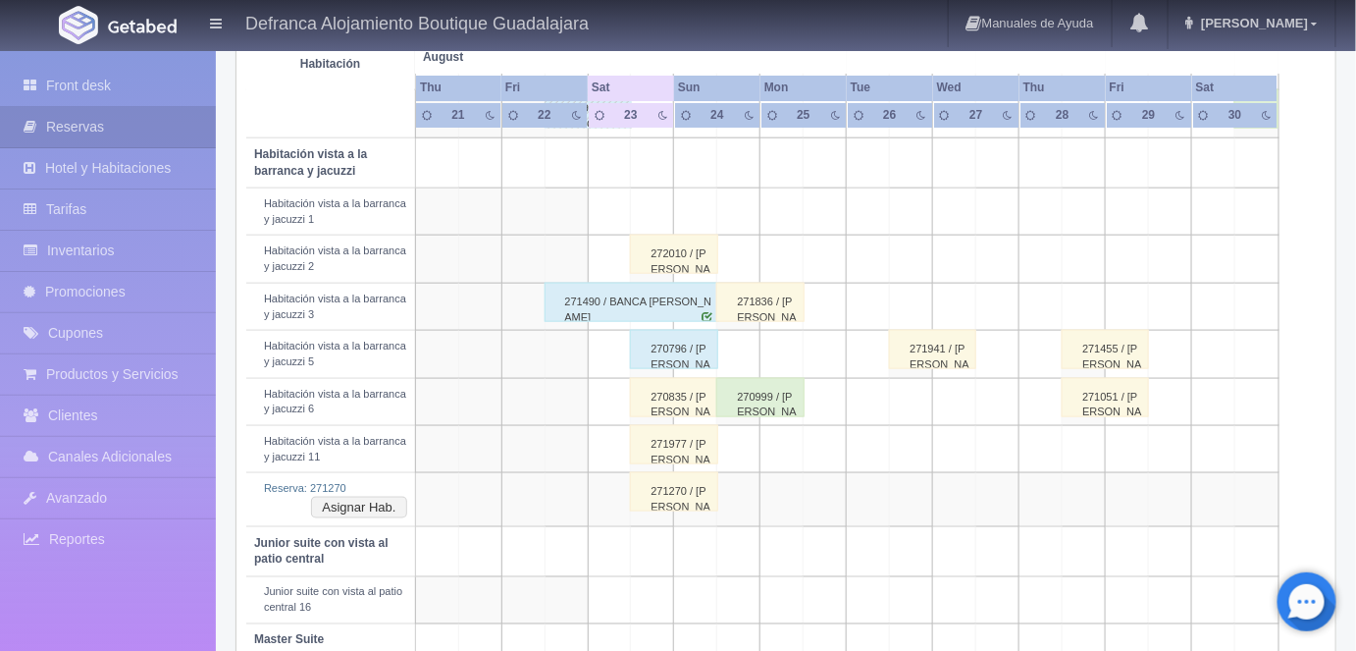
scroll to position [704, 0]
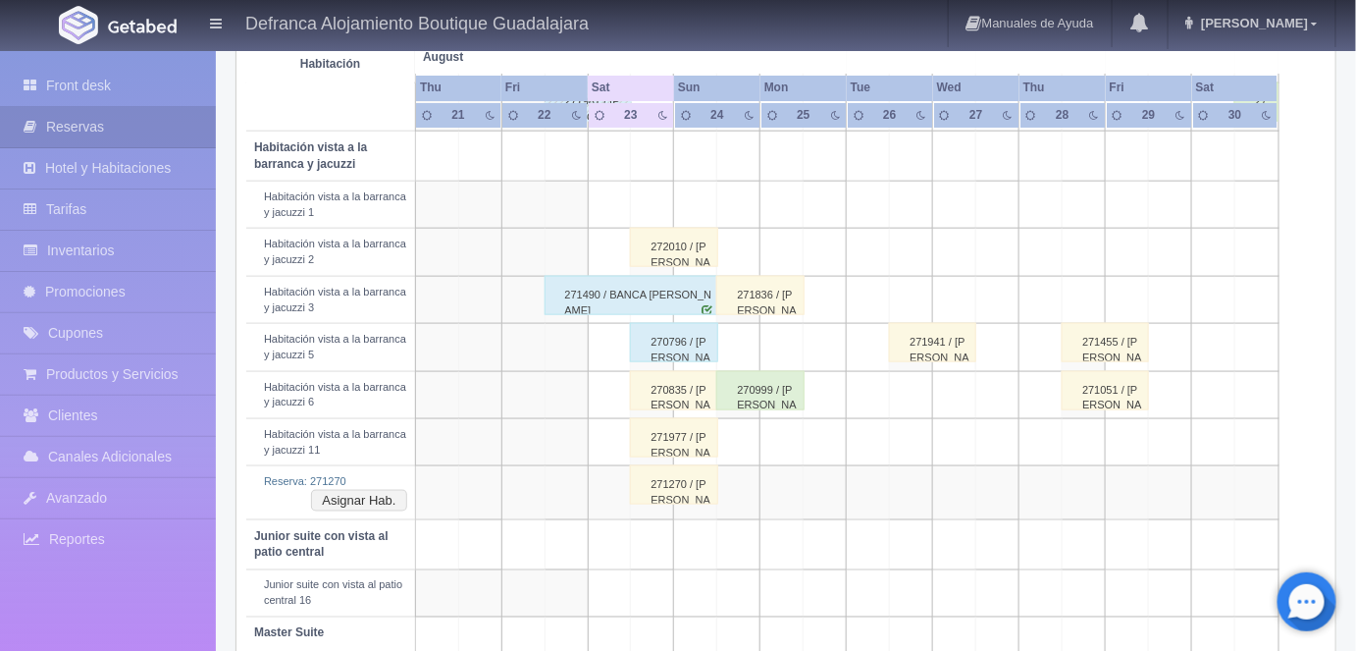
click at [675, 476] on div "271270 / [PERSON_NAME]" at bounding box center [673, 484] width 87 height 39
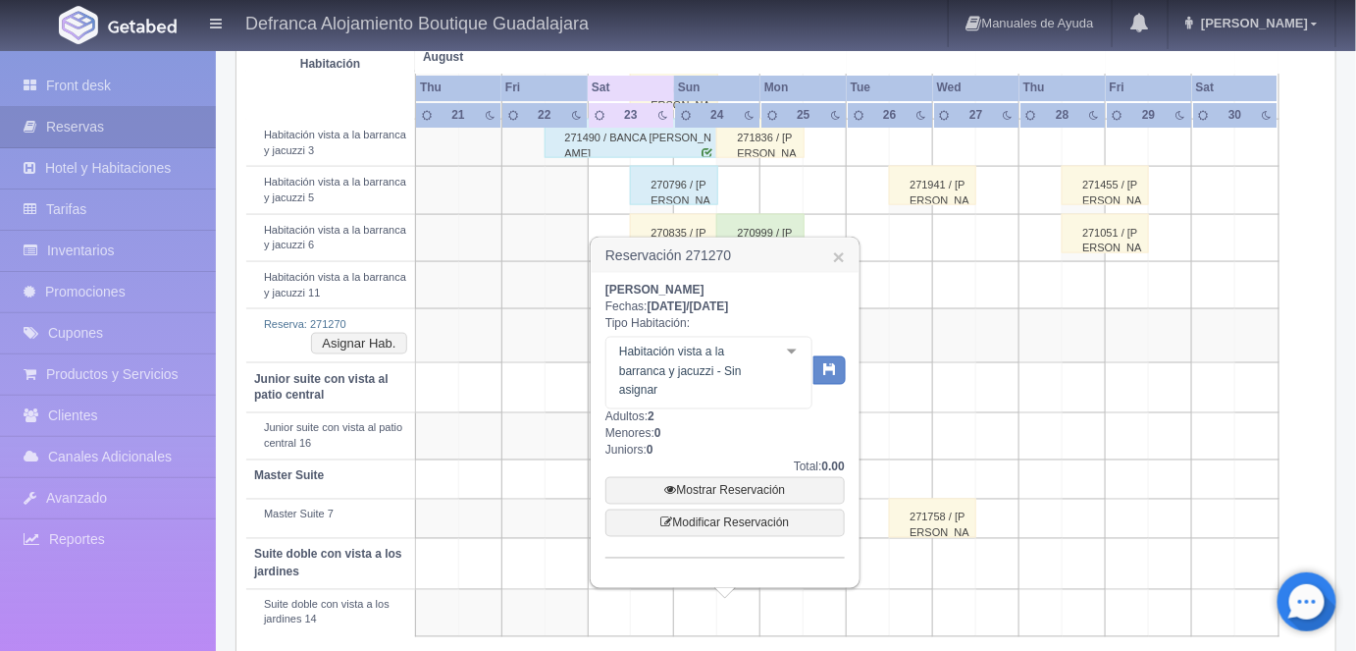
scroll to position [863, 0]
click at [788, 351] on div at bounding box center [791, 349] width 39 height 29
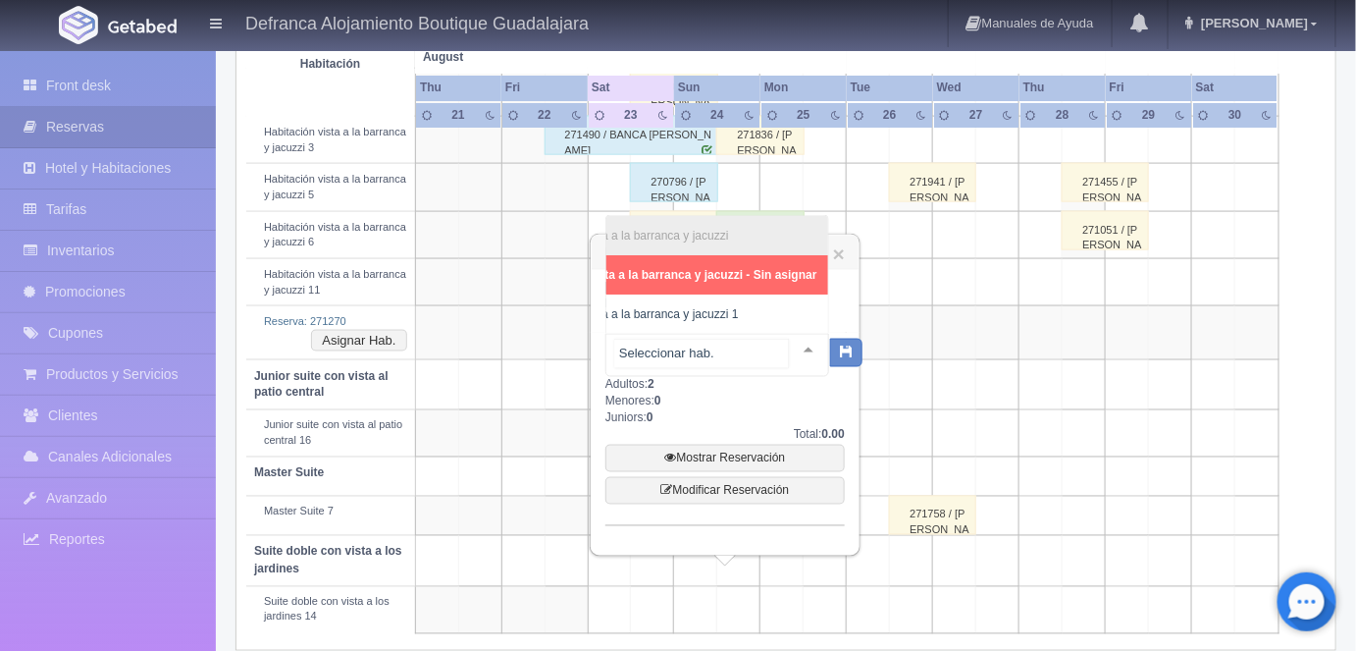
click at [706, 307] on span "Habitación vista a la barranca y jacuzzi 1" at bounding box center [631, 314] width 213 height 14
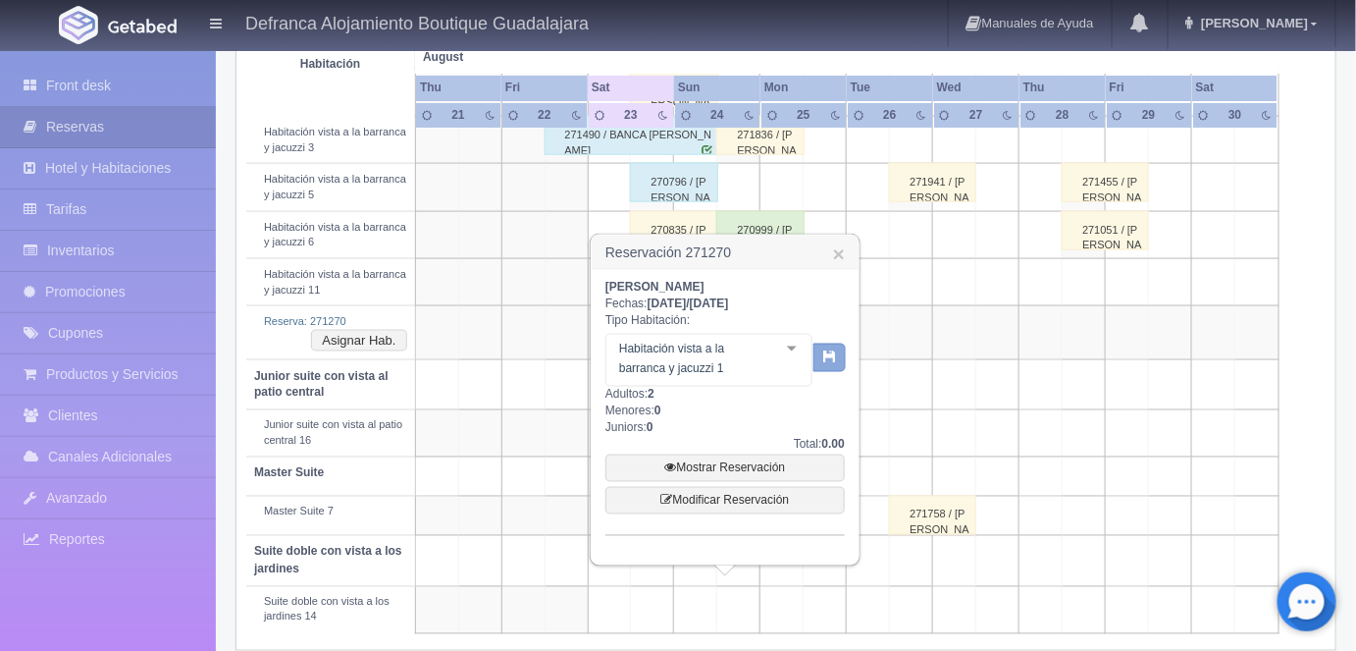
click at [828, 359] on icon "button" at bounding box center [829, 355] width 13 height 13
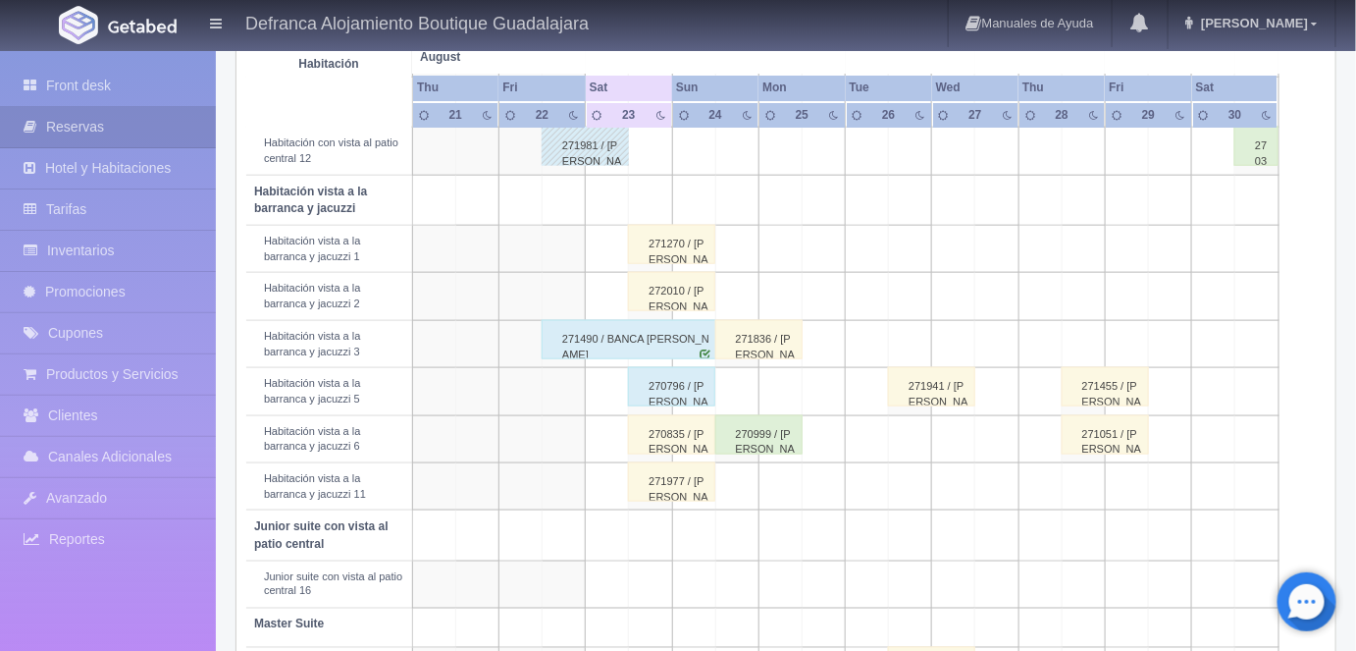
scroll to position [652, 0]
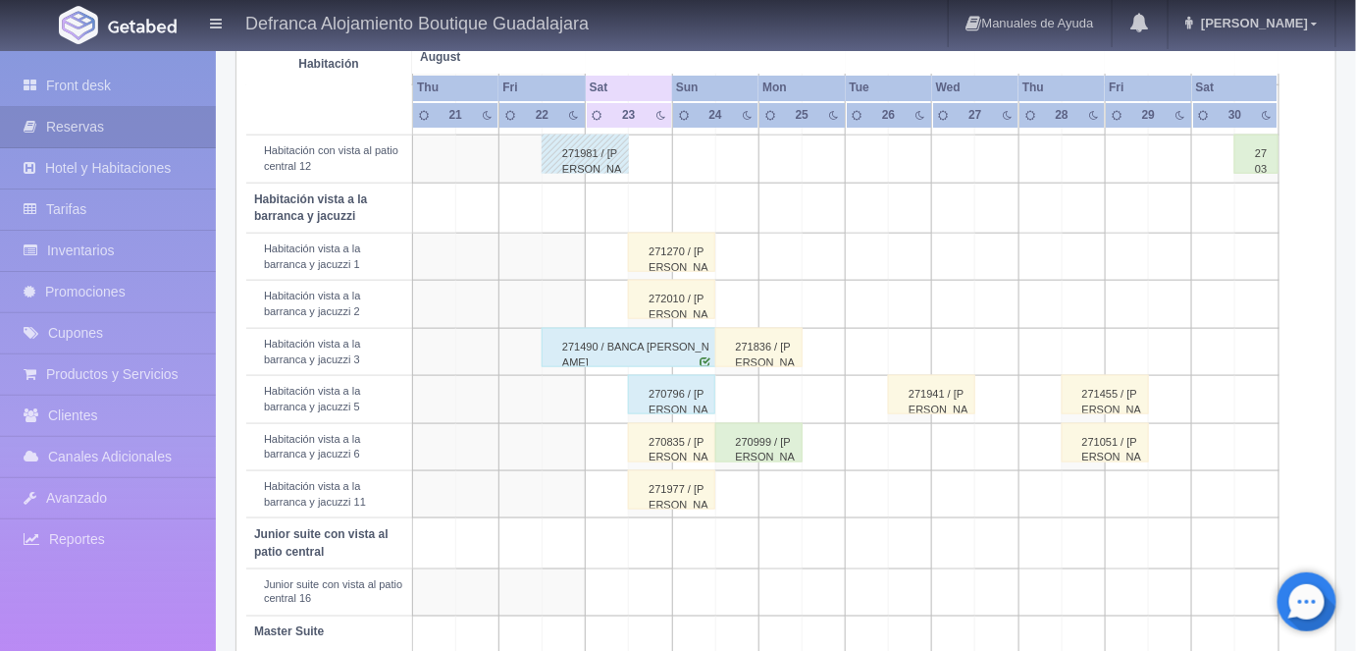
click at [1263, 436] on td at bounding box center [1256, 446] width 43 height 47
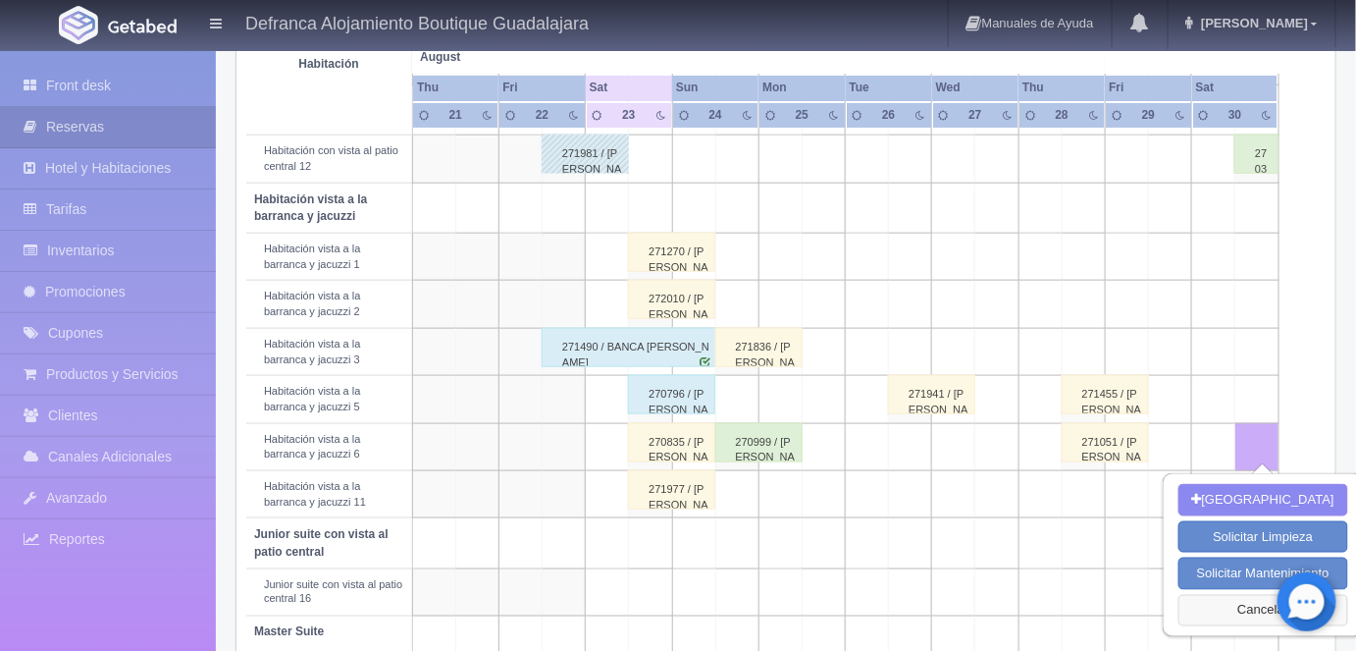
click at [1241, 604] on button "Cancelar" at bounding box center [1263, 611] width 170 height 32
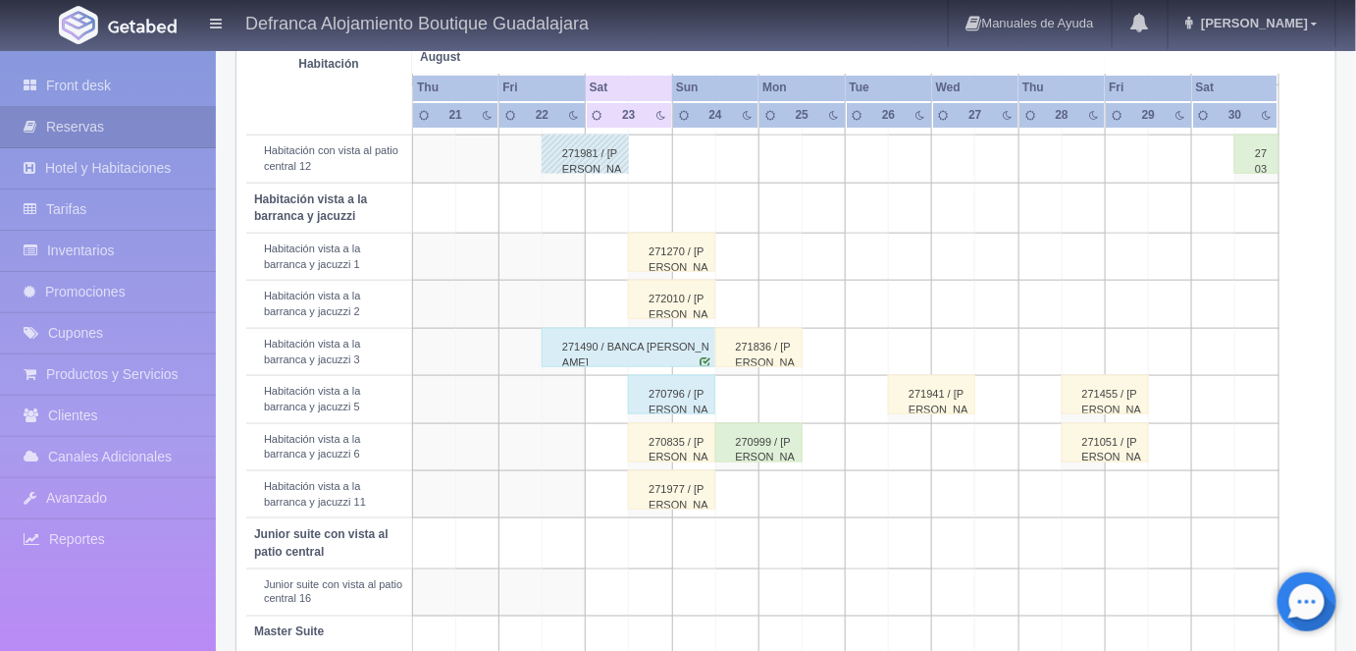
click at [671, 487] on div "271977 / [PERSON_NAME] DE LA [PERSON_NAME]" at bounding box center [671, 489] width 87 height 39
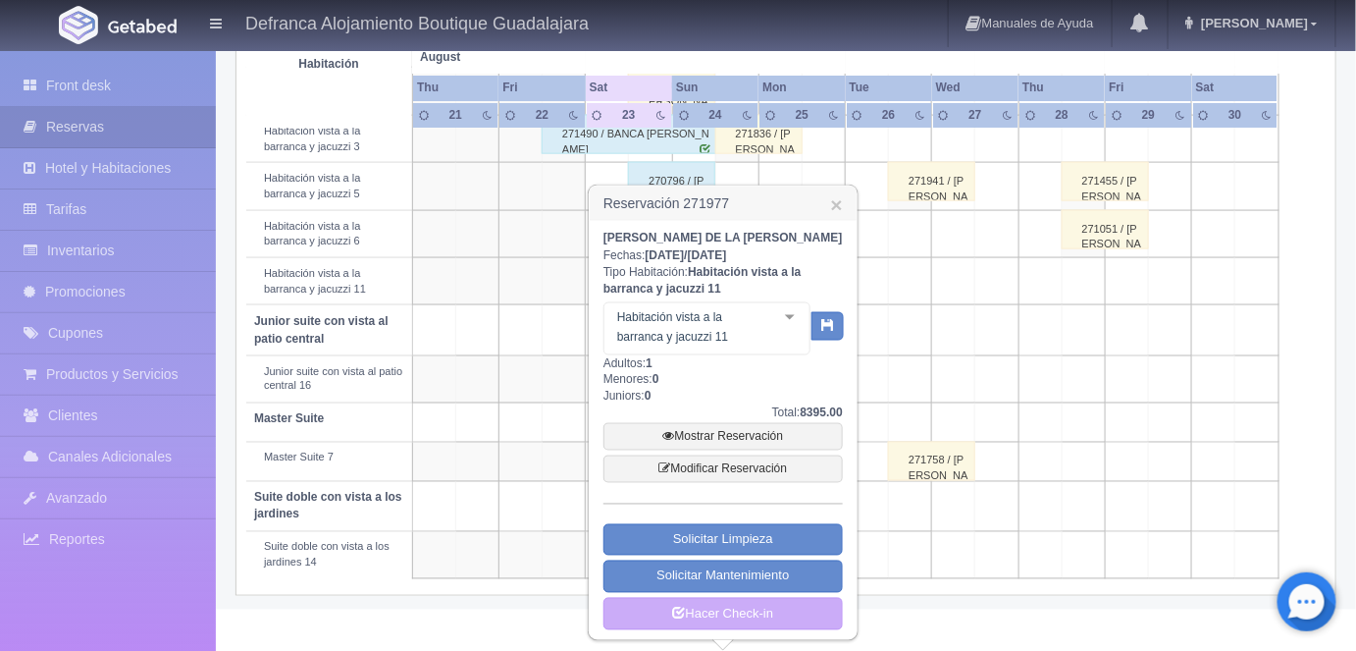
scroll to position [874, 0]
click at [706, 441] on link "Mostrar Reservación" at bounding box center [722, 436] width 239 height 27
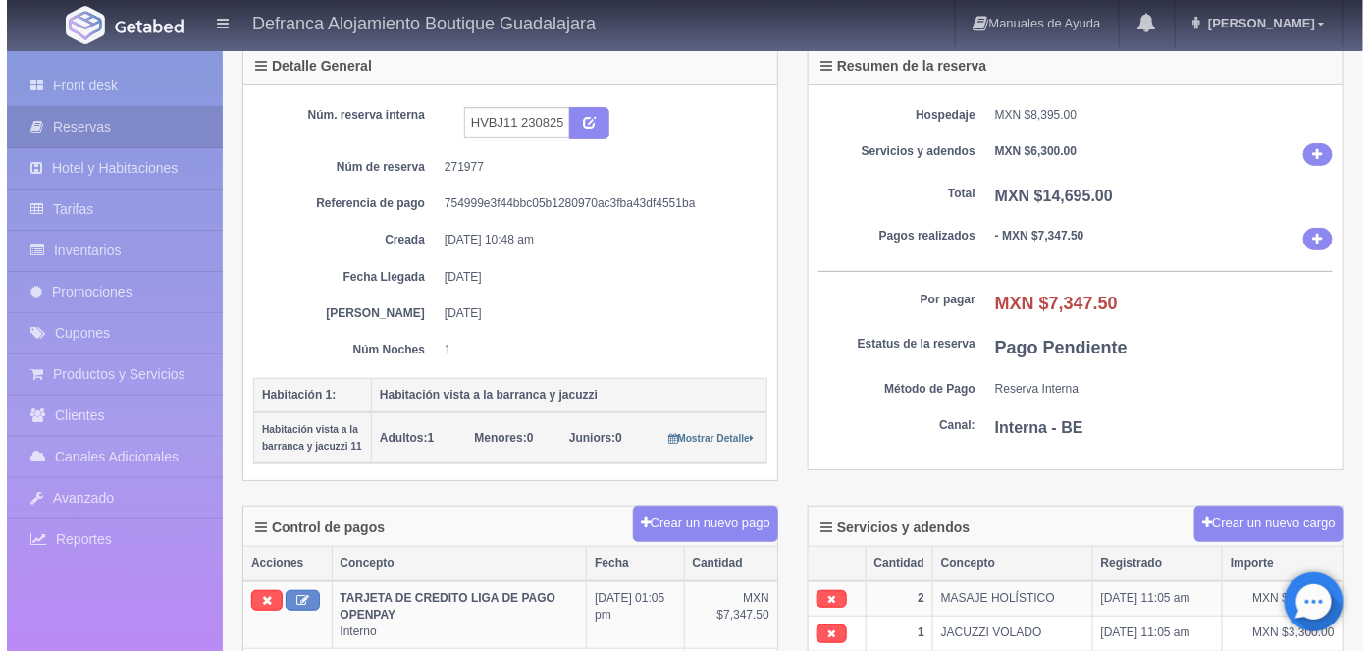
scroll to position [239, 0]
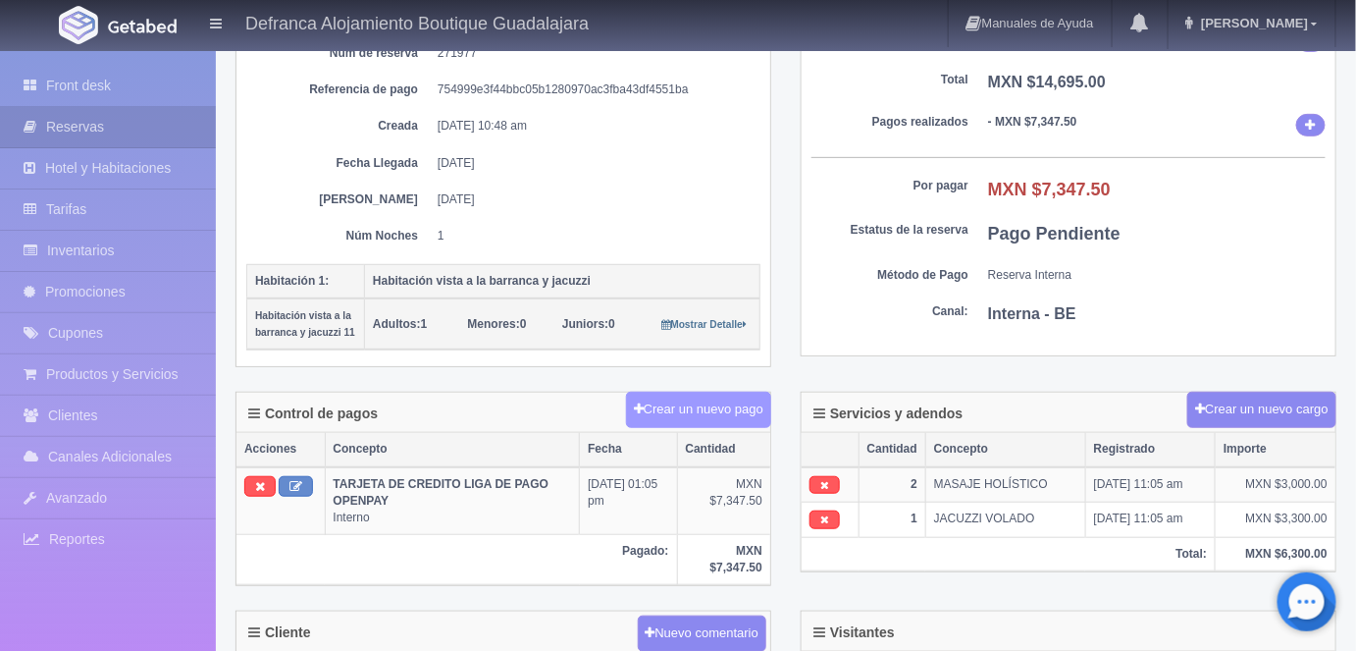
click at [692, 397] on button "Crear un nuevo pago" at bounding box center [698, 410] width 145 height 36
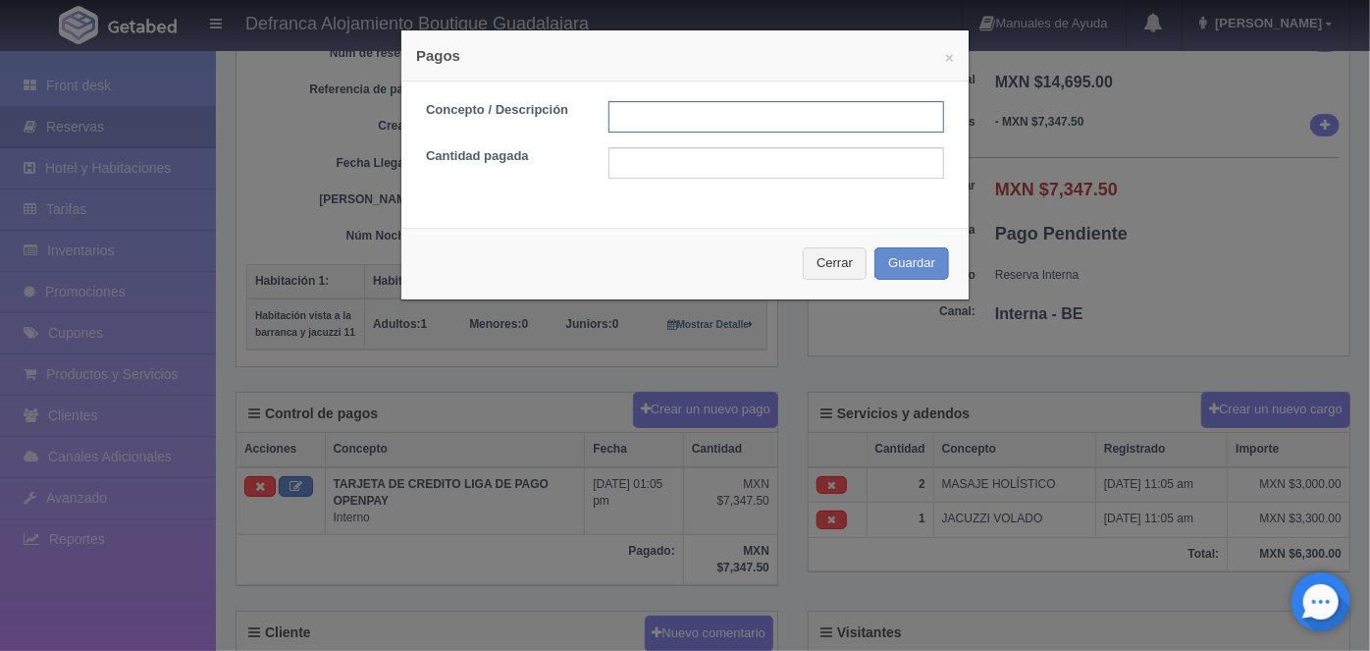
click at [621, 117] on input "text" at bounding box center [776, 116] width 336 height 31
type input "HOSPEDAJE PAGADO CON TARJETA"
click at [626, 167] on input "text" at bounding box center [776, 162] width 336 height 31
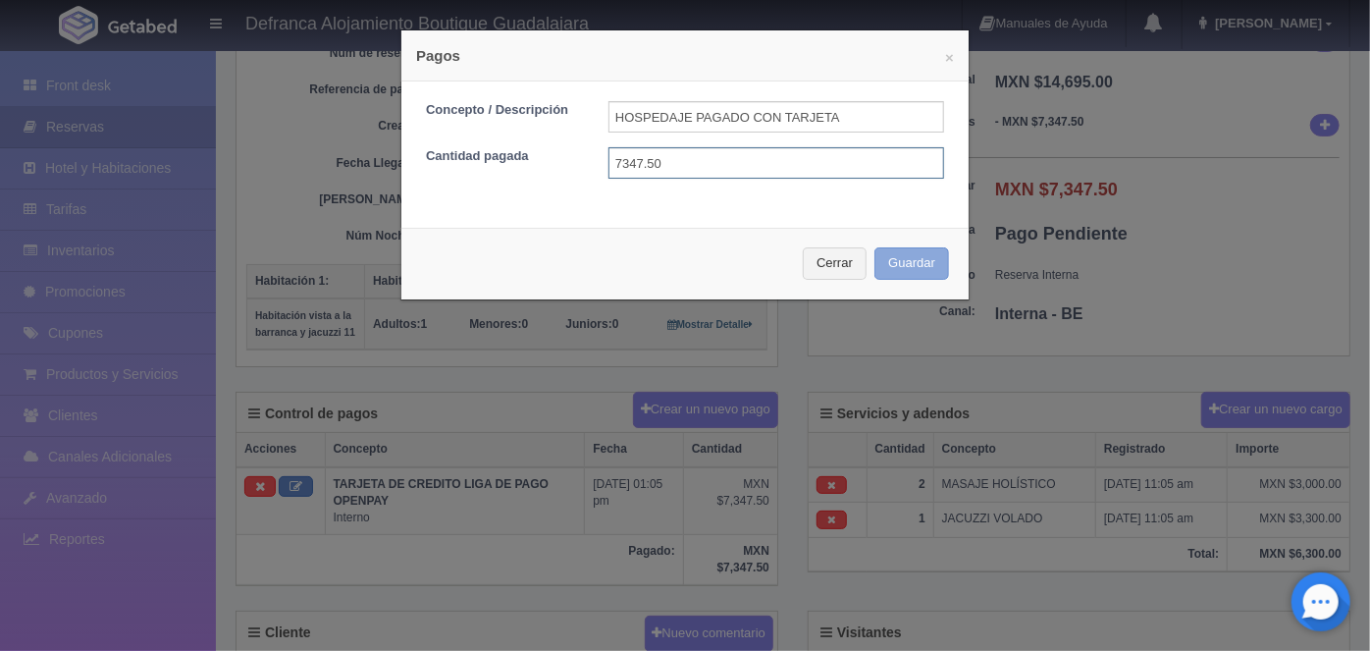
type input "7347.50"
click at [902, 264] on button "Guardar" at bounding box center [911, 263] width 75 height 32
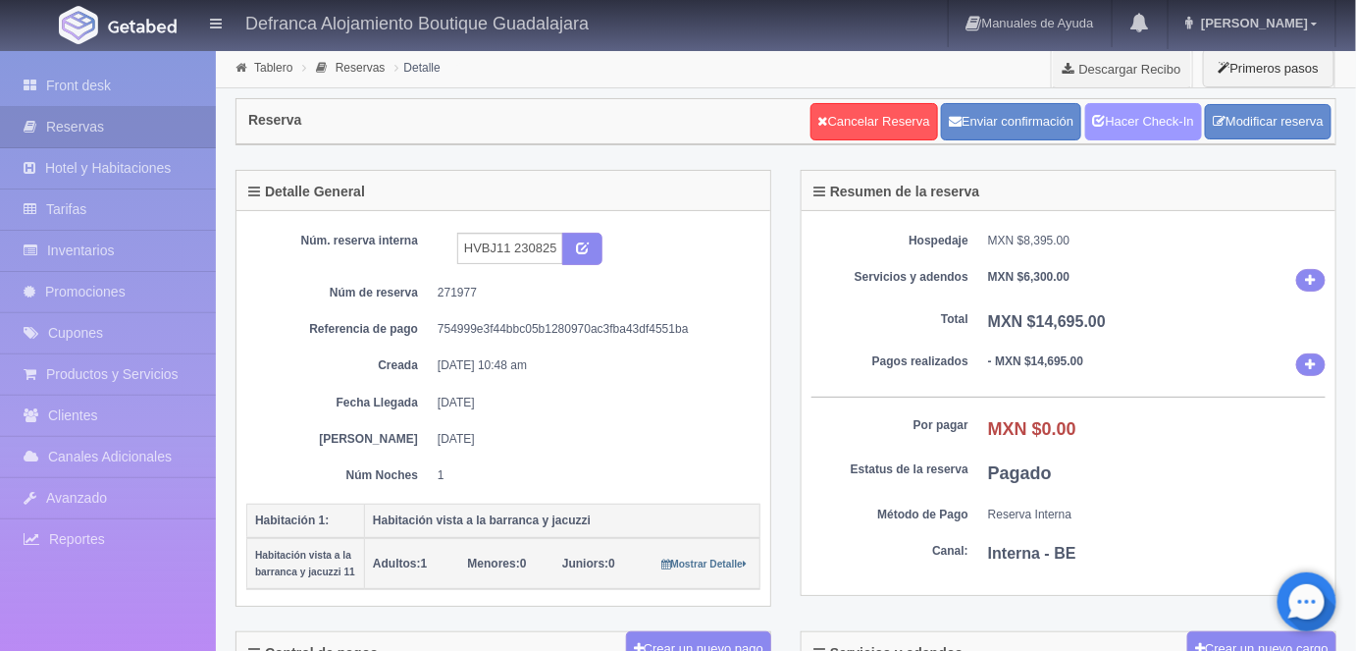
click at [1139, 117] on link "Hacer Check-In" at bounding box center [1143, 121] width 117 height 37
click at [272, 66] on link "Tablero" at bounding box center [273, 68] width 38 height 14
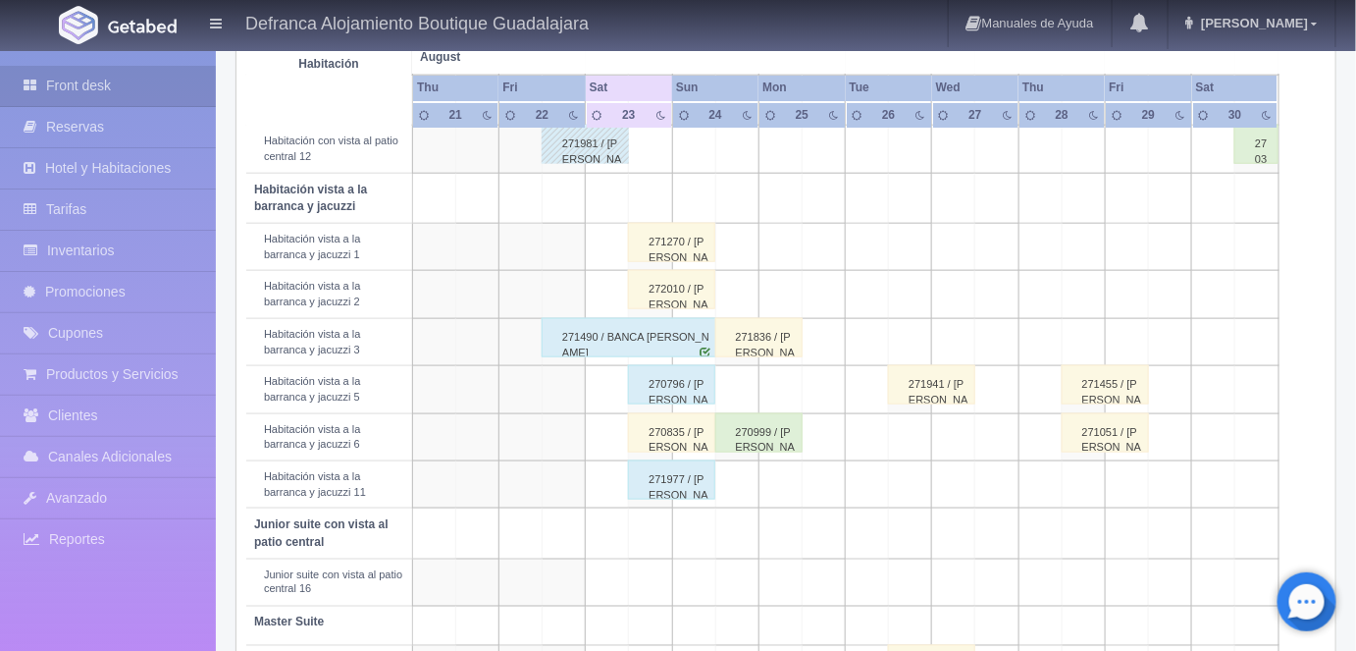
scroll to position [661, 0]
click at [669, 285] on div "272010 / [PERSON_NAME]" at bounding box center [671, 289] width 87 height 39
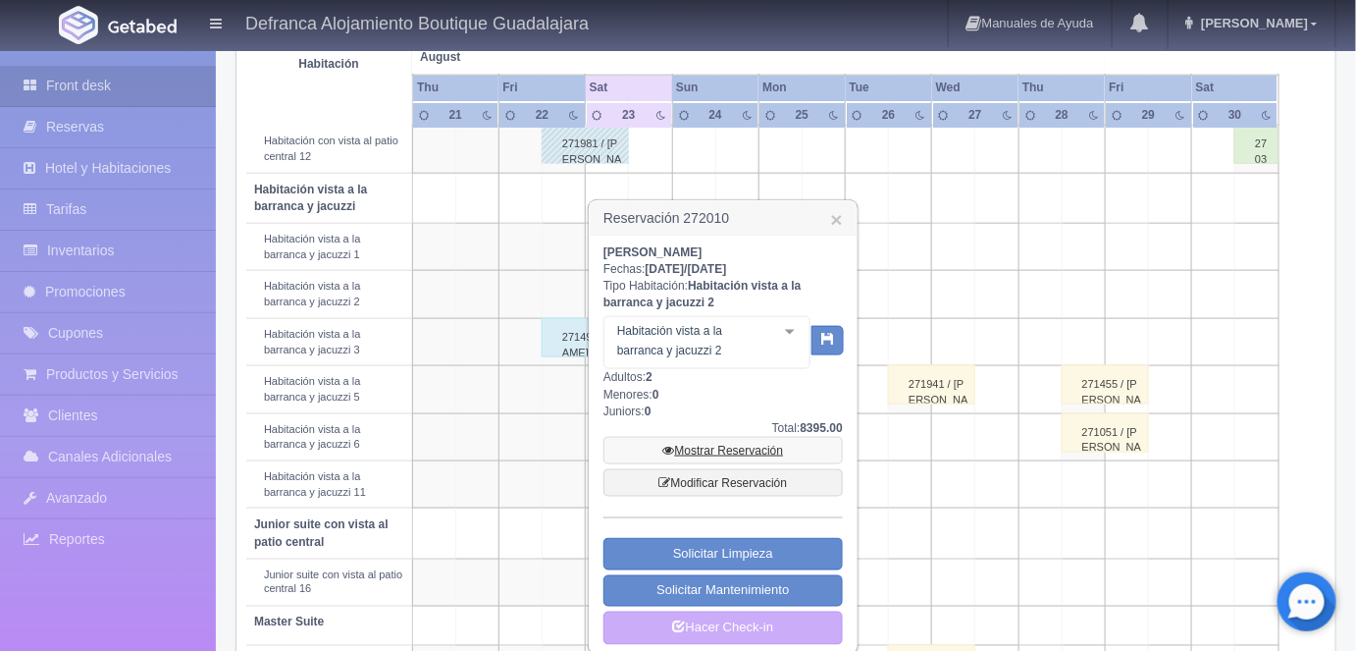
click at [703, 448] on link "Mostrar Reservación" at bounding box center [722, 450] width 239 height 27
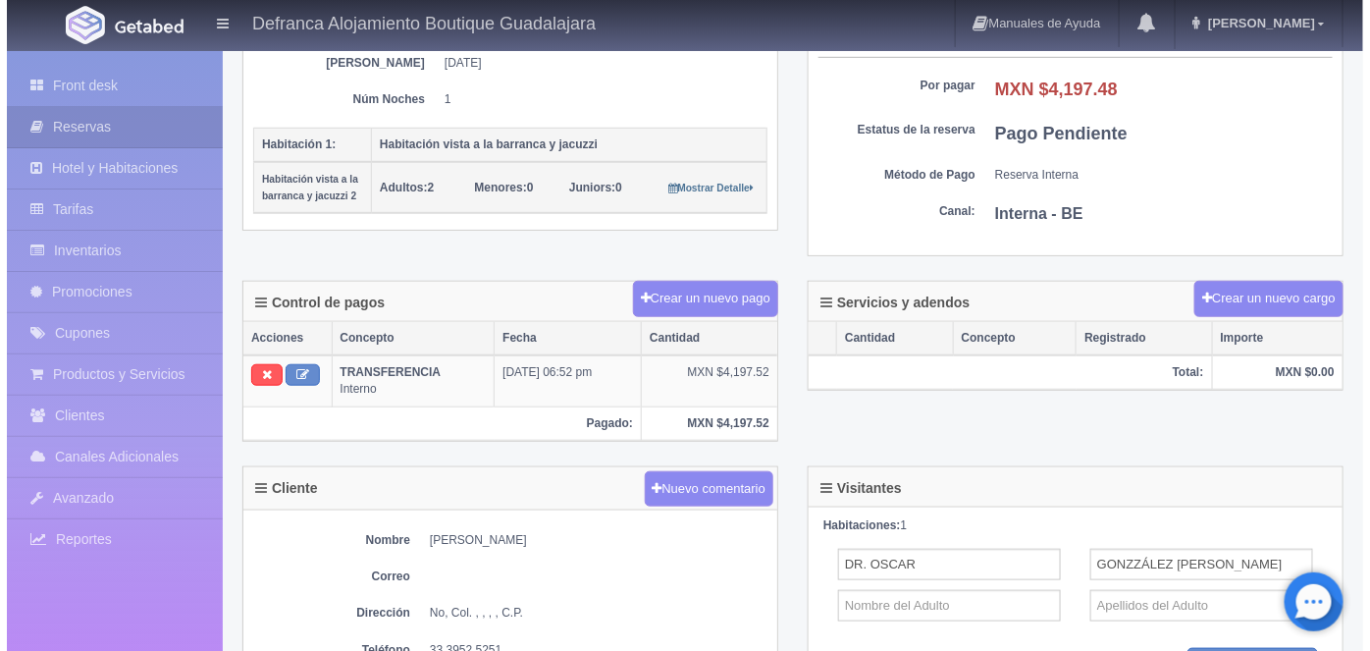
scroll to position [379, 0]
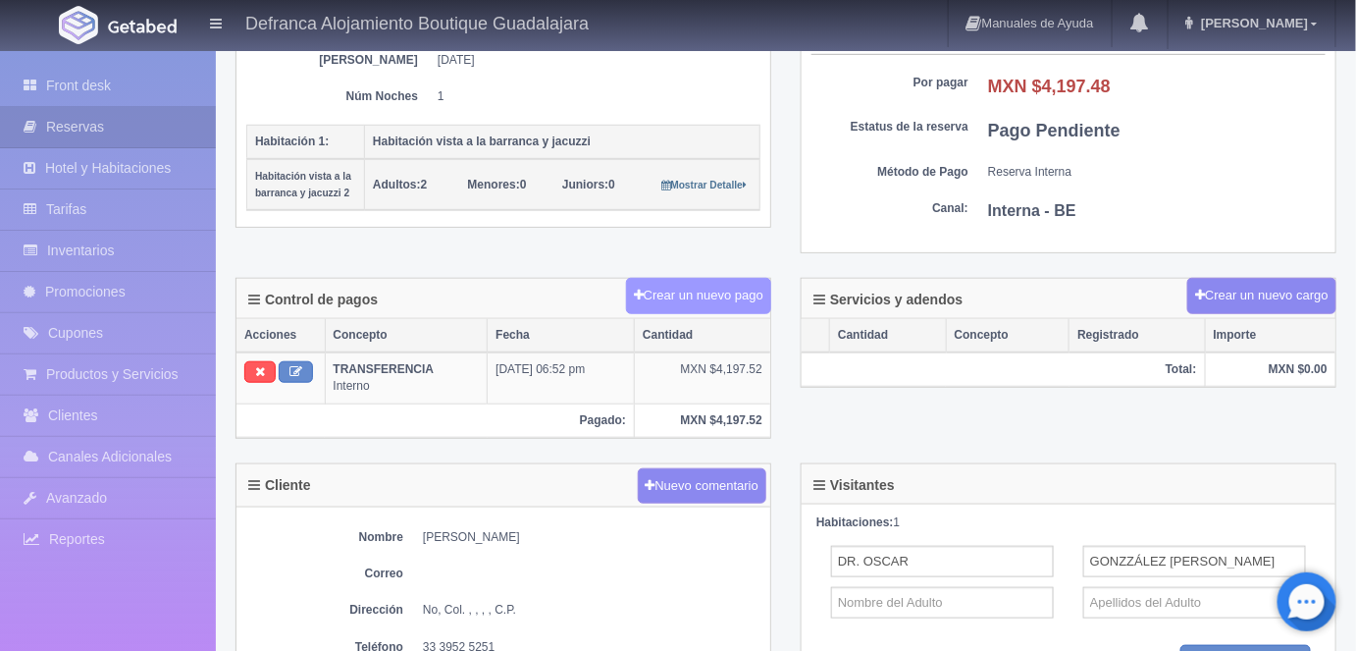
click at [690, 290] on button "Crear un nuevo pago" at bounding box center [698, 296] width 145 height 36
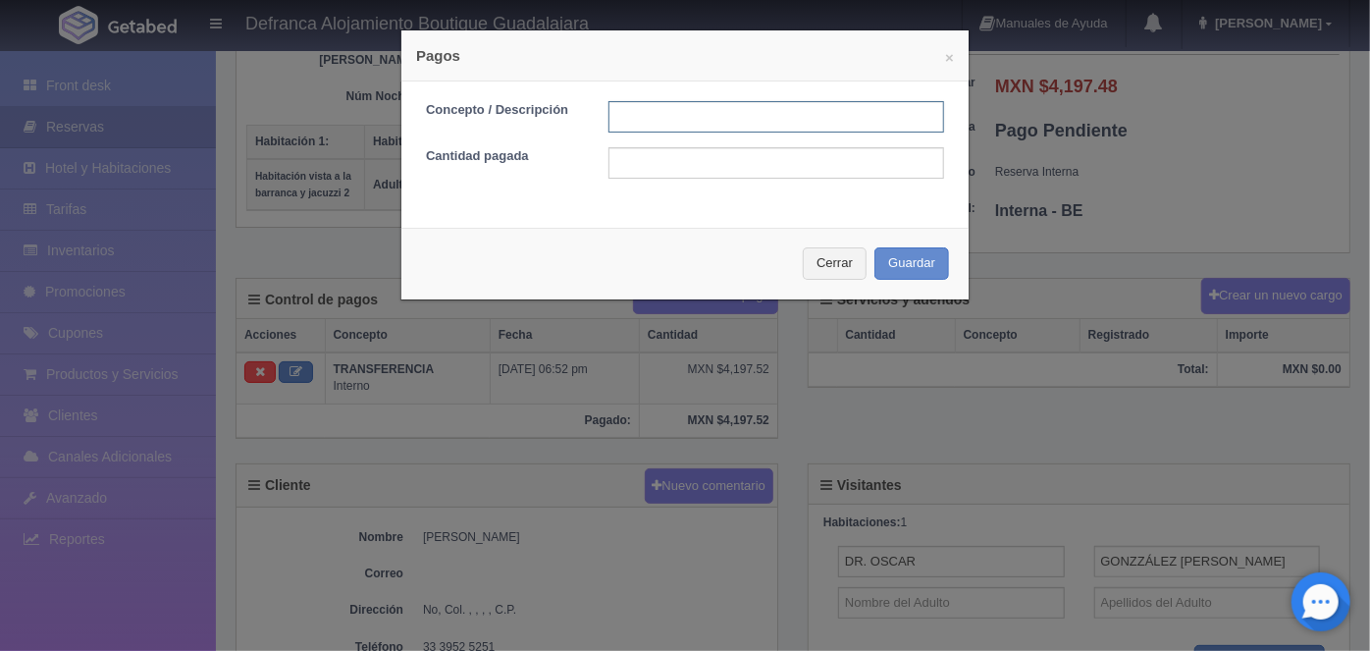
click at [615, 115] on input "text" at bounding box center [776, 116] width 336 height 31
type input "HOSPEDAJE PAGADO EN EFECTIVO"
click at [630, 165] on input "text" at bounding box center [776, 162] width 336 height 31
type input "4197.48"
click at [896, 259] on button "Guardar" at bounding box center [911, 263] width 75 height 32
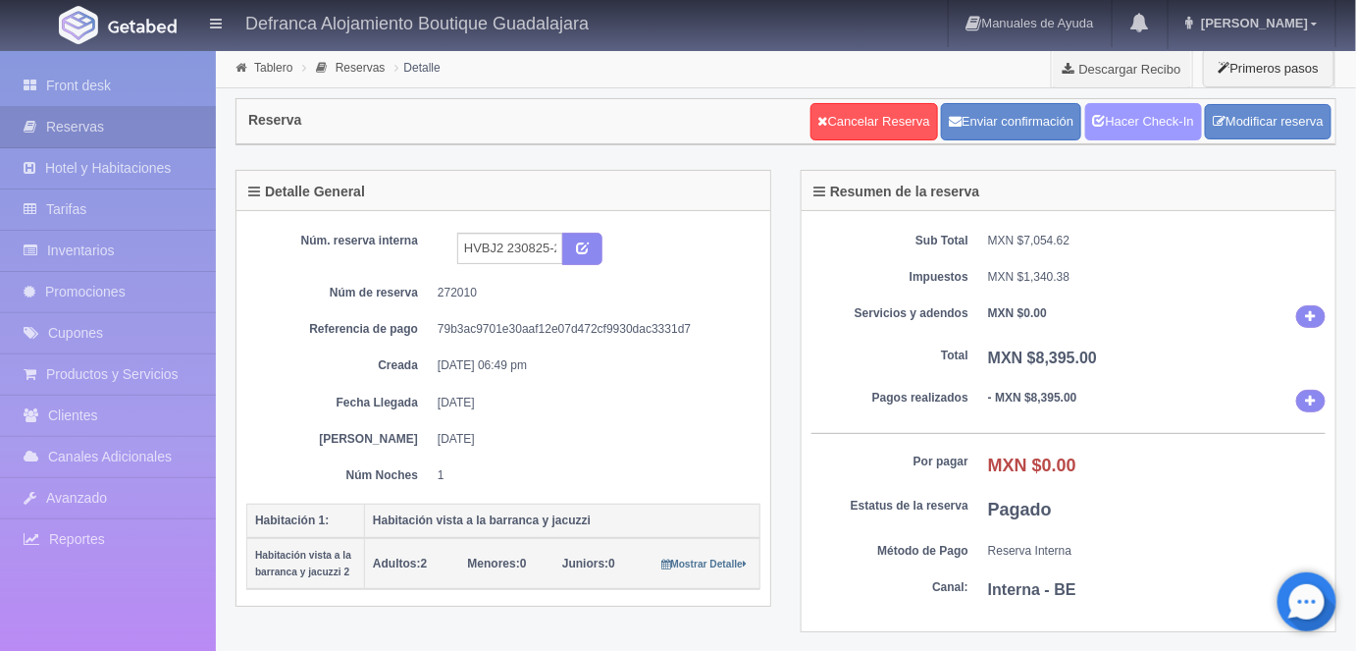
click at [1164, 122] on link "Hacer Check-In" at bounding box center [1143, 121] width 117 height 37
click at [265, 67] on link "Tablero" at bounding box center [273, 68] width 38 height 14
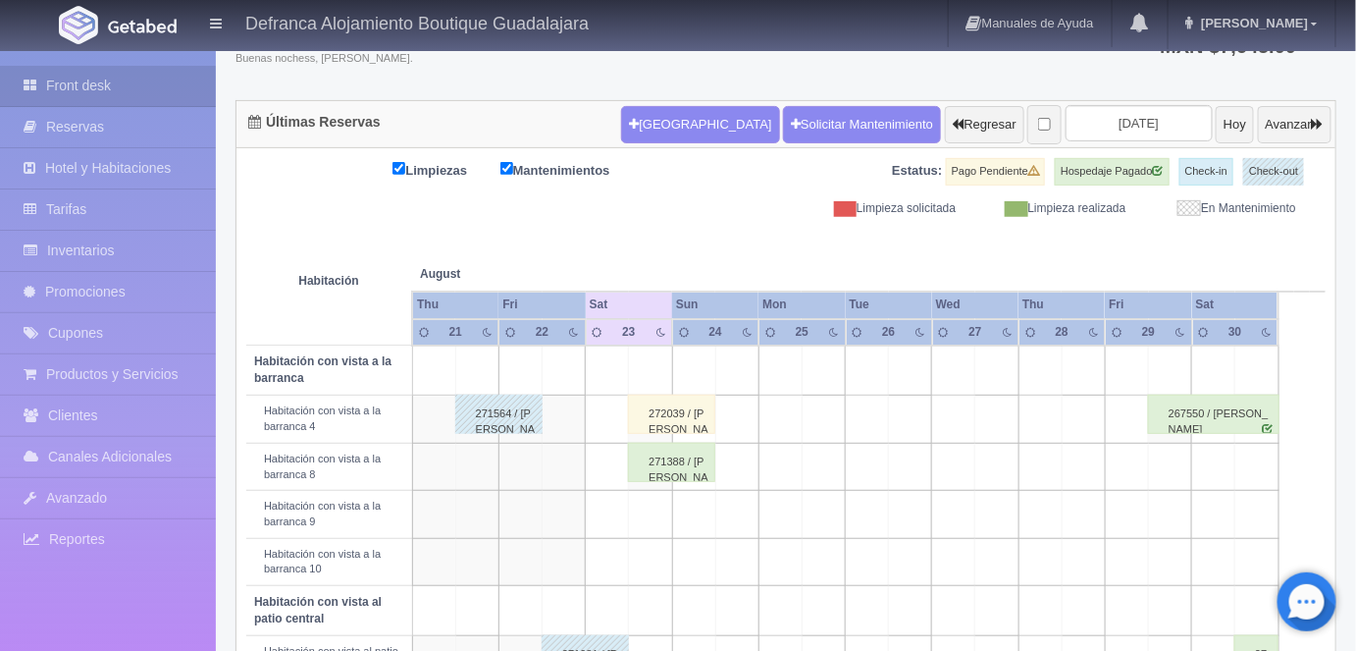
scroll to position [155, 0]
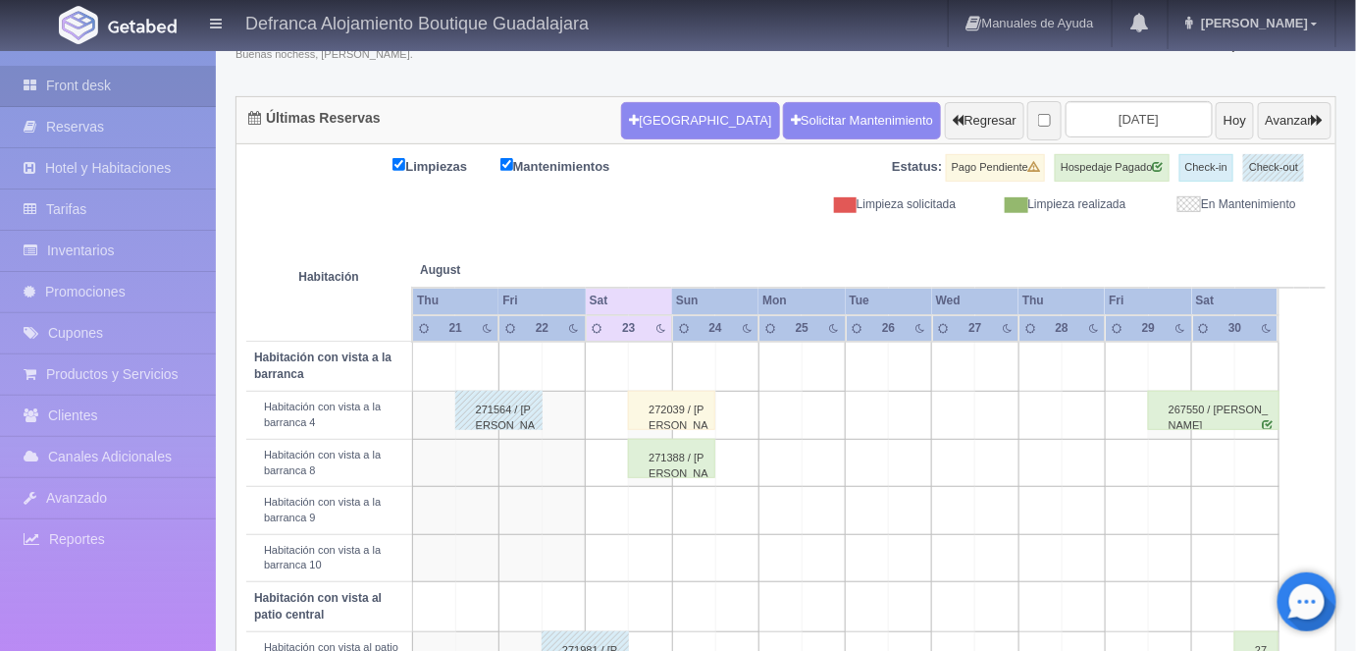
click at [681, 413] on div "272039 / [PERSON_NAME]" at bounding box center [671, 410] width 87 height 39
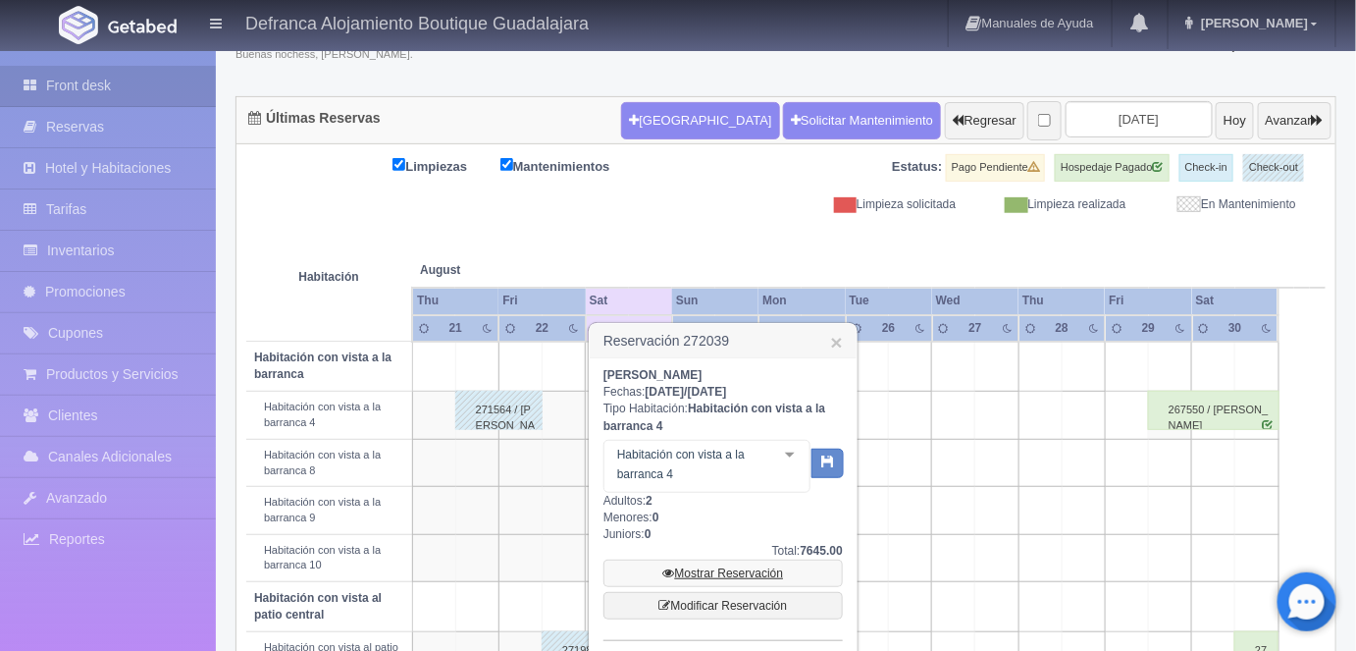
click at [715, 571] on link "Mostrar Reservación" at bounding box center [722, 572] width 239 height 27
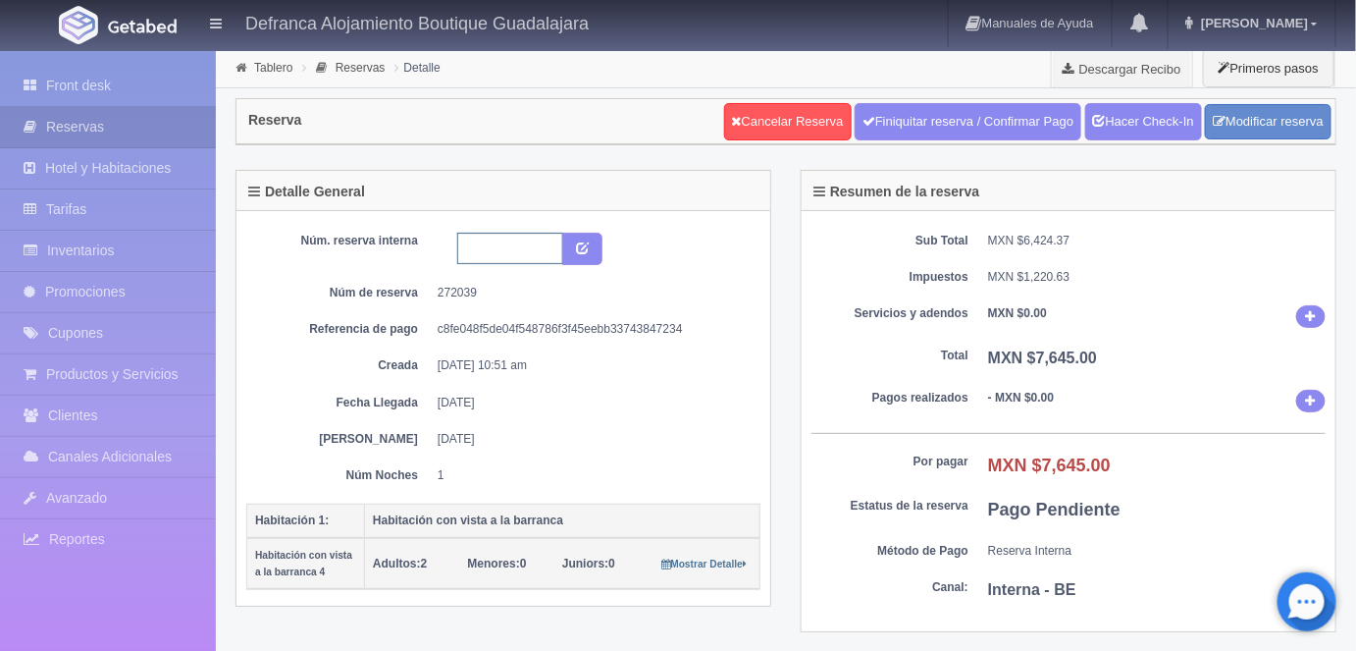
click at [484, 250] on input "text" at bounding box center [510, 248] width 106 height 31
type input "HVB4 230825 240825"
click at [585, 246] on icon "submit" at bounding box center [582, 246] width 13 height 13
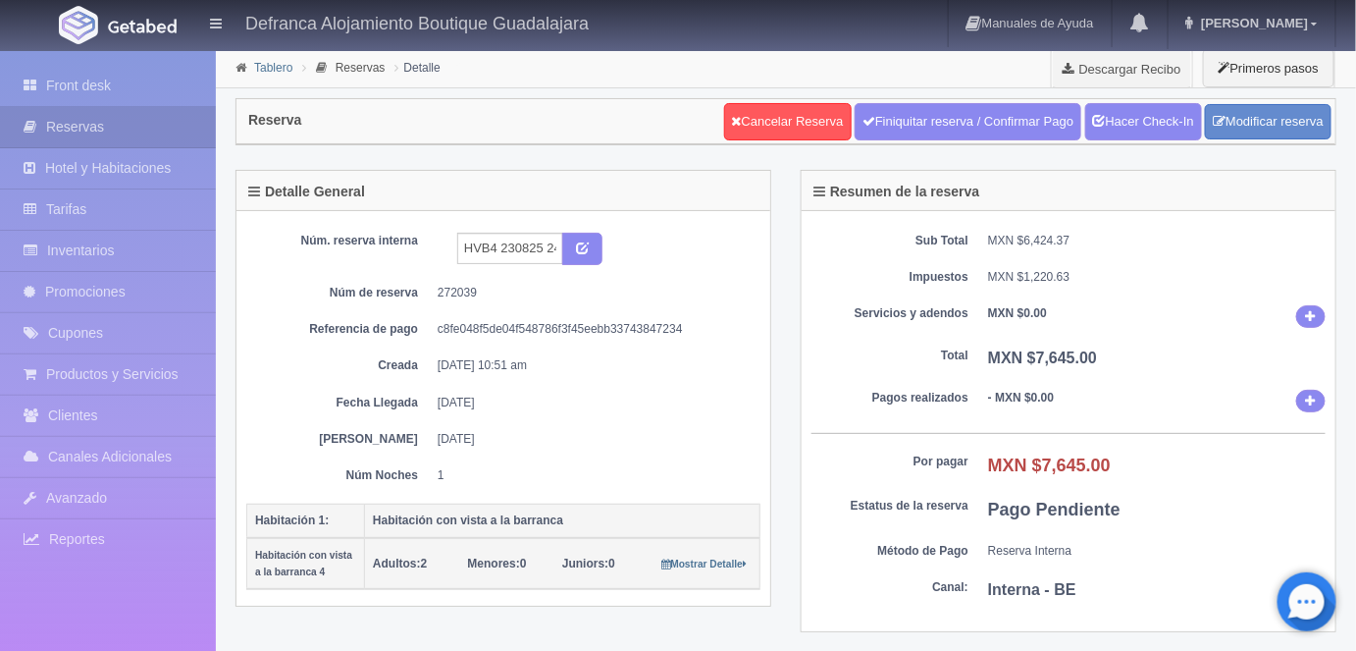
click at [264, 71] on link "Tablero" at bounding box center [273, 68] width 38 height 14
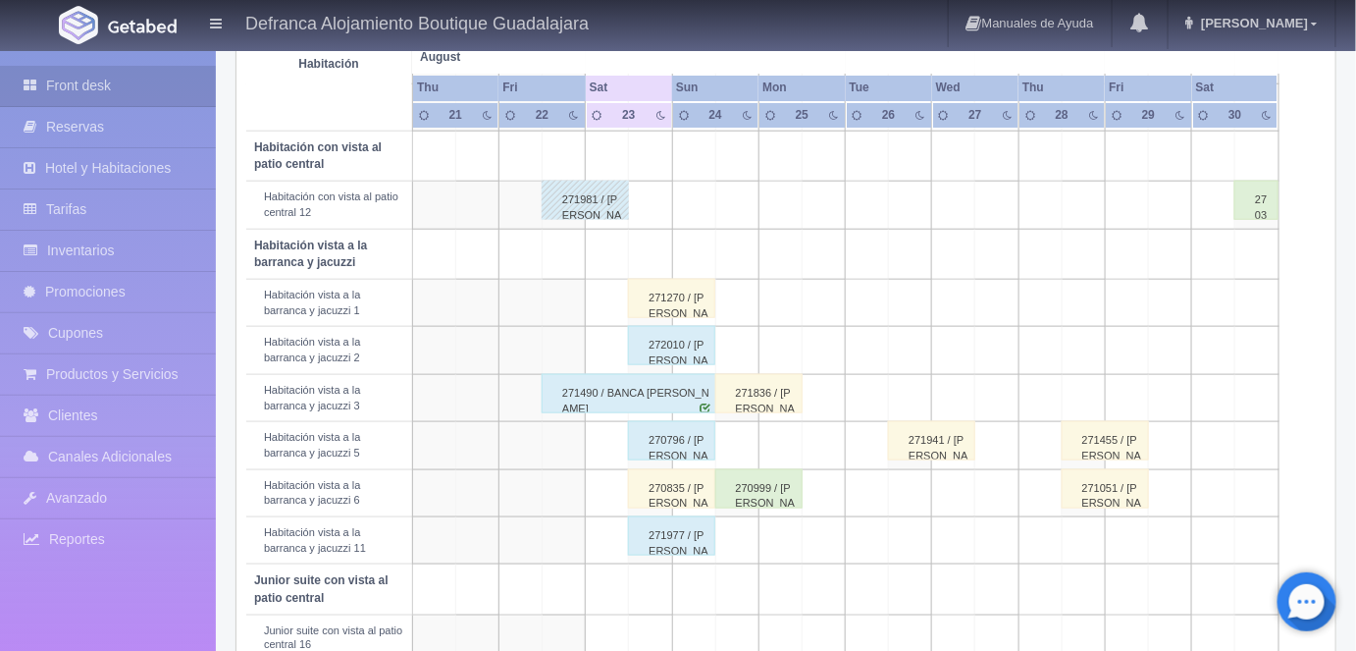
scroll to position [606, 0]
click at [685, 483] on div "270835 / [PERSON_NAME]" at bounding box center [671, 487] width 87 height 39
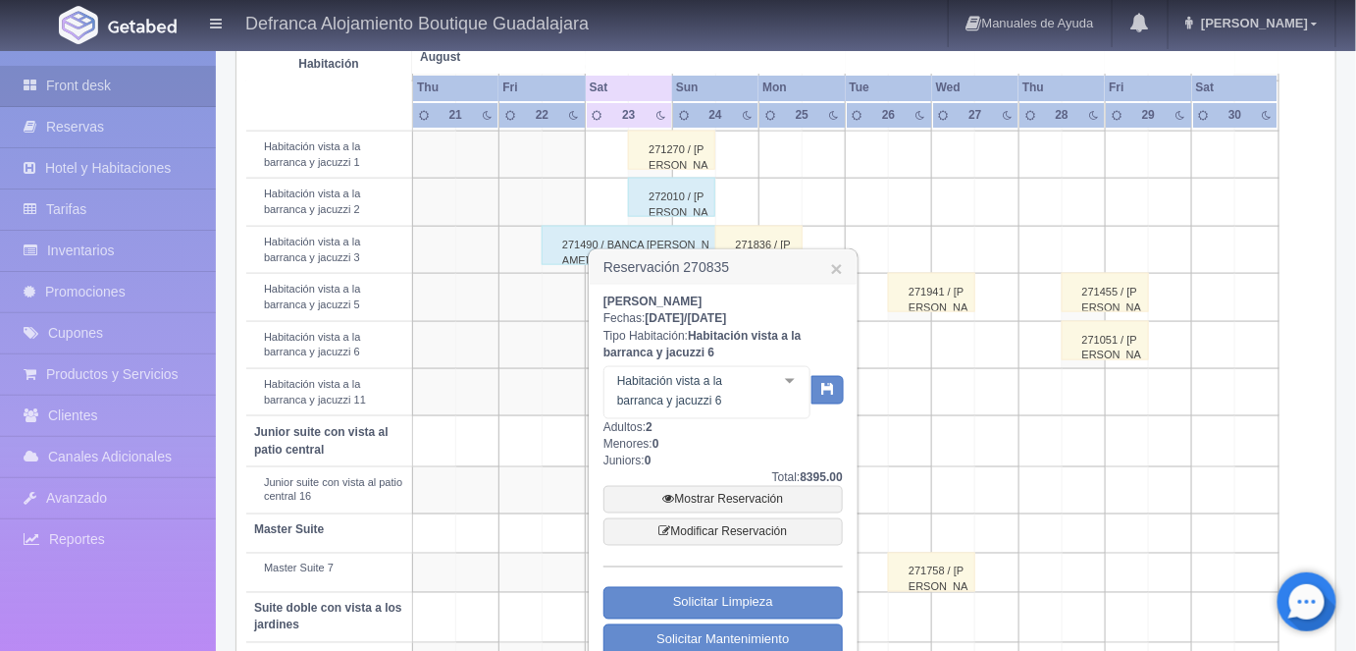
scroll to position [755, 0]
click at [735, 495] on link "Mostrar Reservación" at bounding box center [722, 498] width 239 height 27
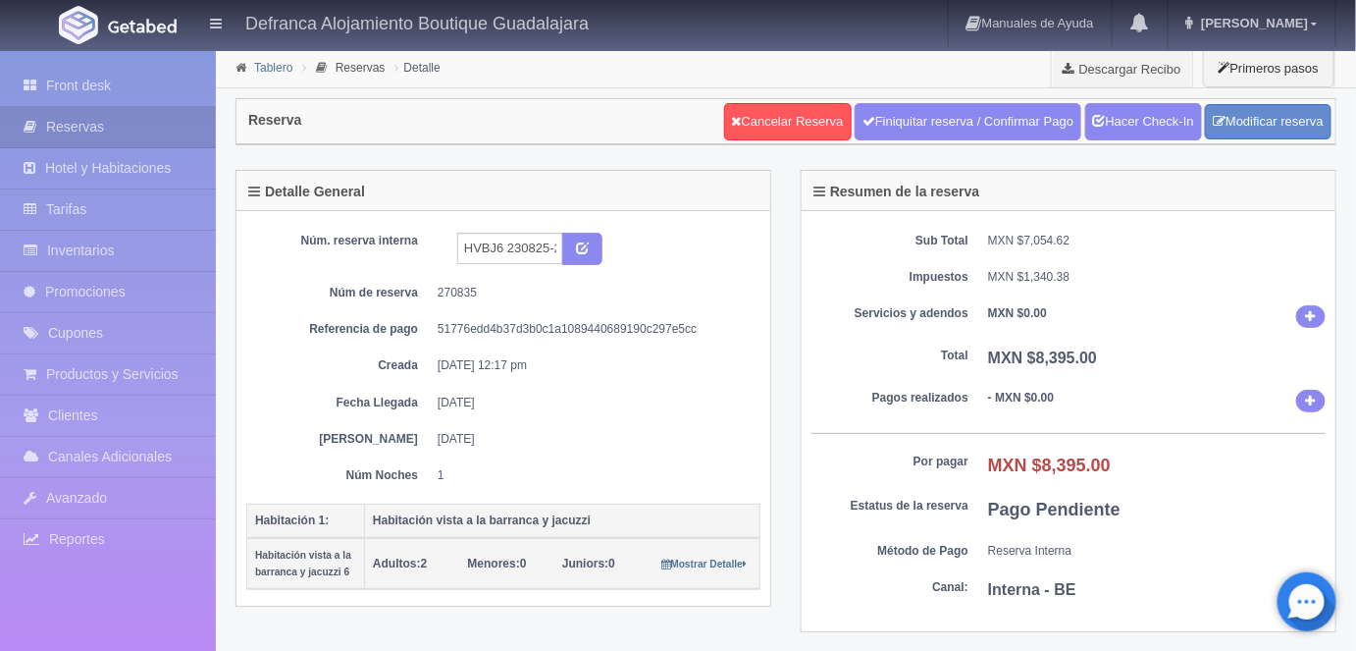
click at [256, 70] on link "Tablero" at bounding box center [273, 68] width 38 height 14
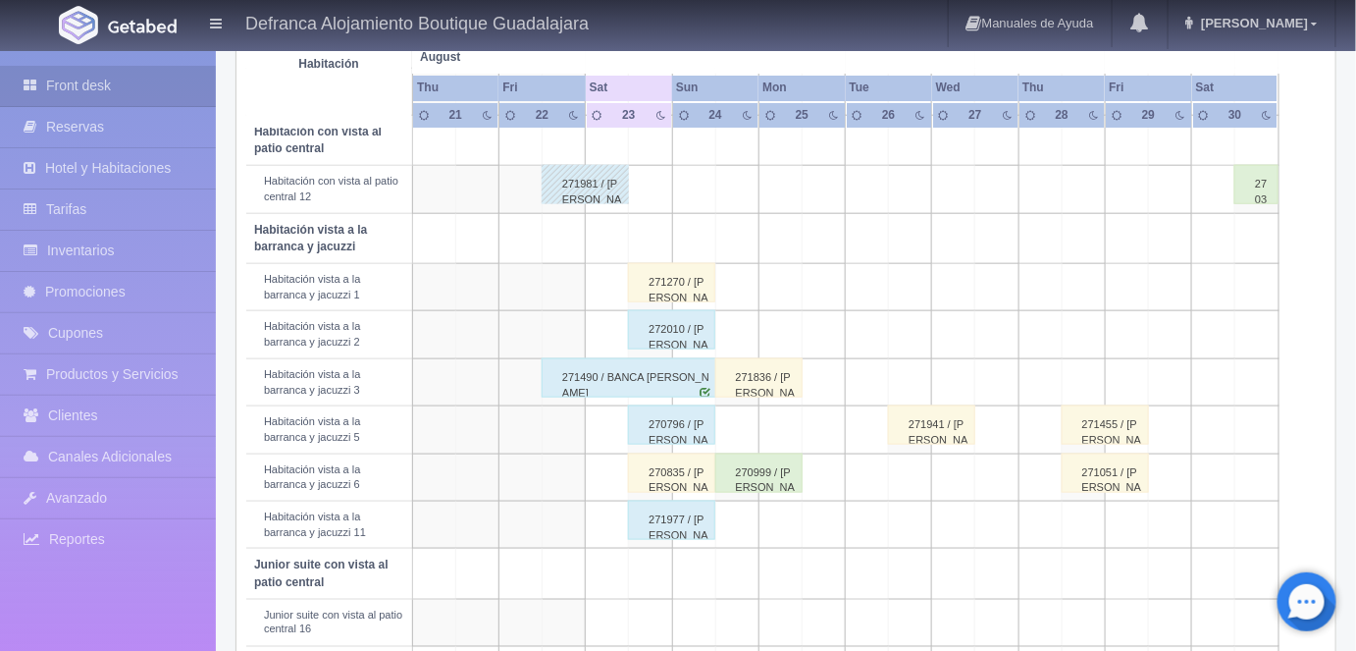
scroll to position [596, 0]
